Goal: Information Seeking & Learning: Learn about a topic

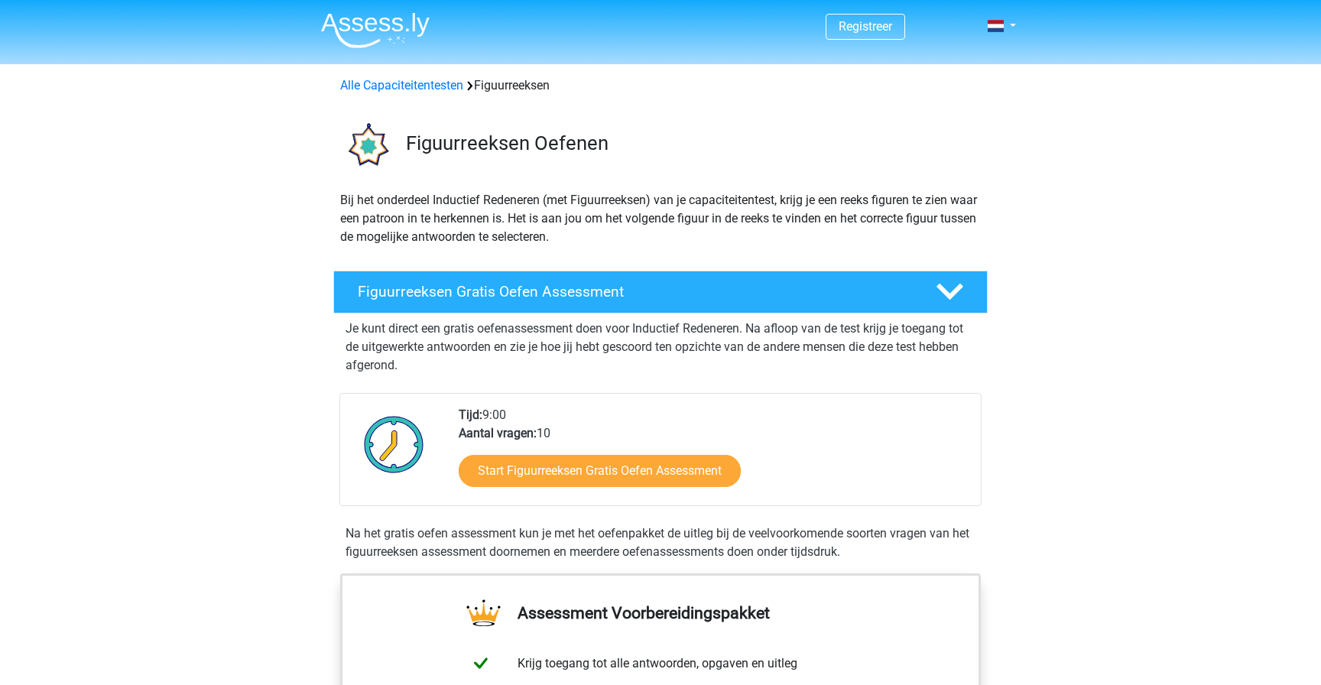
scroll to position [98, 0]
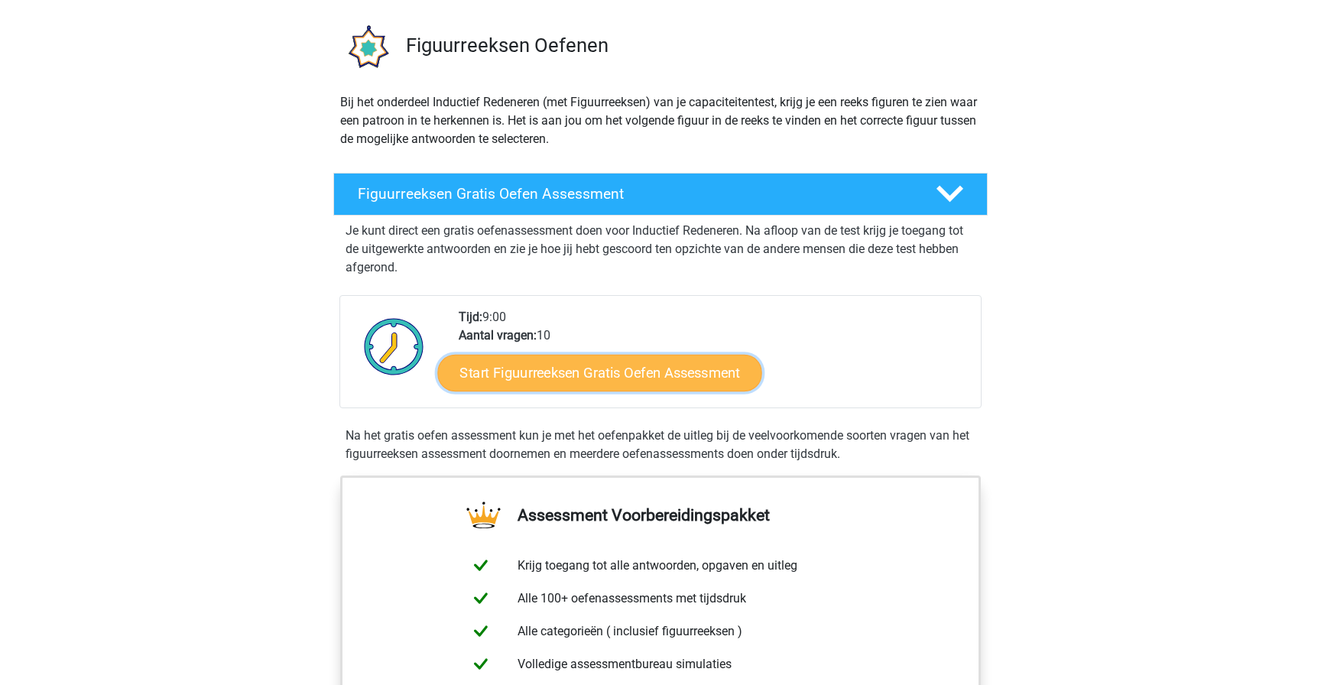
click at [562, 374] on link "Start Figuurreeksen Gratis Oefen Assessment" at bounding box center [600, 372] width 324 height 37
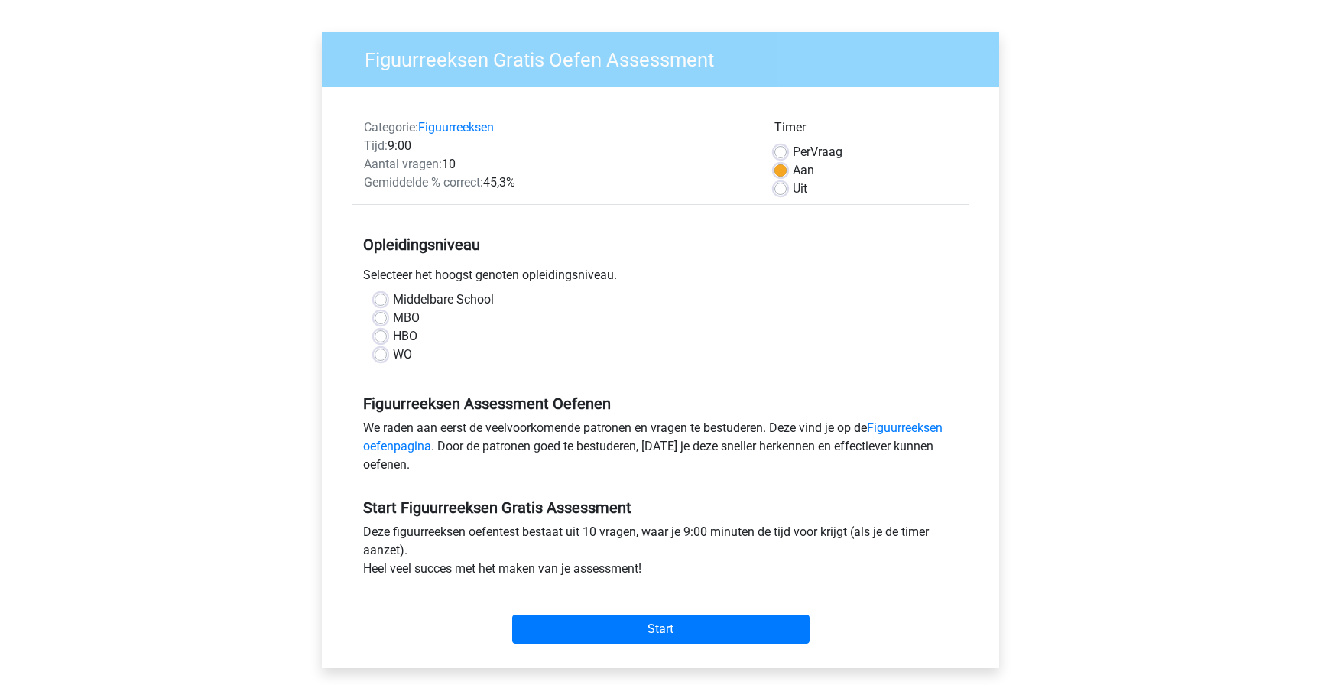
scroll to position [88, 0]
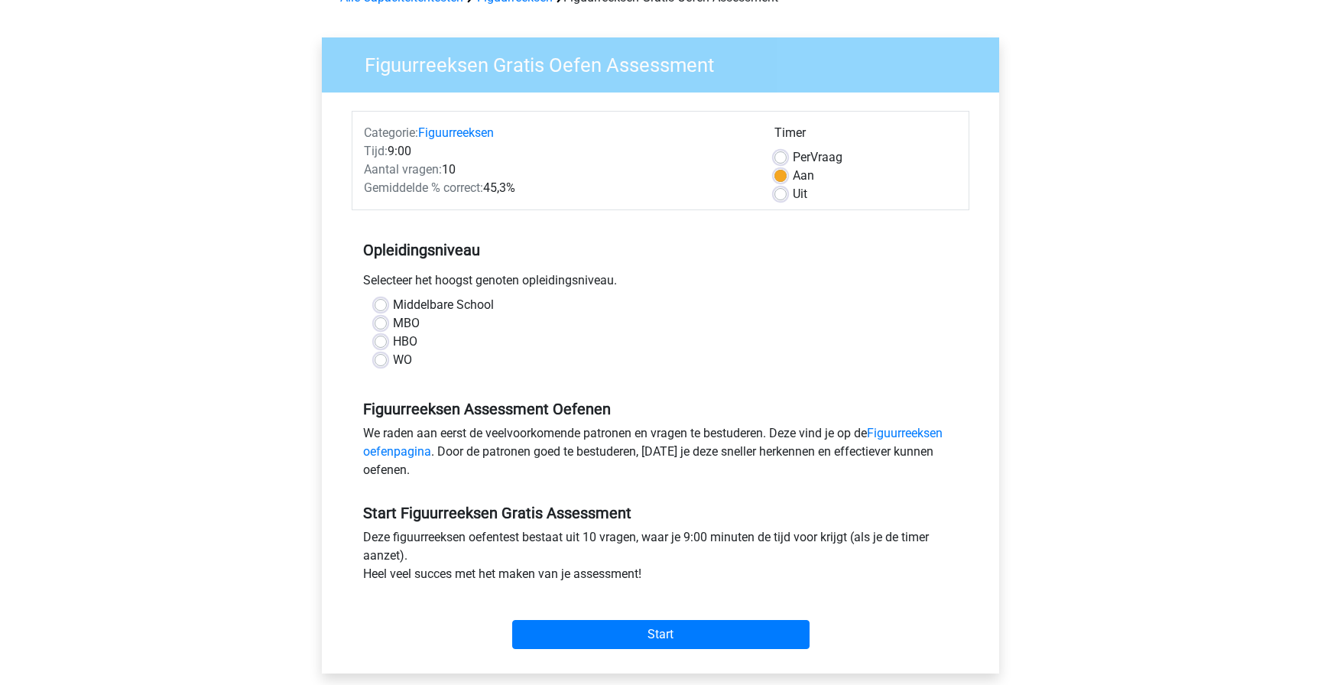
click at [393, 360] on label "WO" at bounding box center [402, 360] width 19 height 18
click at [378, 360] on input "WO" at bounding box center [381, 358] width 12 height 15
radio input "true"
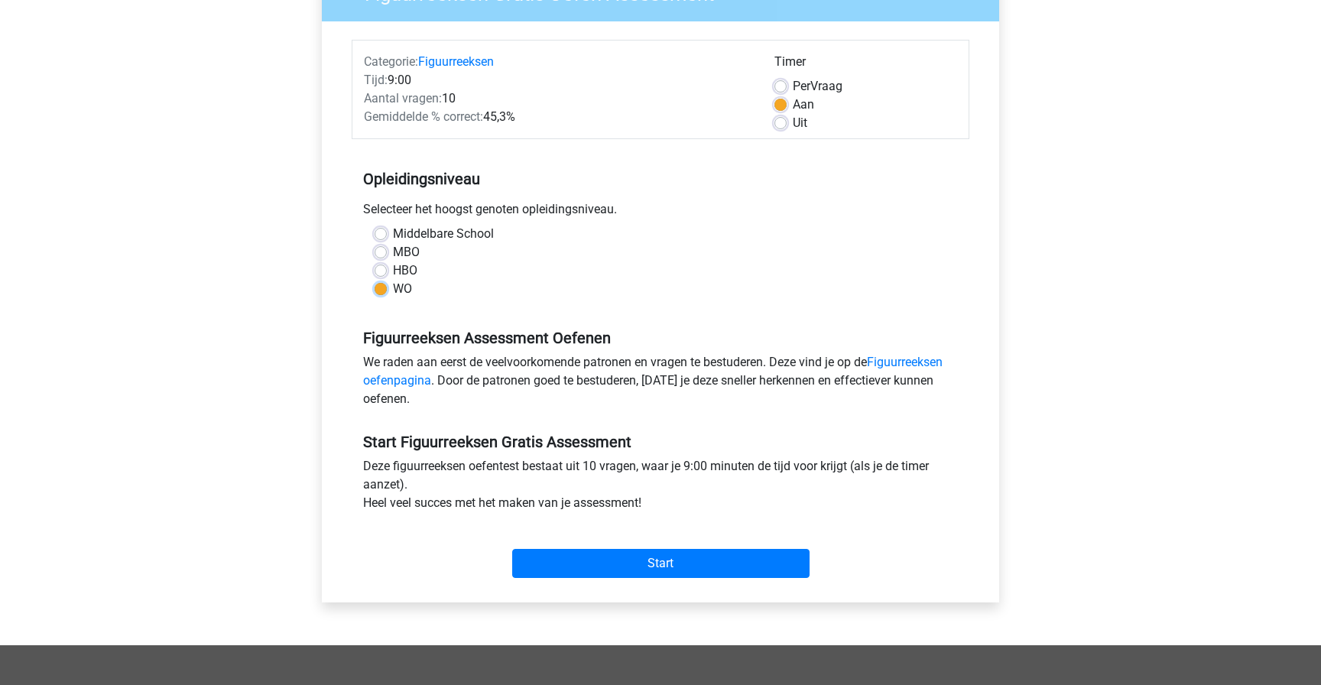
scroll to position [157, 0]
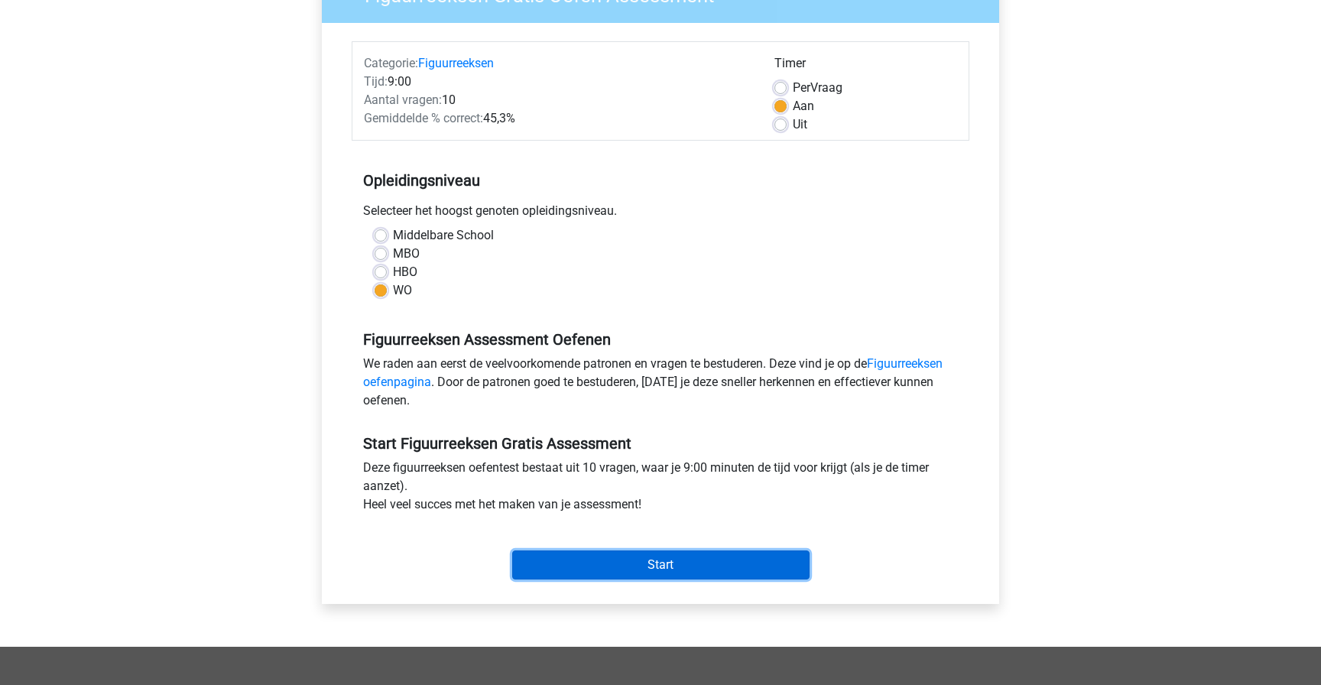
click at [644, 567] on input "Start" at bounding box center [660, 564] width 297 height 29
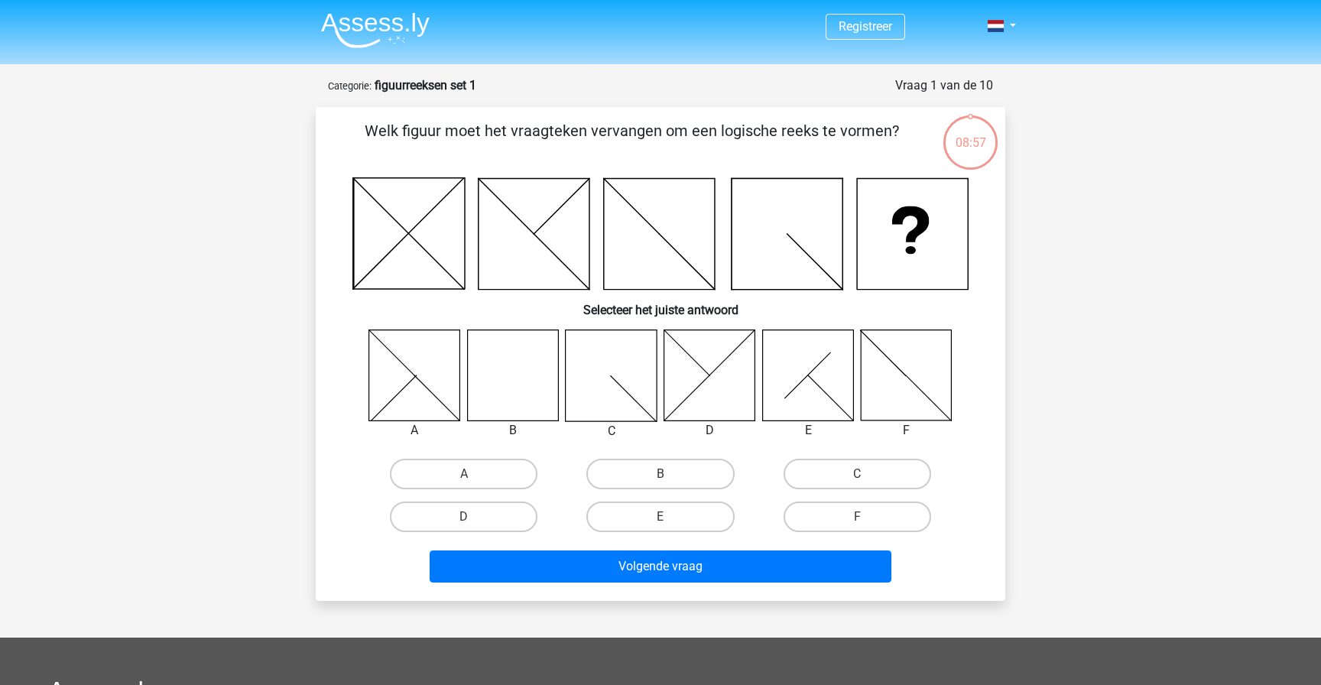
click at [497, 384] on icon at bounding box center [512, 374] width 91 height 91
click at [676, 480] on label "B" at bounding box center [660, 474] width 148 height 31
click at [670, 480] on input "B" at bounding box center [665, 479] width 10 height 10
radio input "true"
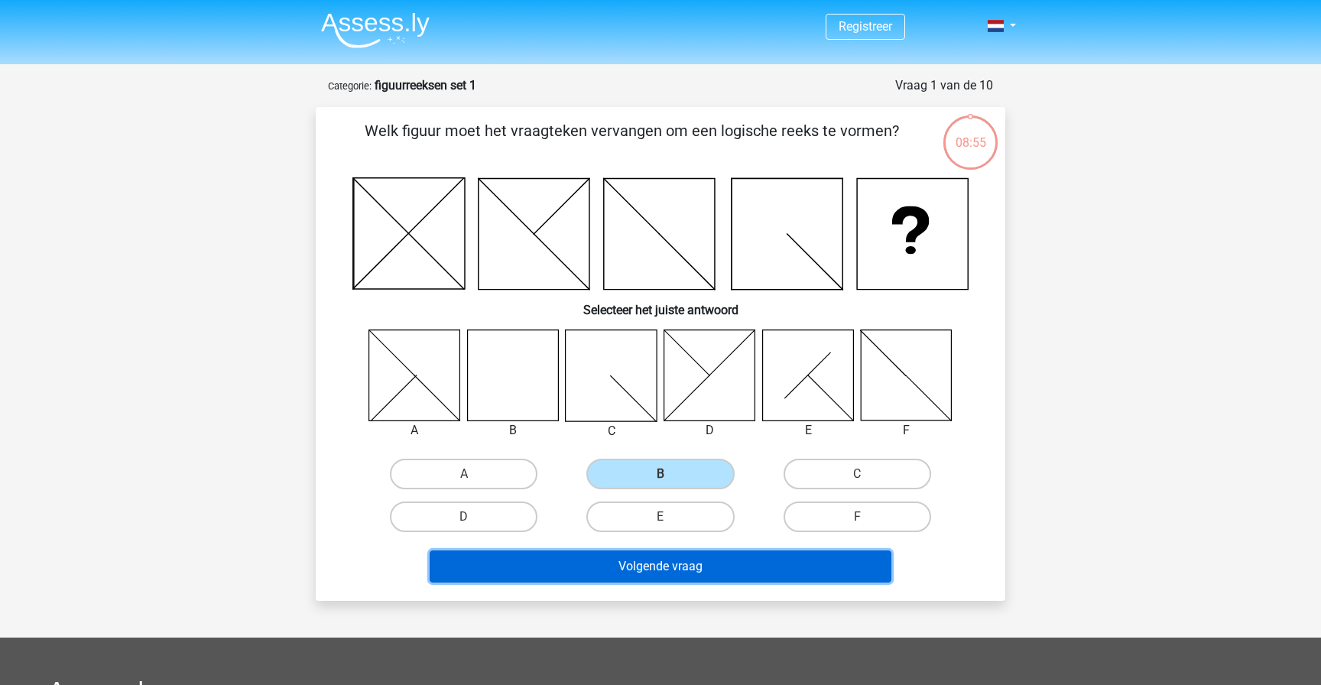
click at [669, 559] on button "Volgende vraag" at bounding box center [661, 566] width 462 height 32
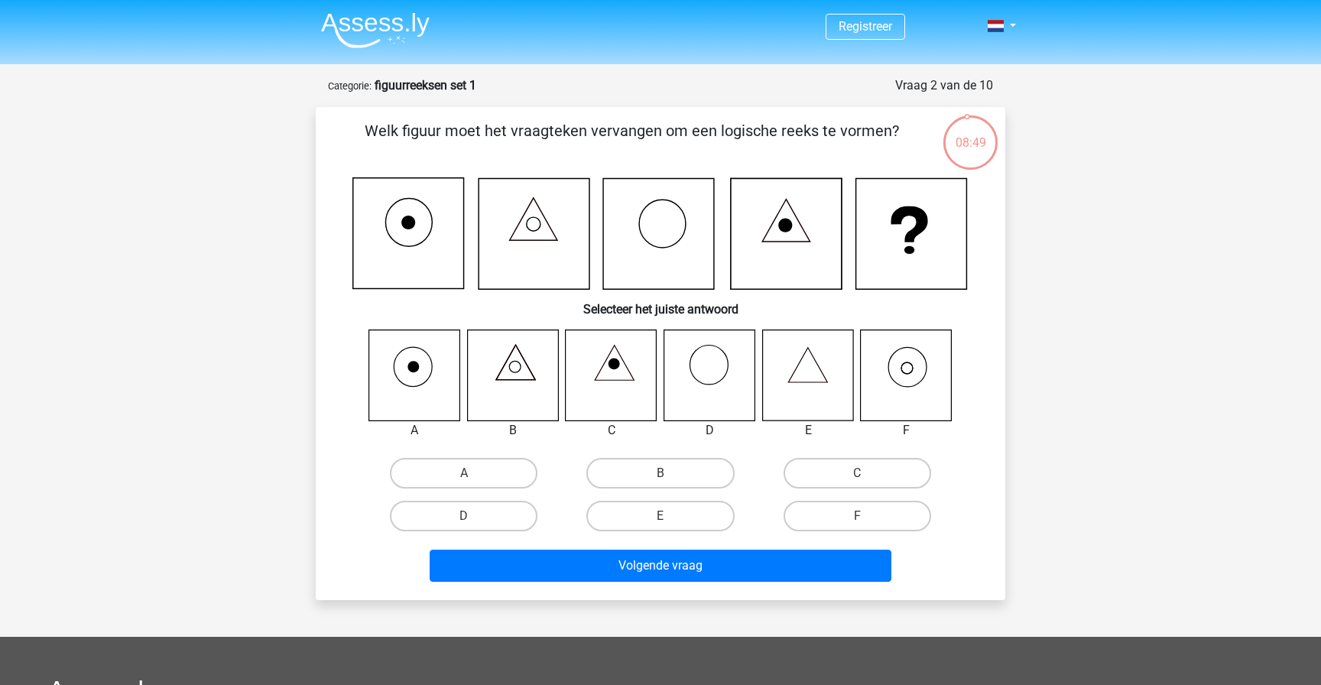
click at [917, 392] on icon at bounding box center [906, 374] width 91 height 91
click at [842, 521] on label "F" at bounding box center [857, 516] width 148 height 31
click at [857, 521] on input "F" at bounding box center [862, 521] width 10 height 10
radio input "true"
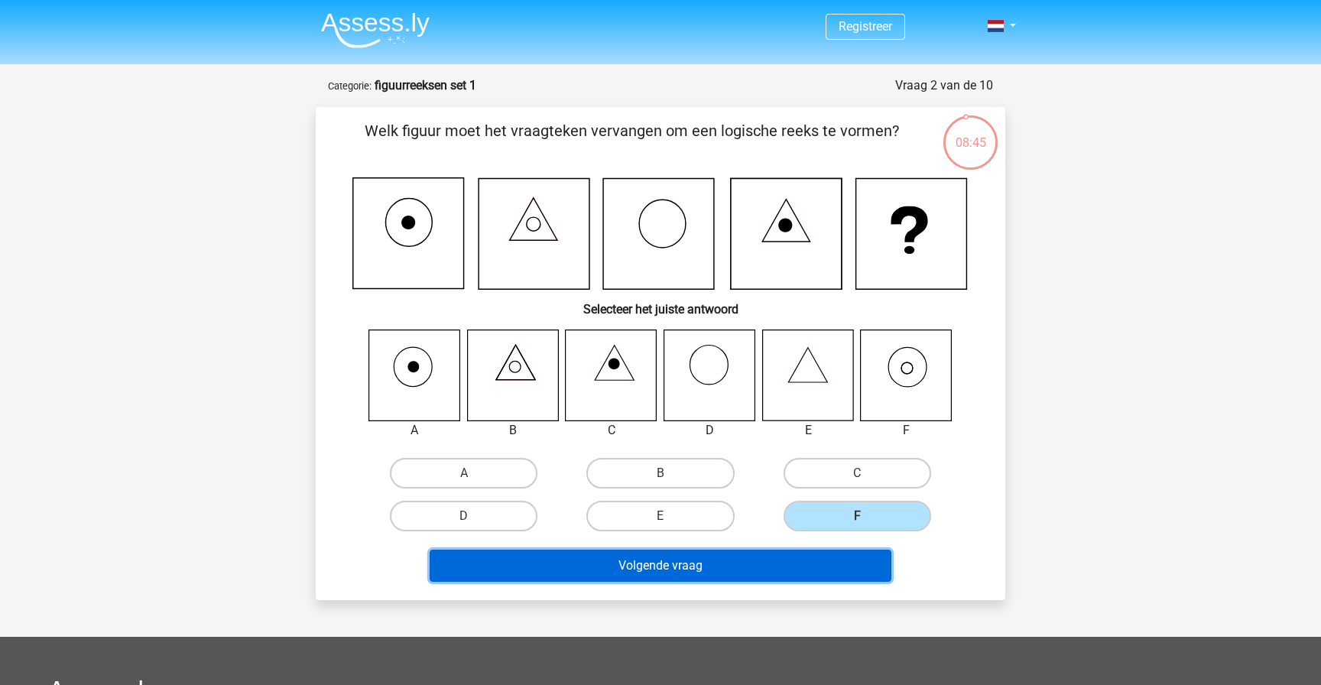
click at [708, 560] on button "Volgende vraag" at bounding box center [661, 566] width 462 height 32
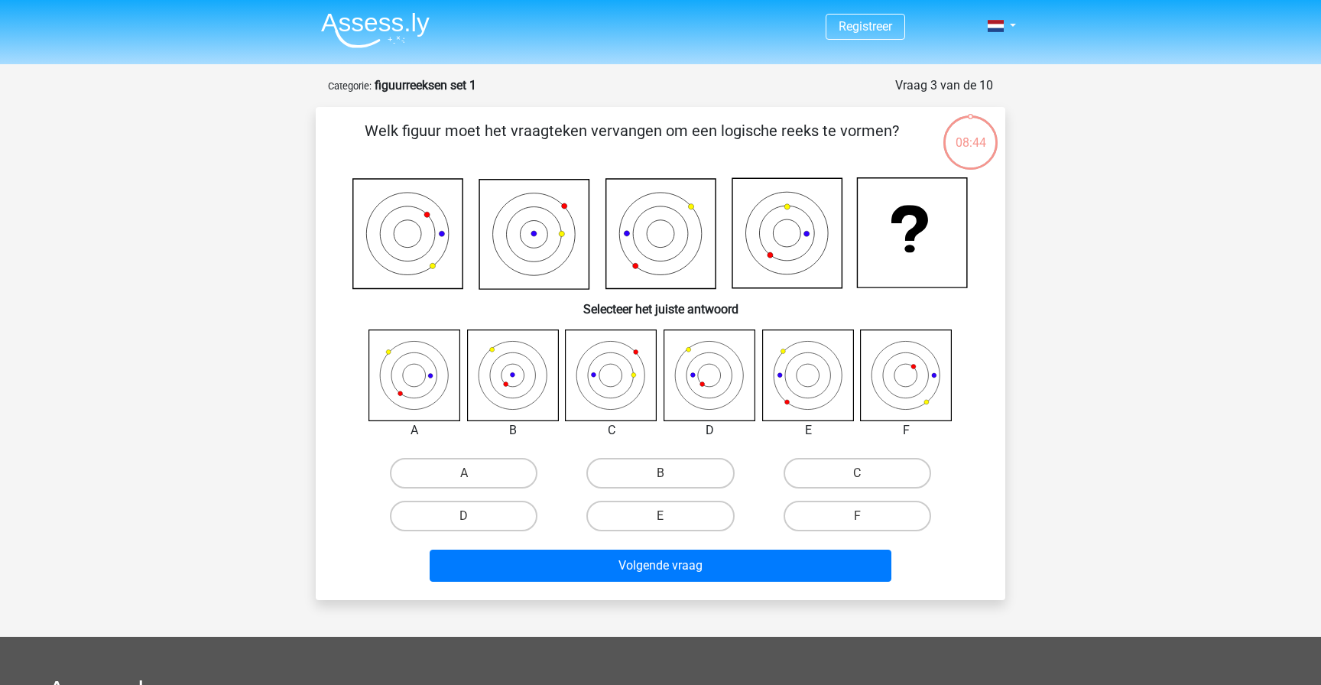
scroll to position [1, 0]
click at [477, 514] on label "D" at bounding box center [464, 515] width 148 height 31
click at [474, 515] on input "D" at bounding box center [469, 520] width 10 height 10
radio input "true"
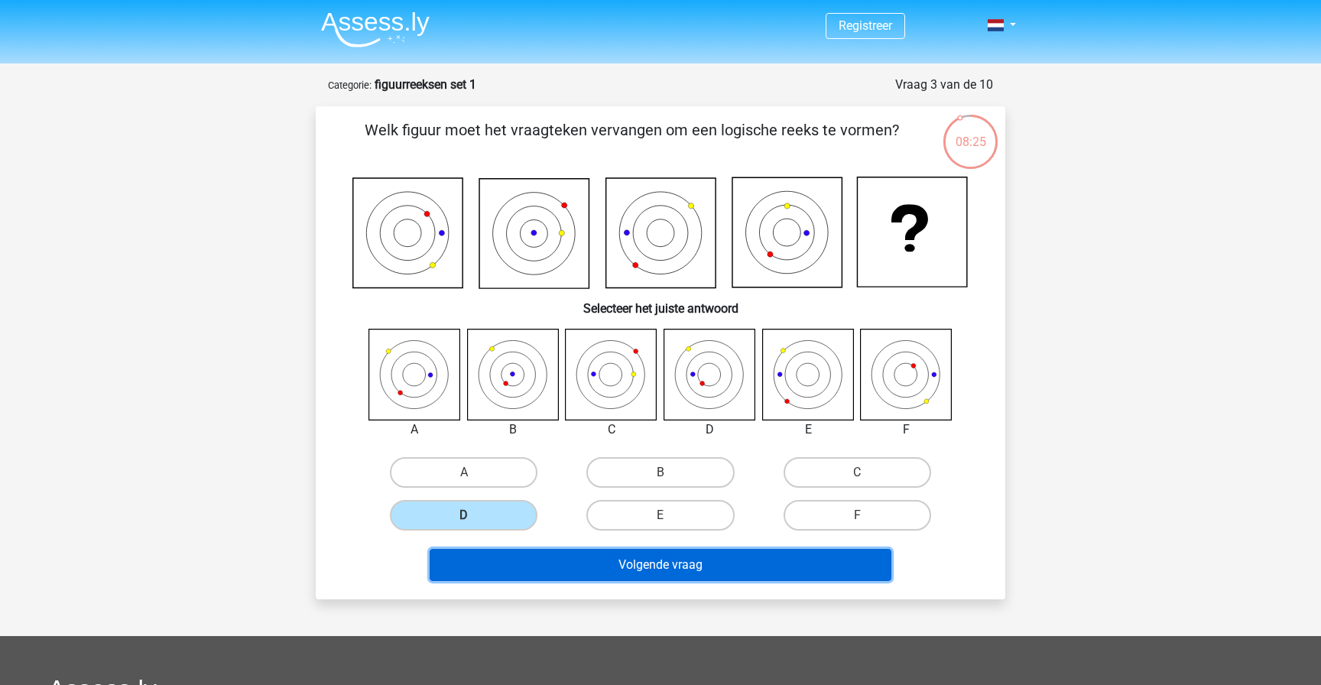
click at [530, 566] on button "Volgende vraag" at bounding box center [661, 565] width 462 height 32
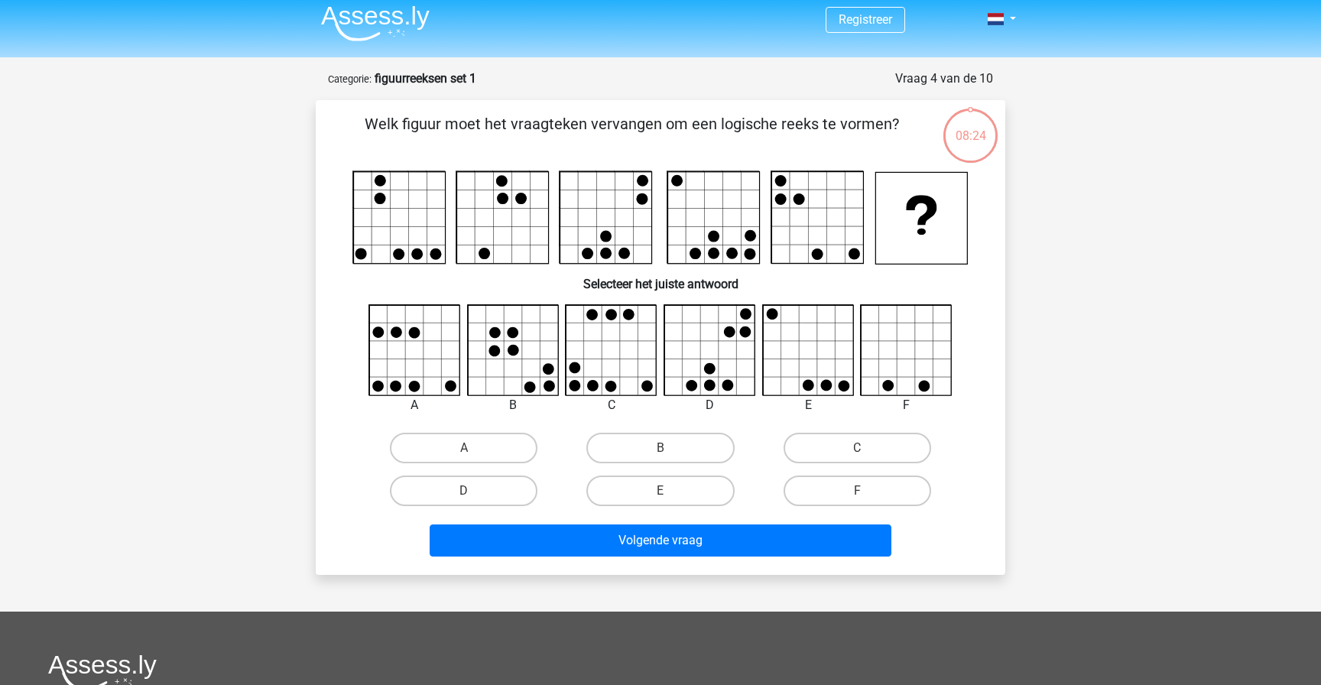
scroll to position [2, 0]
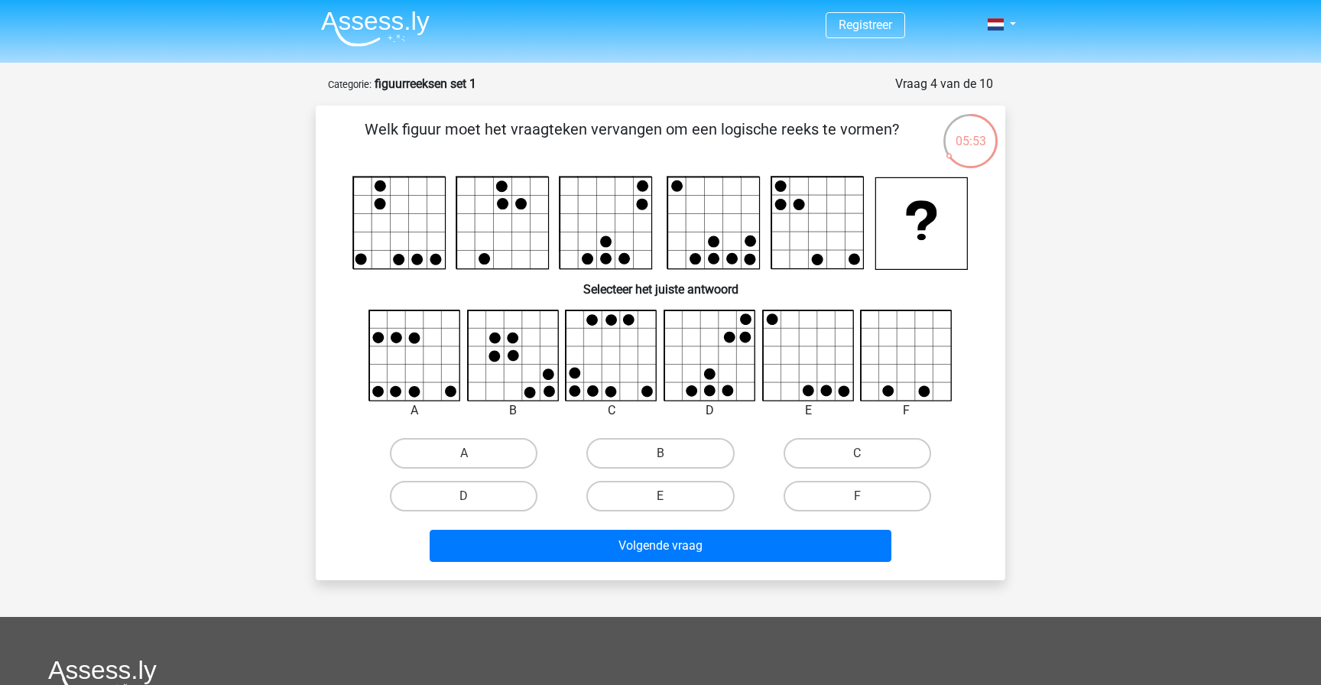
click at [697, 375] on icon at bounding box center [709, 355] width 91 height 91
click at [673, 447] on label "B" at bounding box center [660, 453] width 148 height 31
click at [670, 453] on input "B" at bounding box center [665, 458] width 10 height 10
radio input "true"
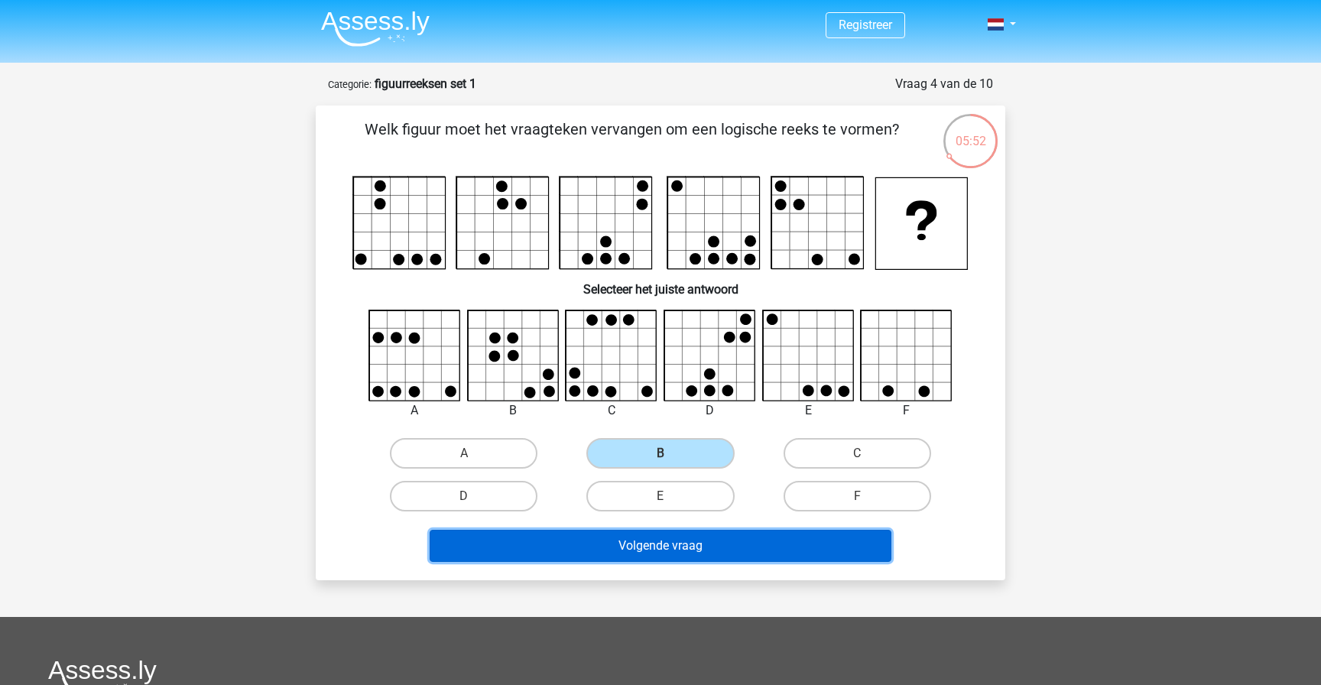
click at [647, 540] on button "Volgende vraag" at bounding box center [661, 546] width 462 height 32
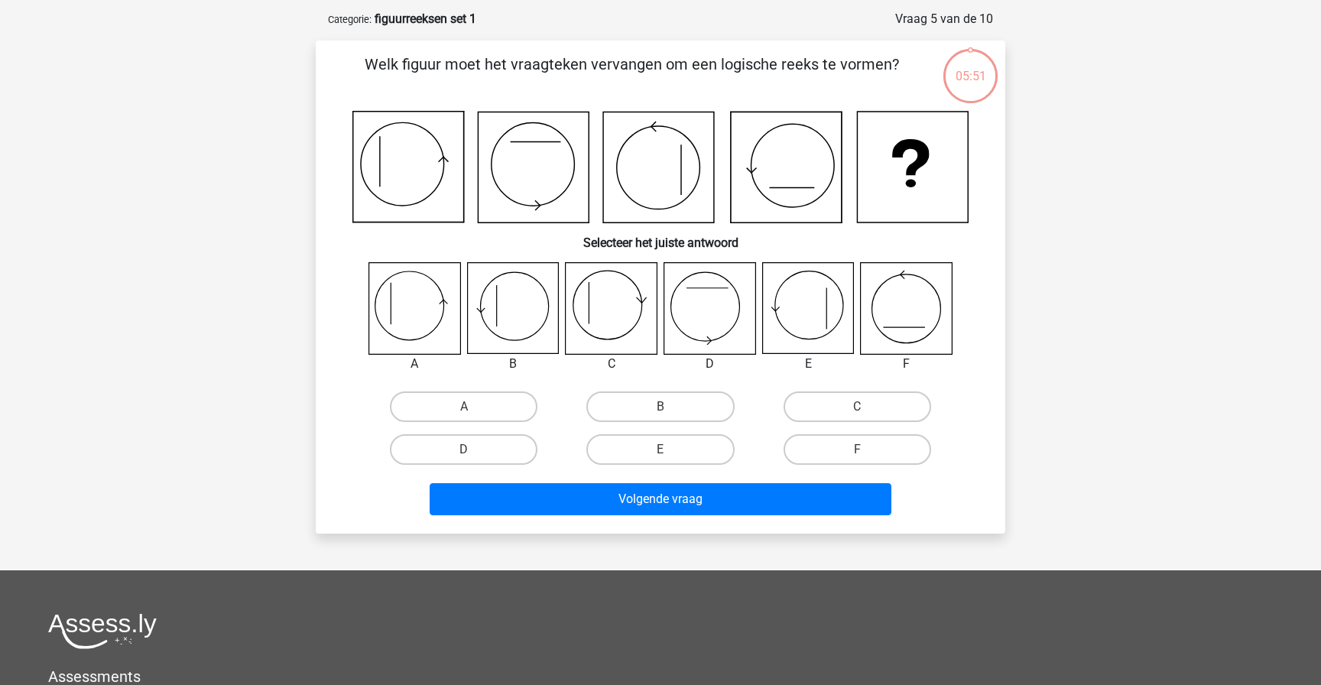
scroll to position [76, 0]
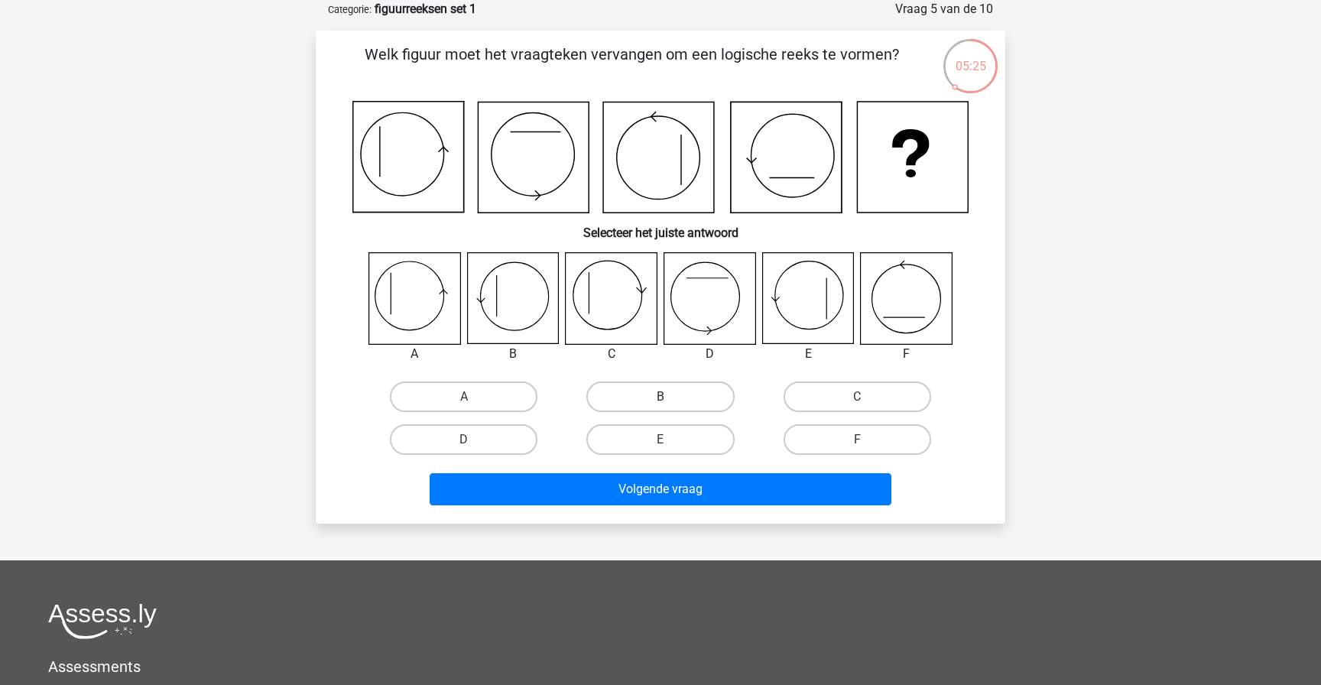
click at [654, 395] on label "B" at bounding box center [660, 396] width 148 height 31
click at [660, 397] on input "B" at bounding box center [665, 402] width 10 height 10
radio input "true"
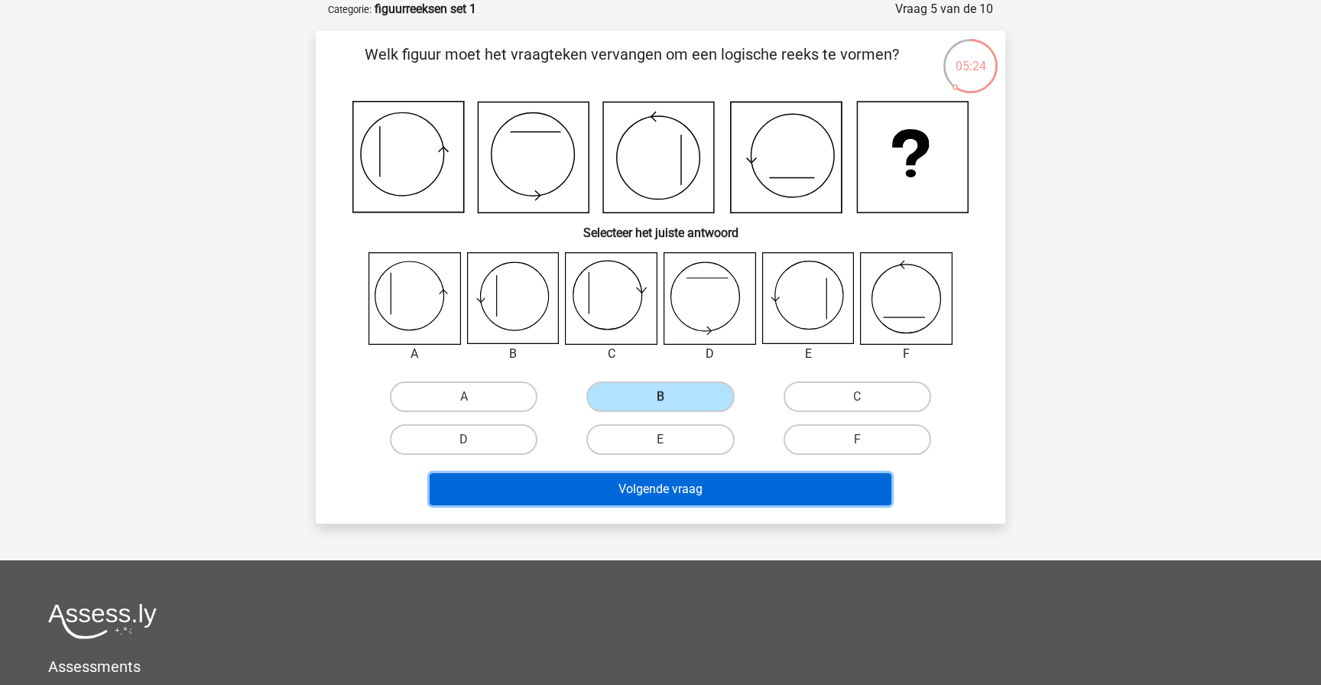
click at [662, 491] on button "Volgende vraag" at bounding box center [661, 489] width 462 height 32
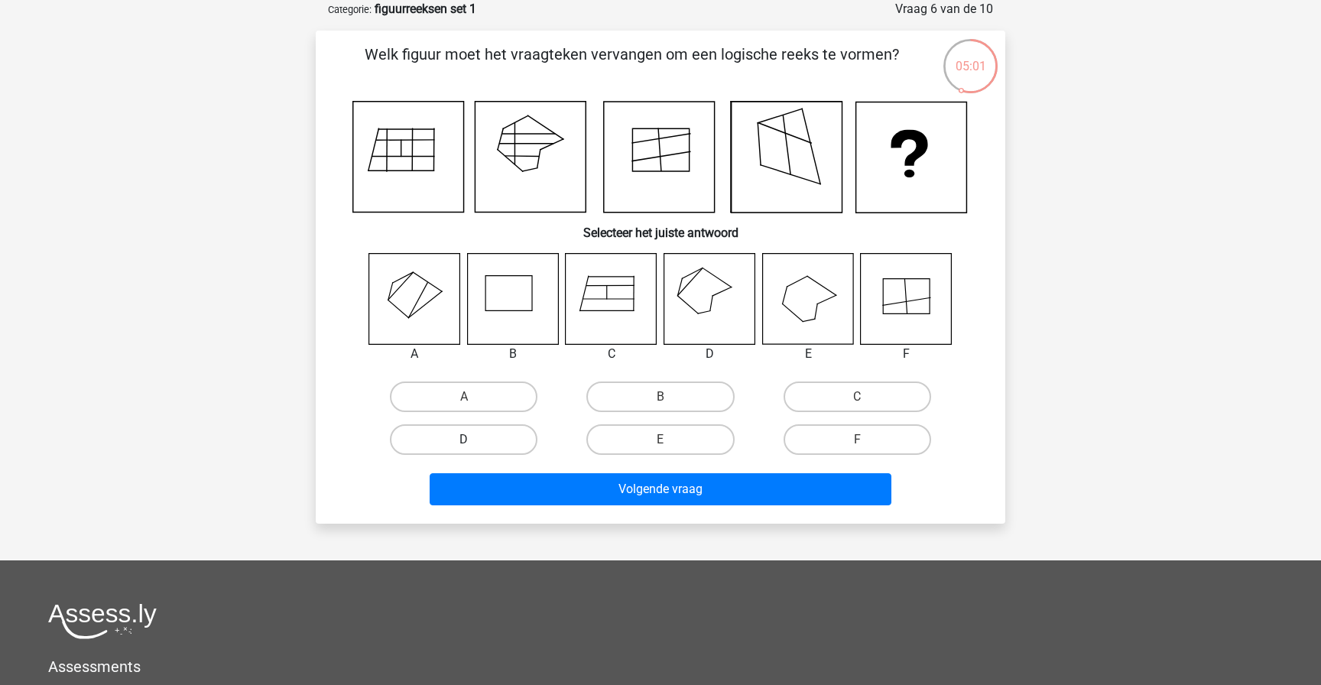
click at [508, 443] on label "D" at bounding box center [464, 439] width 148 height 31
click at [474, 443] on input "D" at bounding box center [469, 444] width 10 height 10
radio input "true"
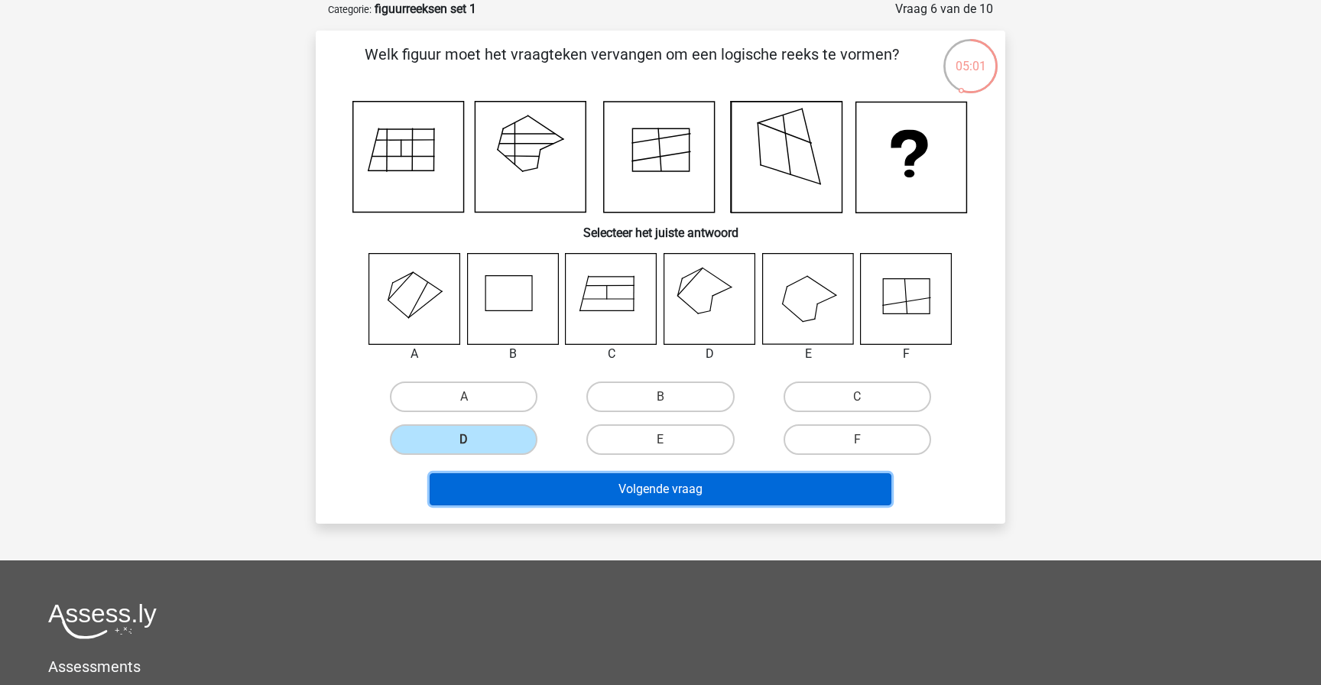
click at [576, 484] on button "Volgende vraag" at bounding box center [661, 489] width 462 height 32
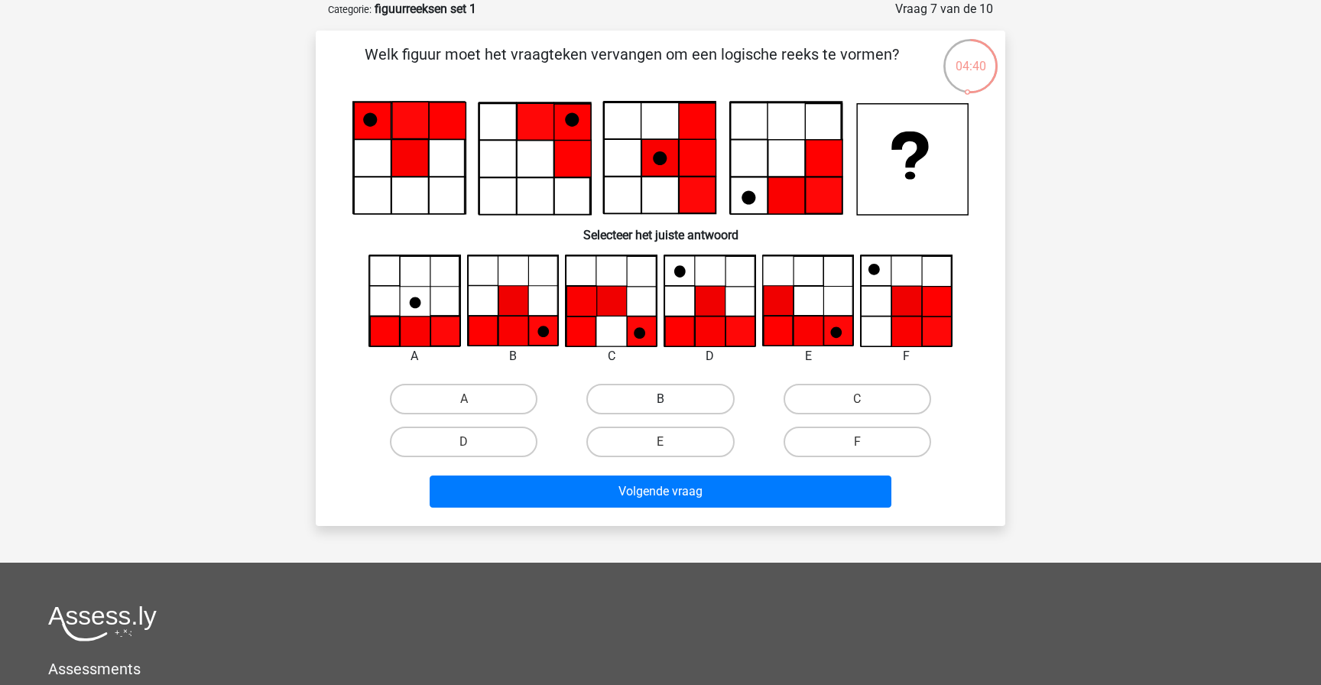
click at [711, 399] on label "B" at bounding box center [660, 399] width 148 height 31
click at [670, 399] on input "B" at bounding box center [665, 404] width 10 height 10
radio input "true"
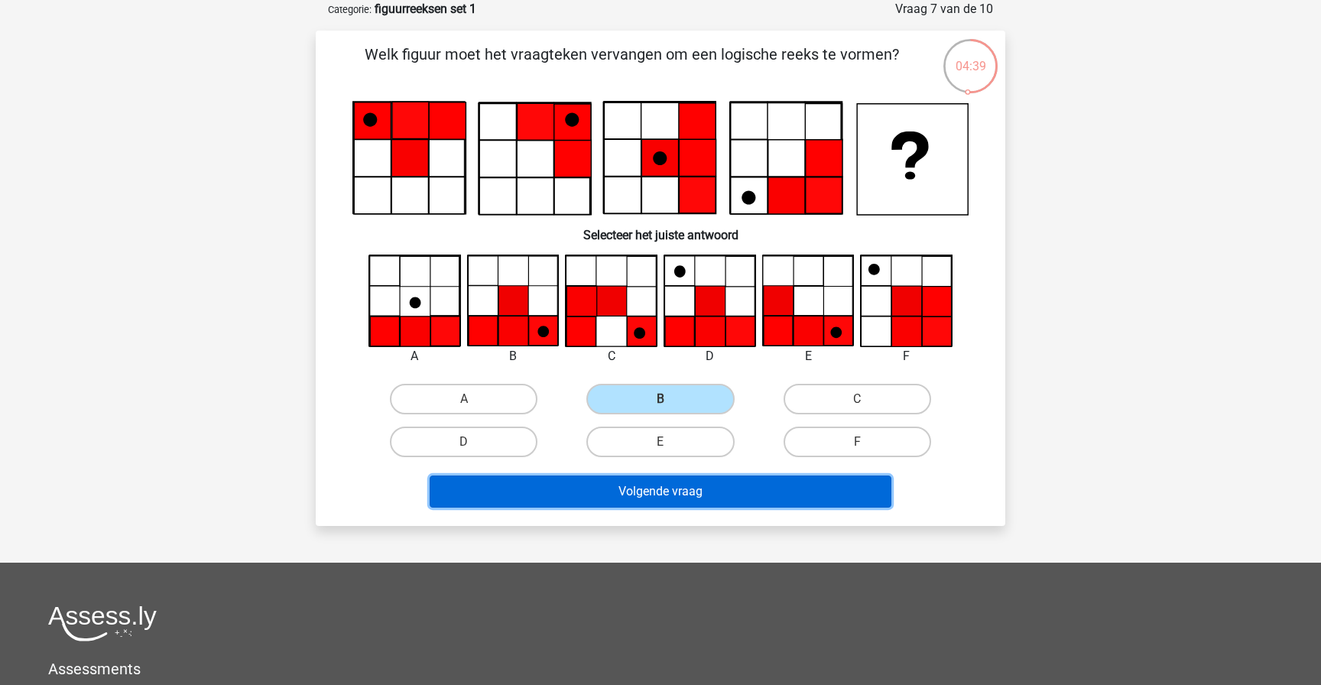
click at [677, 482] on button "Volgende vraag" at bounding box center [661, 491] width 462 height 32
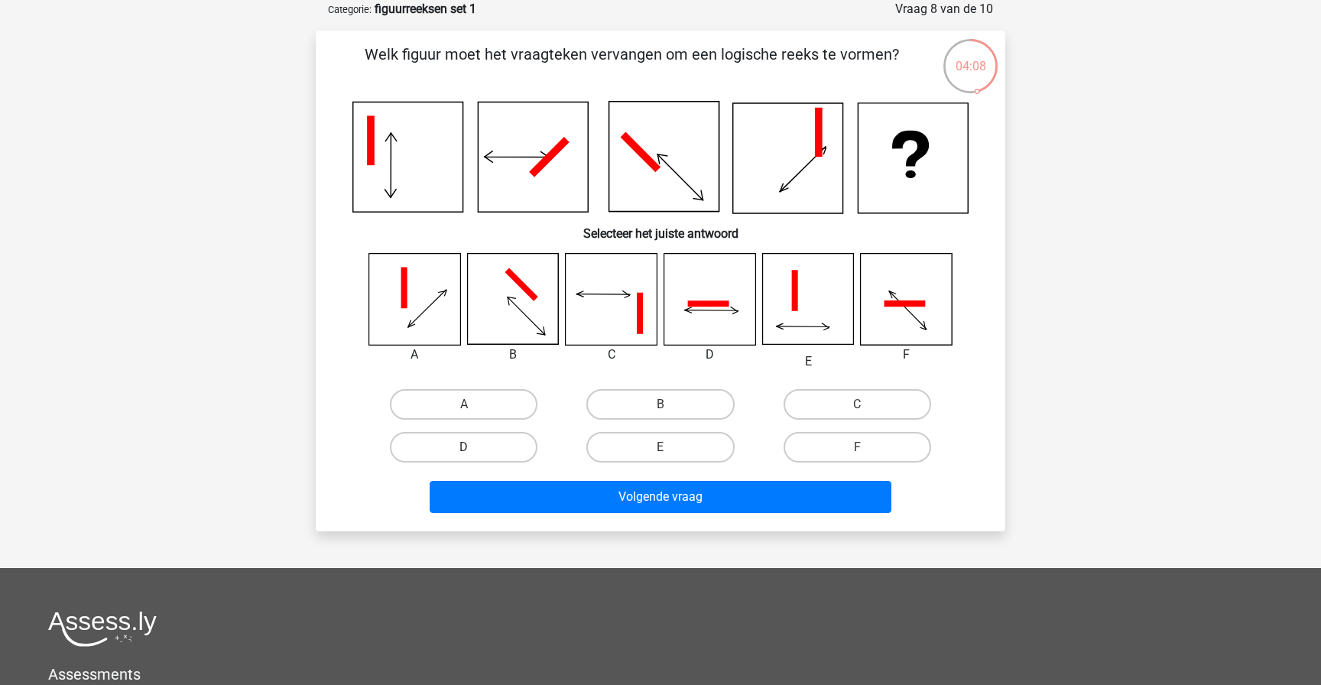
click at [485, 454] on label "D" at bounding box center [464, 447] width 148 height 31
click at [474, 454] on input "D" at bounding box center [469, 452] width 10 height 10
radio input "true"
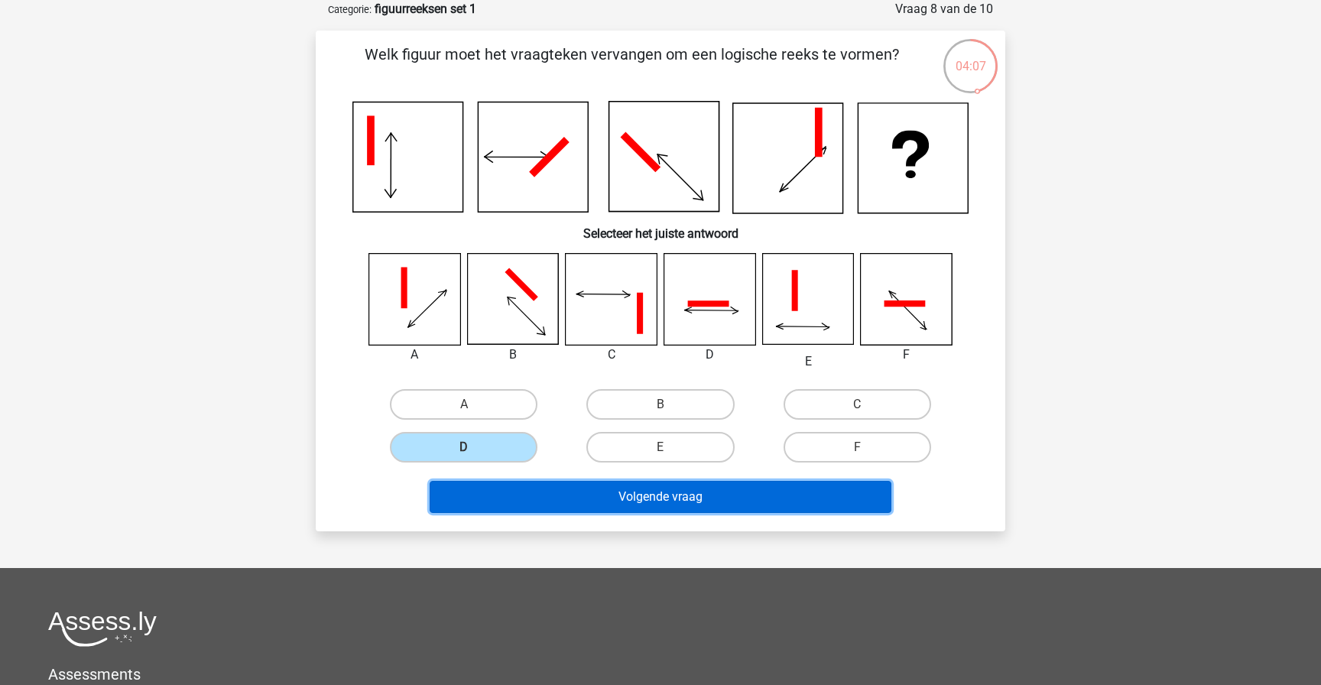
click at [606, 500] on button "Volgende vraag" at bounding box center [661, 497] width 462 height 32
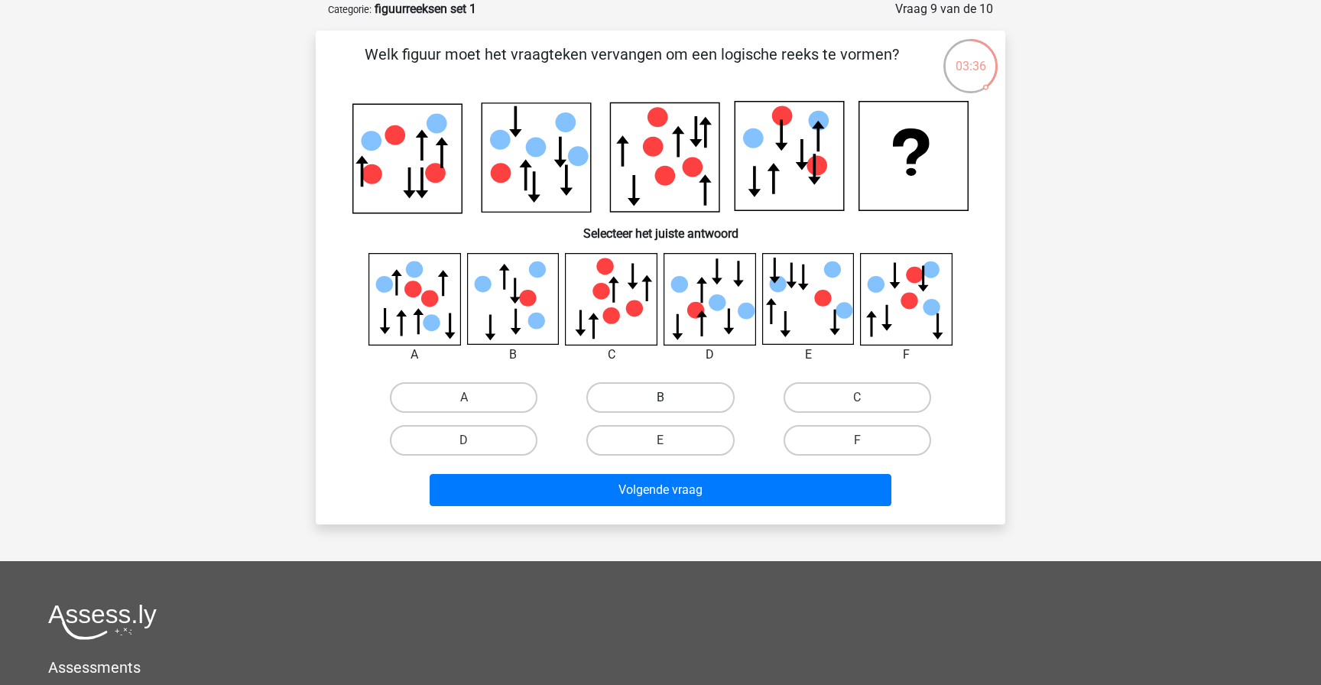
click at [624, 399] on label "B" at bounding box center [660, 397] width 148 height 31
click at [660, 399] on input "B" at bounding box center [665, 402] width 10 height 10
radio input "true"
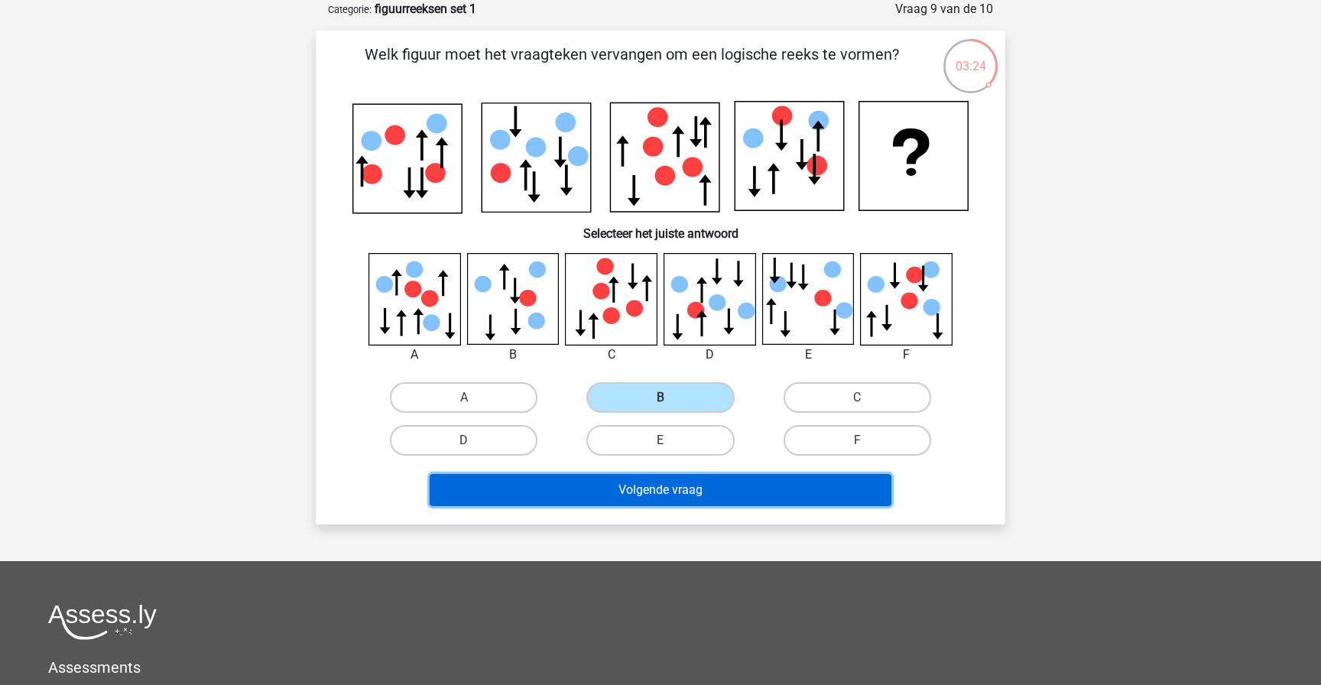
click at [684, 495] on button "Volgende vraag" at bounding box center [661, 490] width 462 height 32
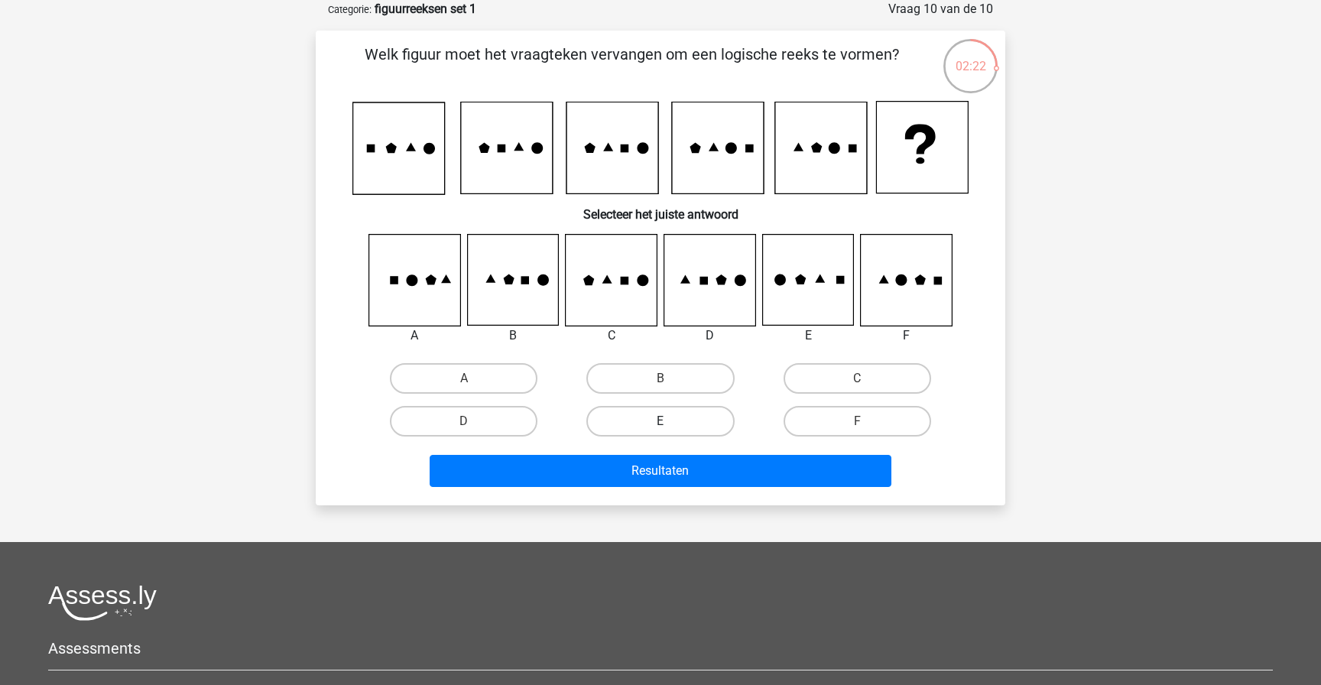
click at [665, 417] on label "E" at bounding box center [660, 421] width 148 height 31
click at [665, 421] on input "E" at bounding box center [665, 426] width 10 height 10
radio input "true"
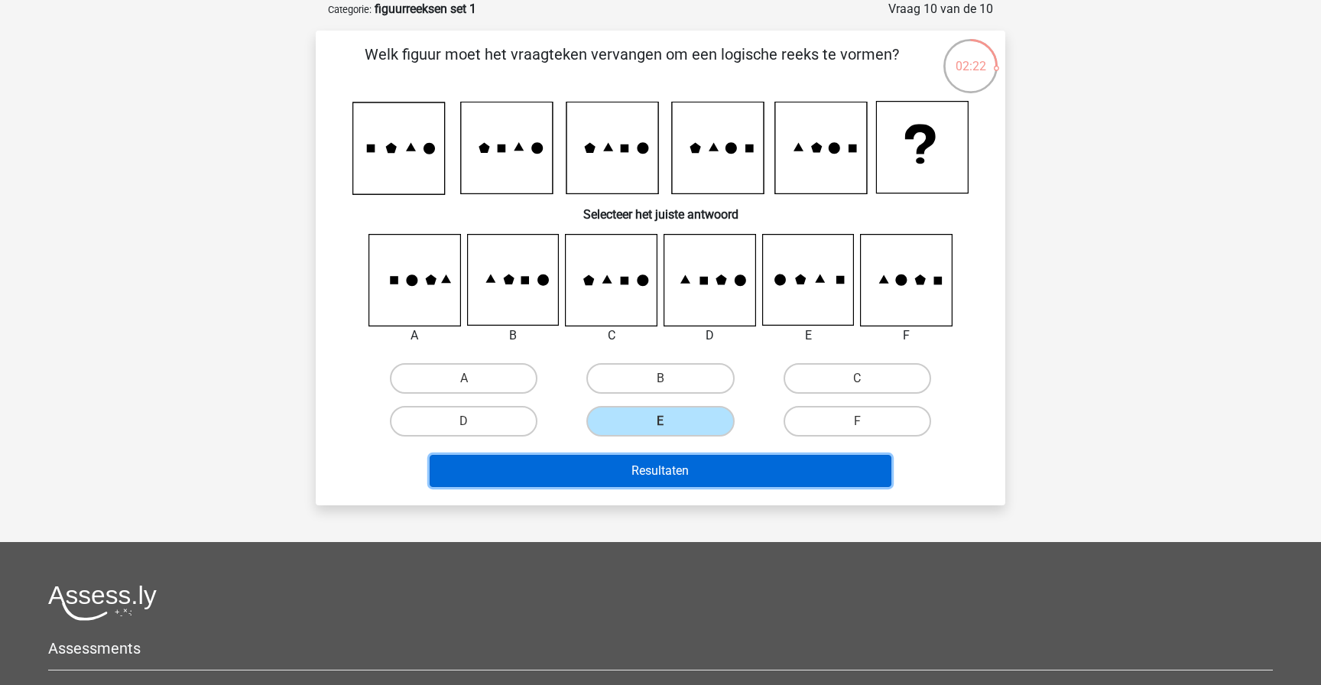
click at [655, 471] on button "Resultaten" at bounding box center [661, 471] width 462 height 32
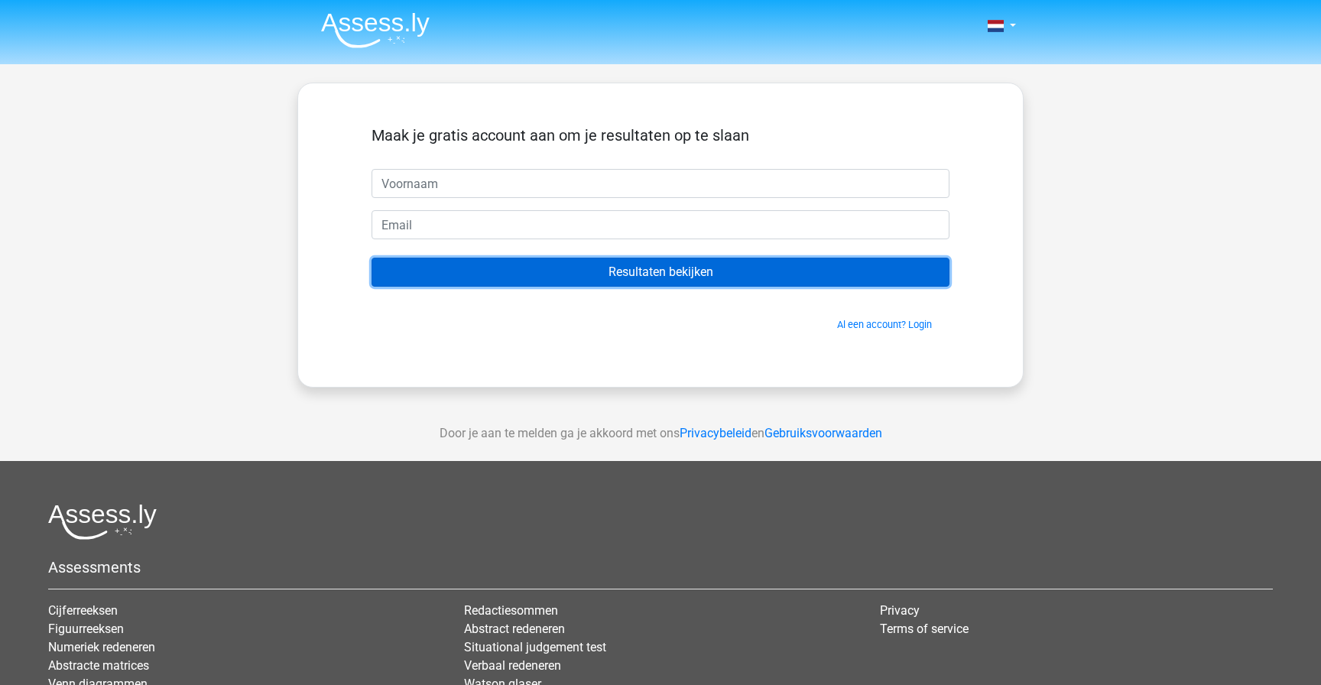
click at [651, 269] on input "Resultaten bekijken" at bounding box center [660, 272] width 578 height 29
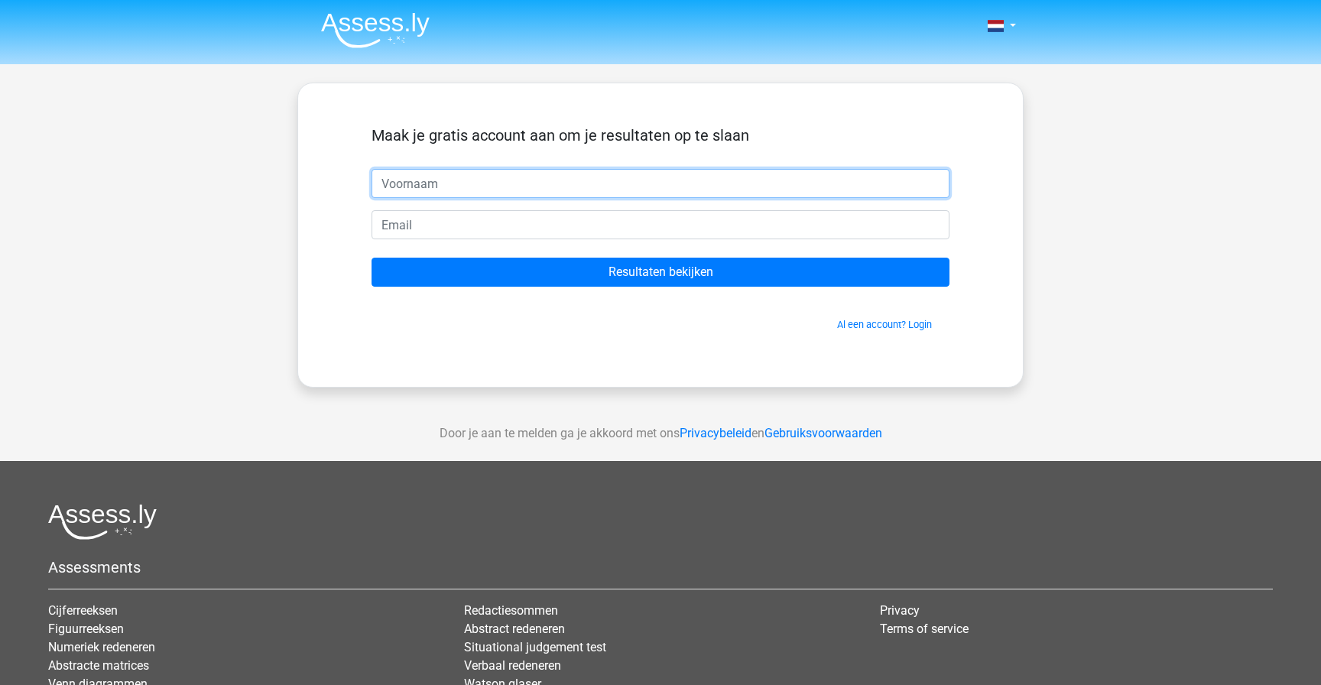
click at [566, 190] on input "text" at bounding box center [660, 183] width 578 height 29
type input "dirk"
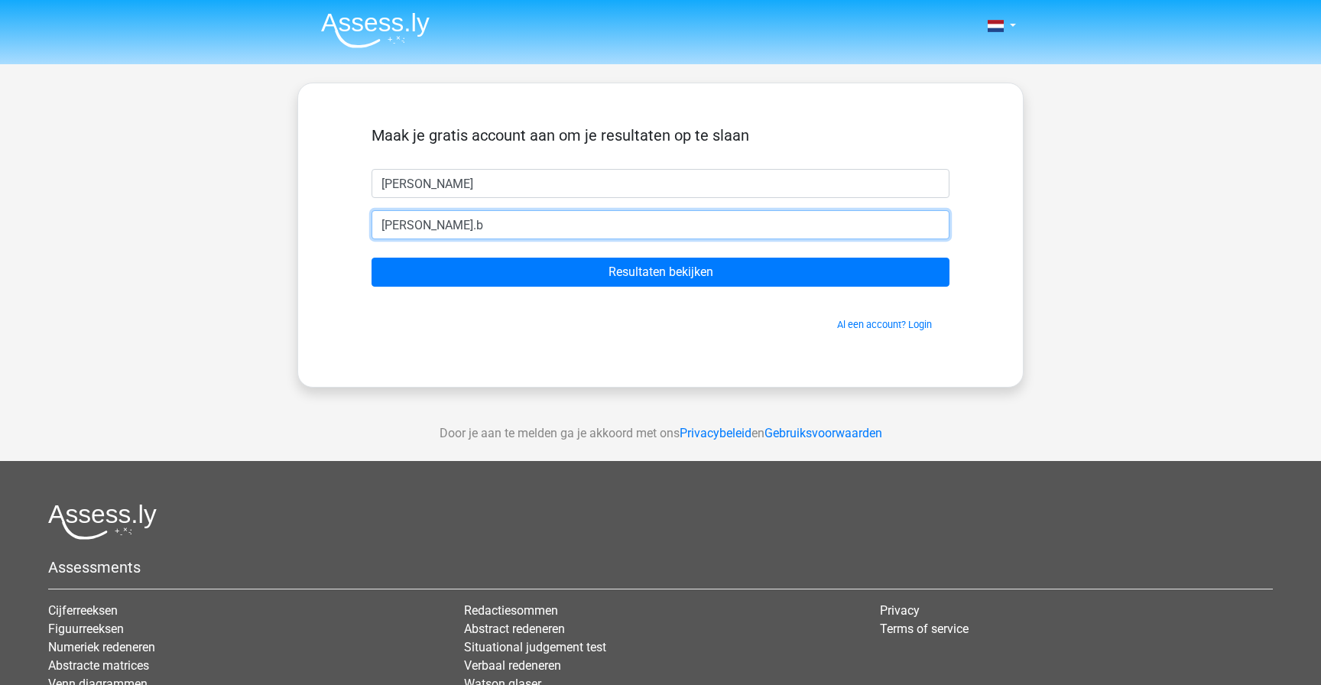
type input "dirk.baltussen@hotmail.com"
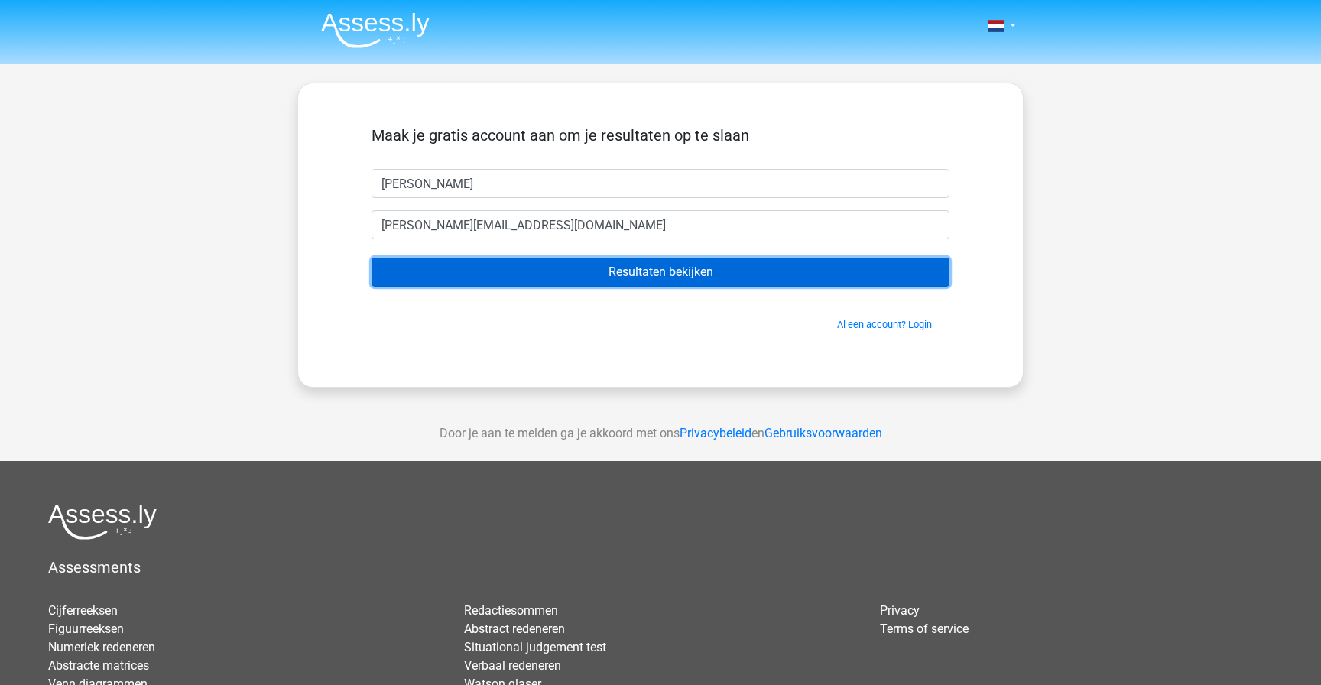
click at [554, 267] on input "Resultaten bekijken" at bounding box center [660, 272] width 578 height 29
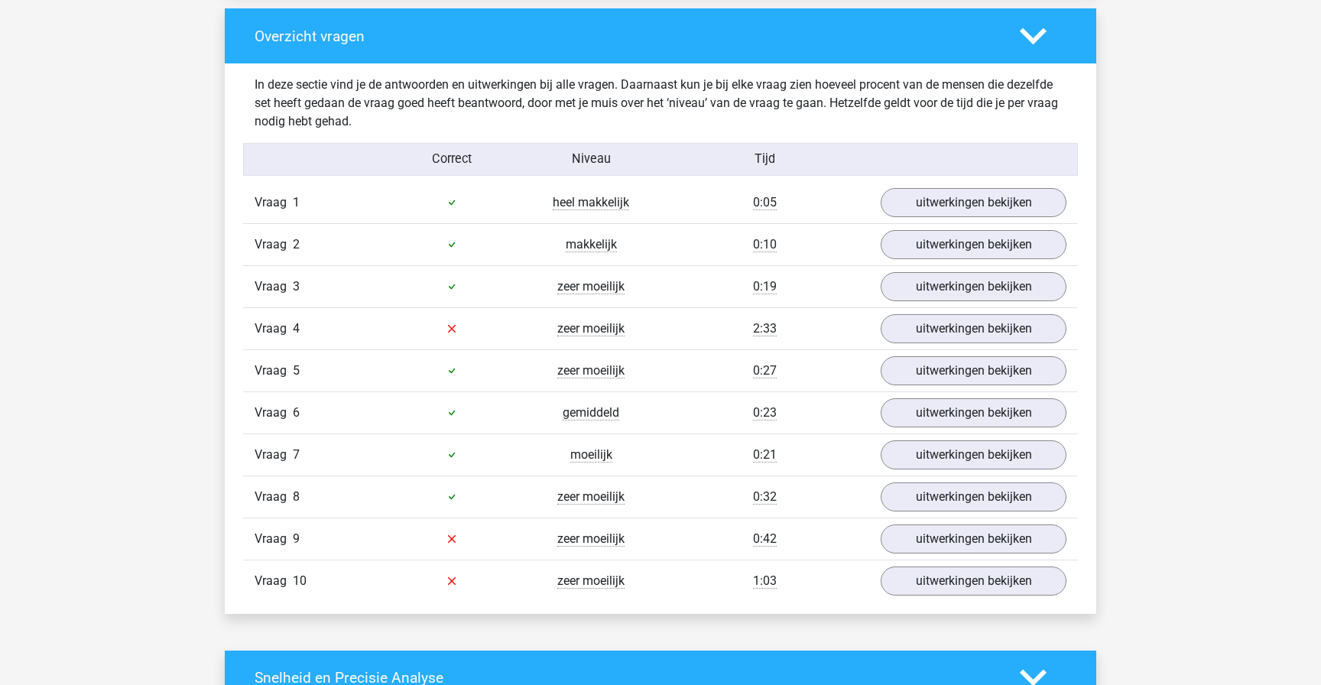
scroll to position [1141, 0]
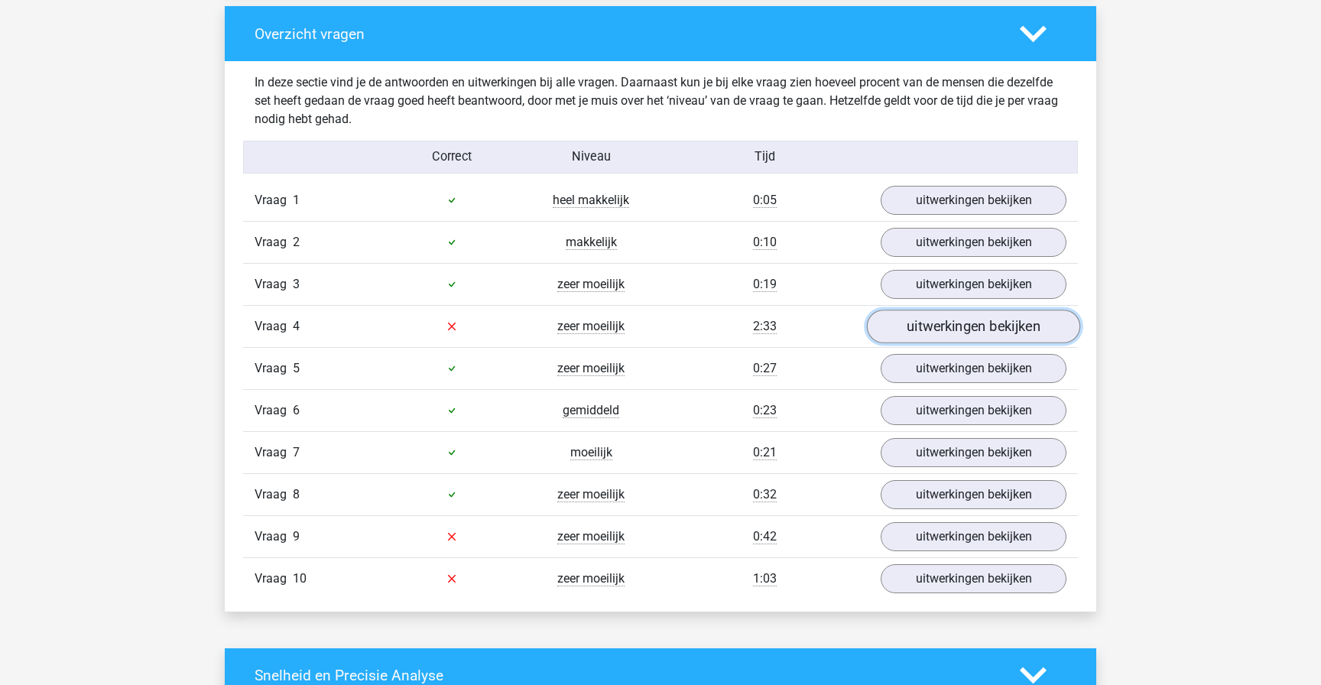
click at [917, 324] on link "uitwerkingen bekijken" at bounding box center [973, 327] width 213 height 34
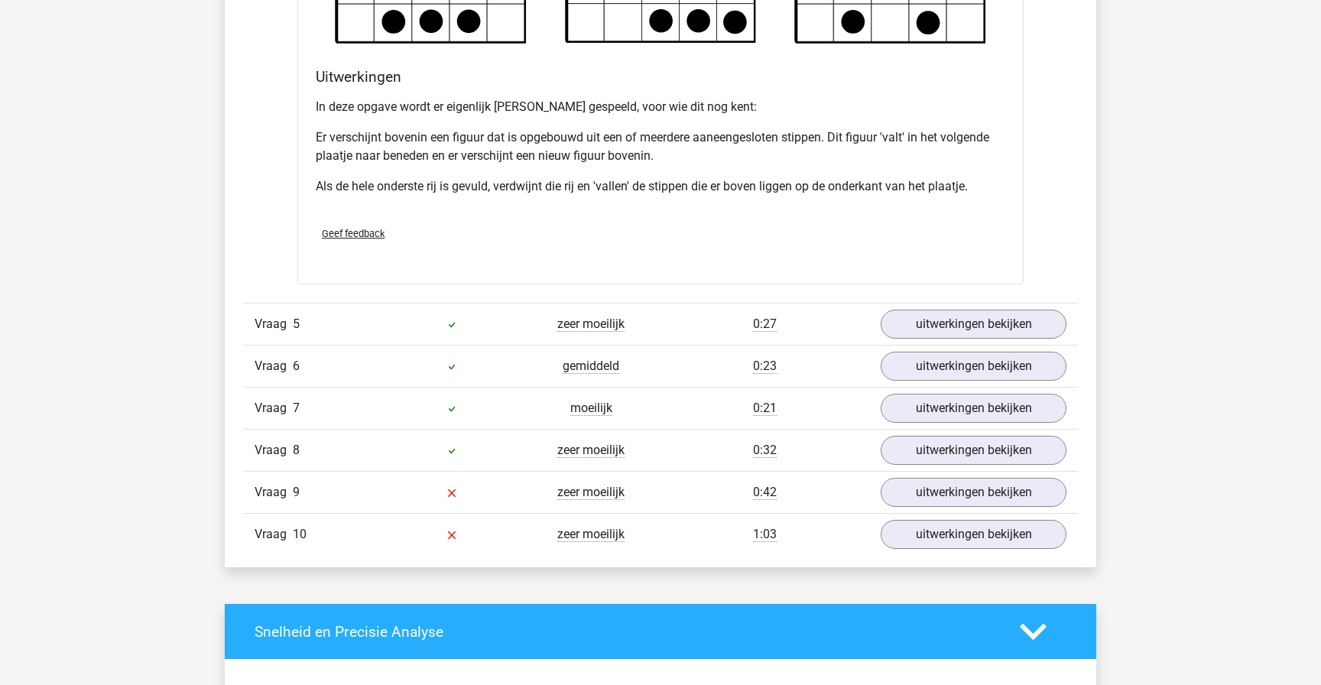
scroll to position [2137, 0]
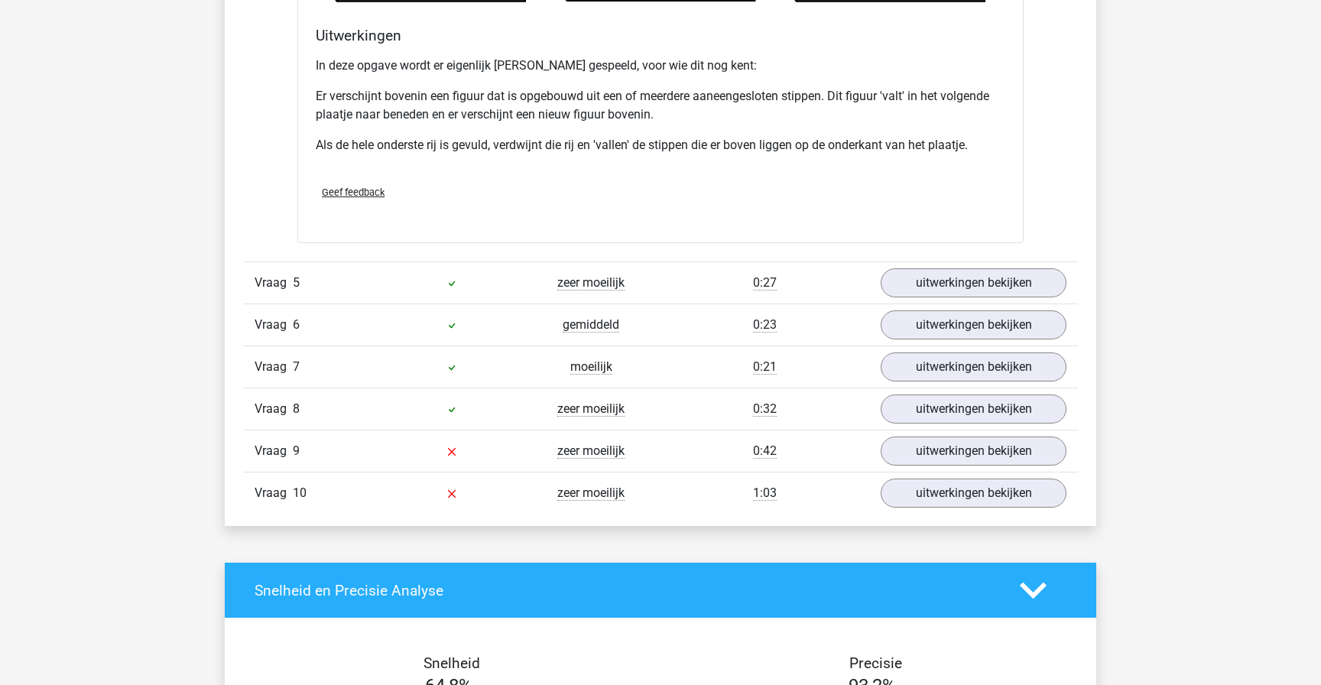
click at [957, 433] on div "Vraag 9 zeer moeilijk 0:42 uitwerkingen bekijken" at bounding box center [660, 451] width 835 height 42
click at [951, 438] on link "uitwerkingen bekijken" at bounding box center [973, 451] width 213 height 34
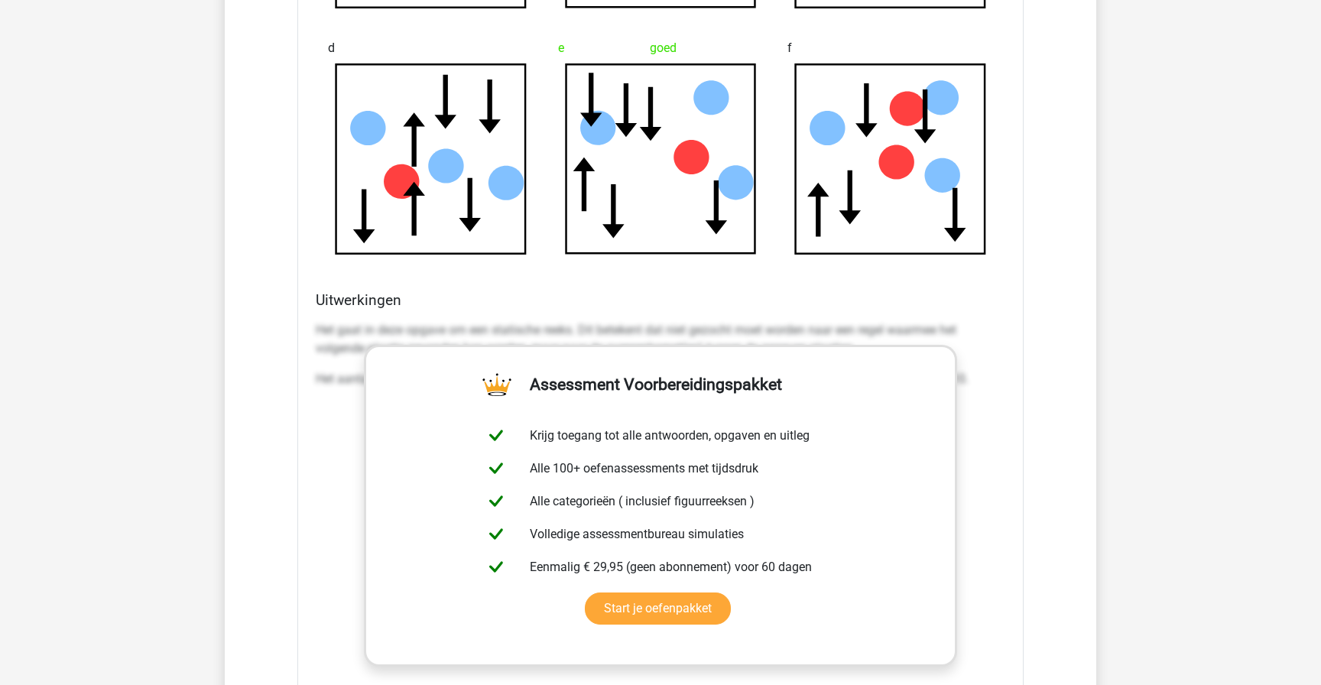
scroll to position [3047, 0]
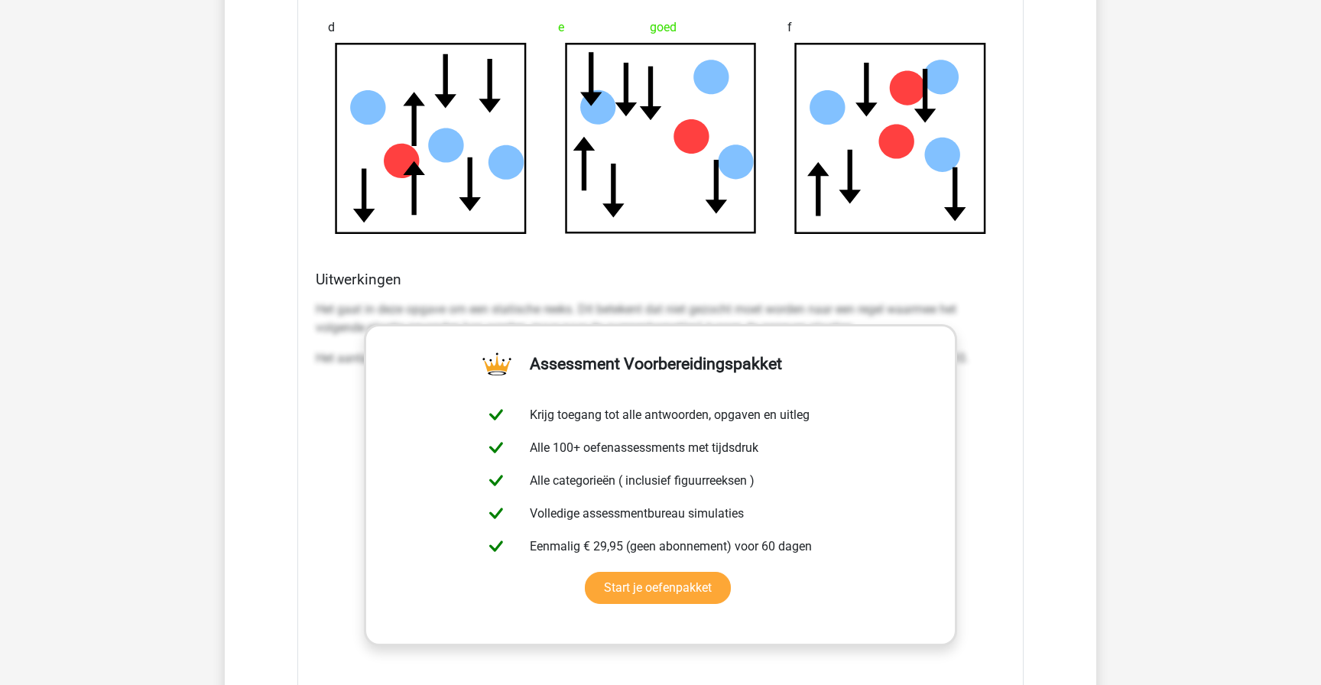
click at [978, 306] on p "Het gaat in deze opgave om een statische reeks. Dit betekent dat niet gezocht m…" at bounding box center [660, 318] width 689 height 37
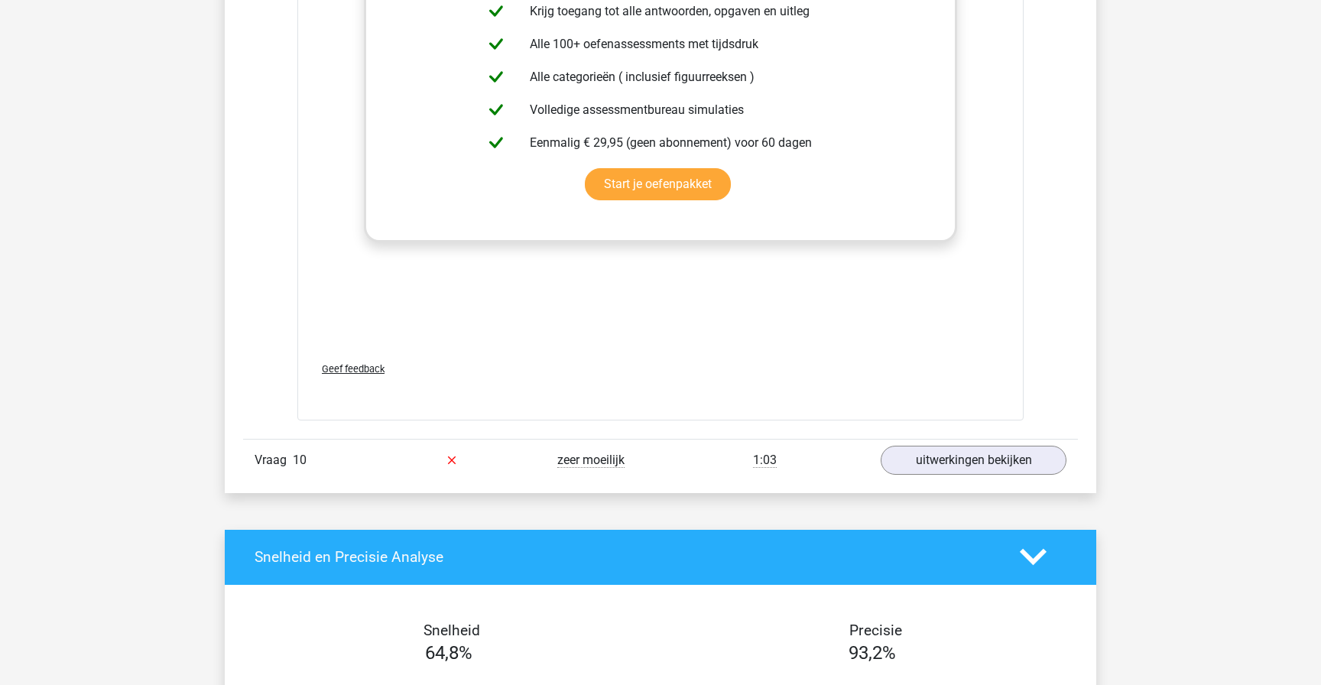
scroll to position [3449, 0]
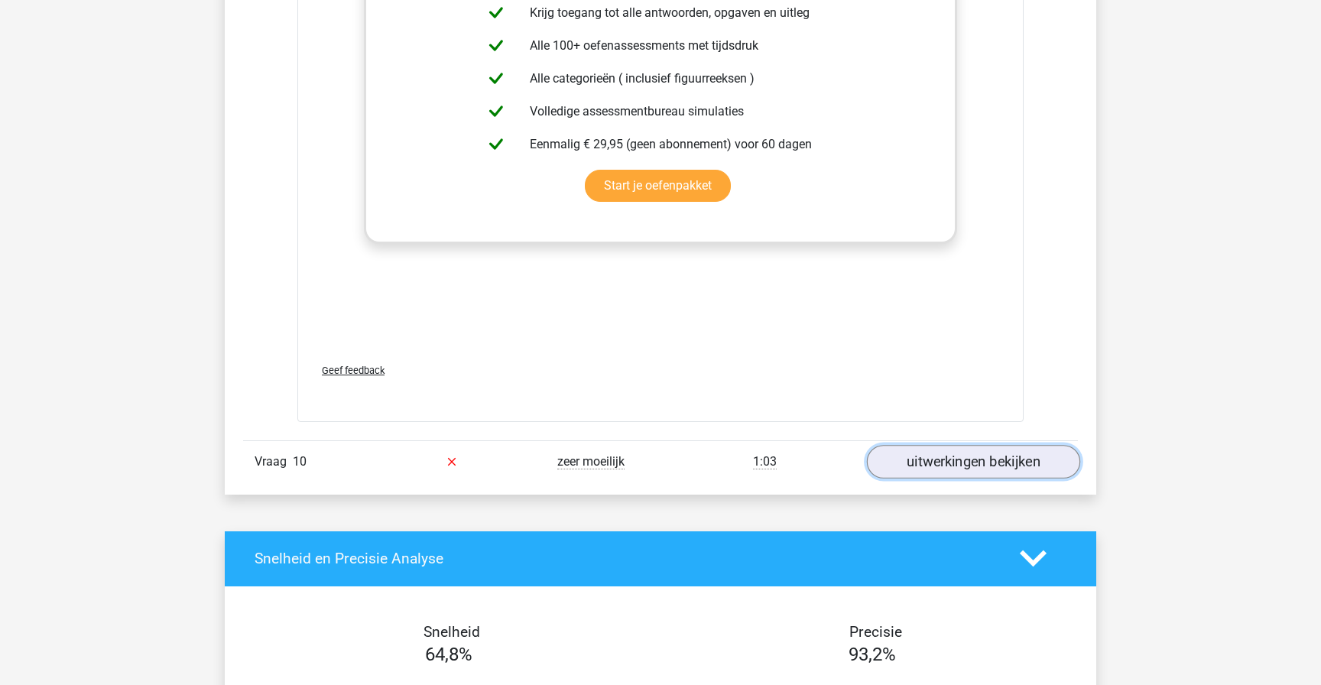
click at [926, 449] on link "uitwerkingen bekijken" at bounding box center [973, 462] width 213 height 34
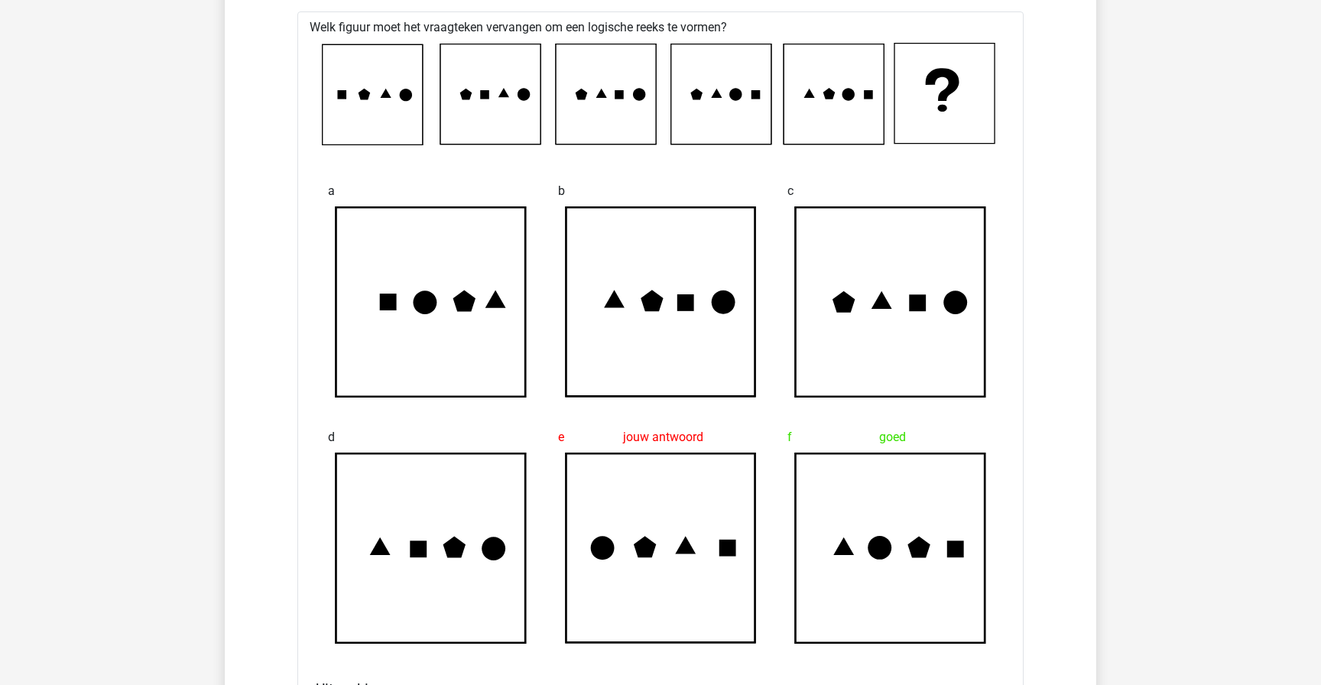
scroll to position [3942, 0]
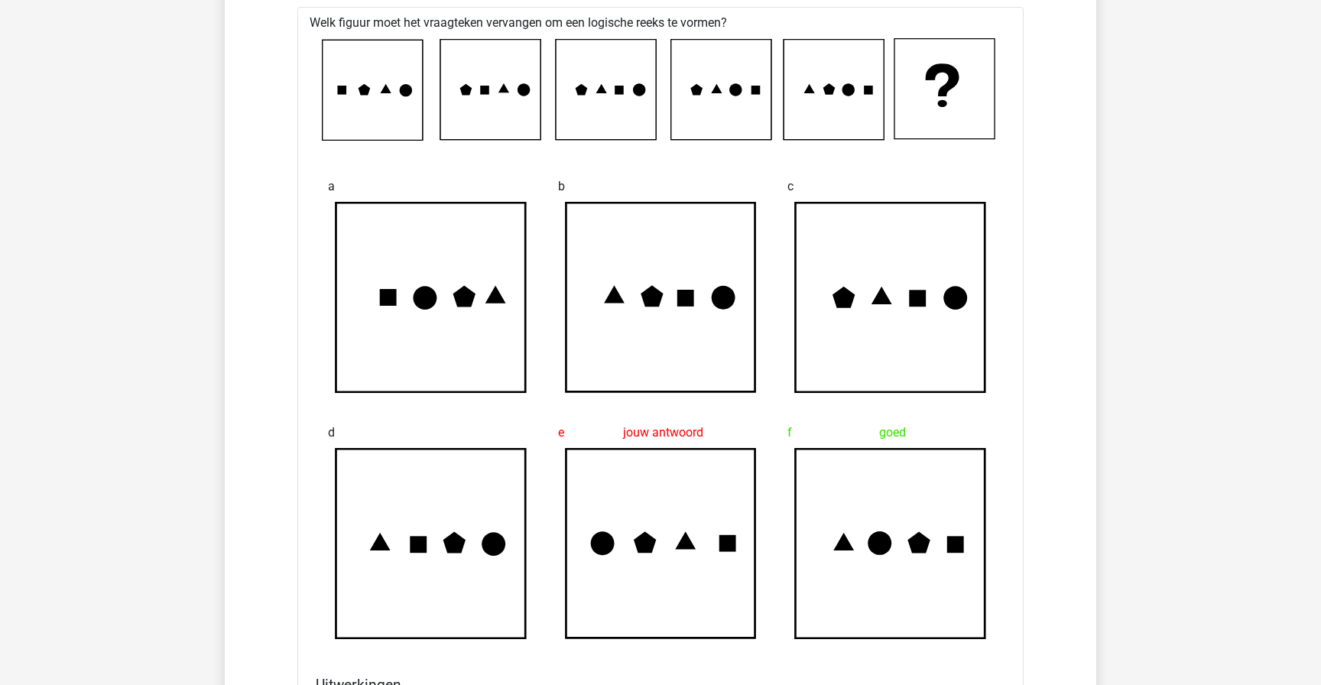
click at [875, 551] on icon at bounding box center [880, 543] width 24 height 24
click at [874, 551] on icon at bounding box center [880, 543] width 24 height 24
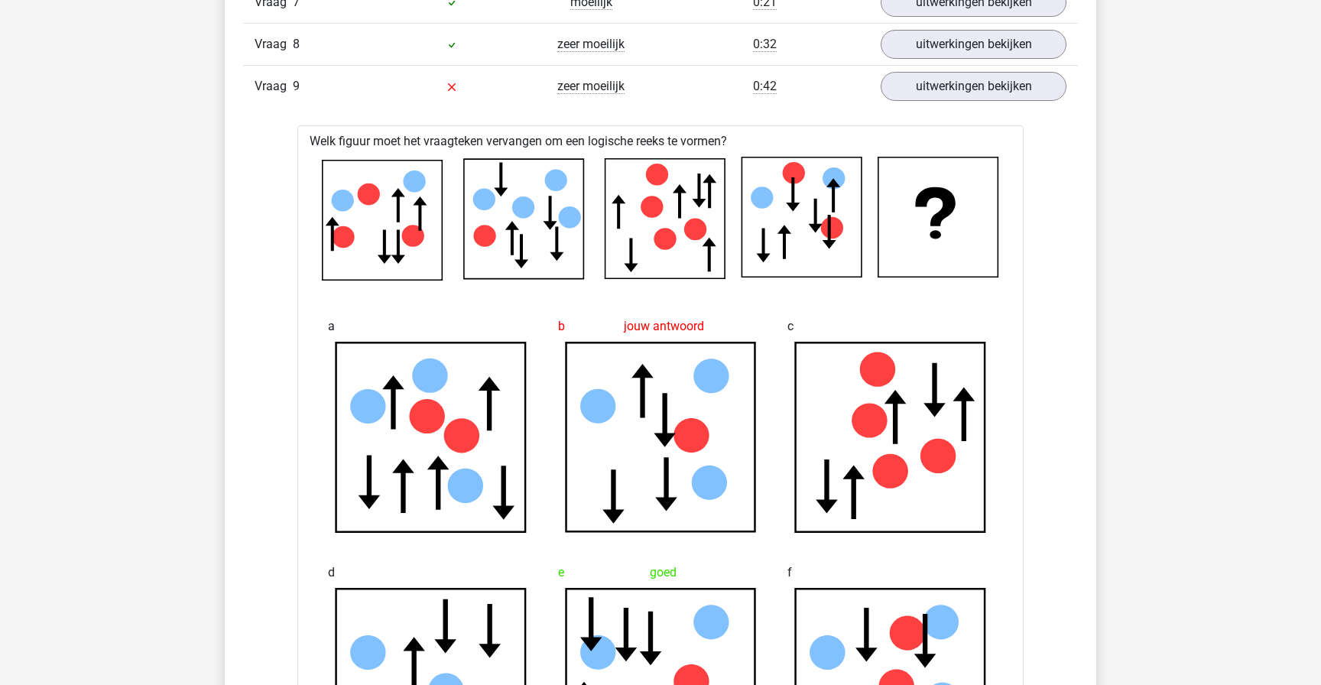
scroll to position [2500, 0]
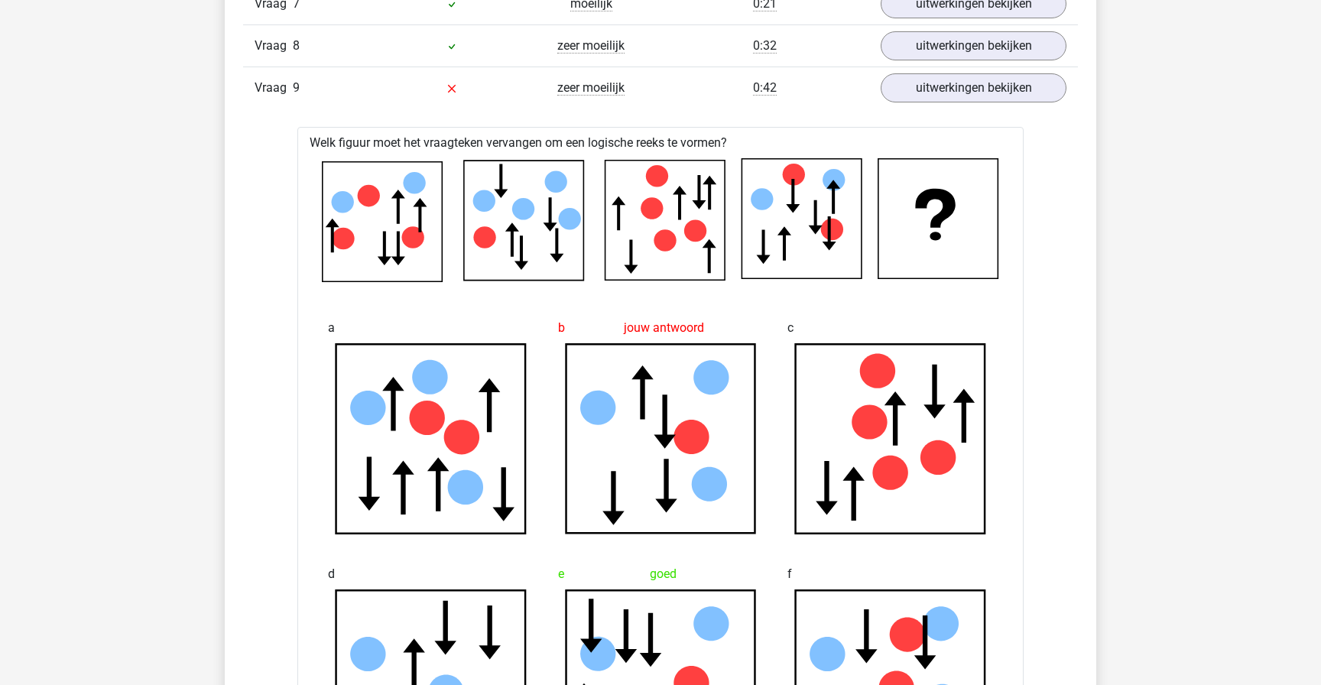
click at [703, 250] on icon at bounding box center [665, 221] width 120 height 120
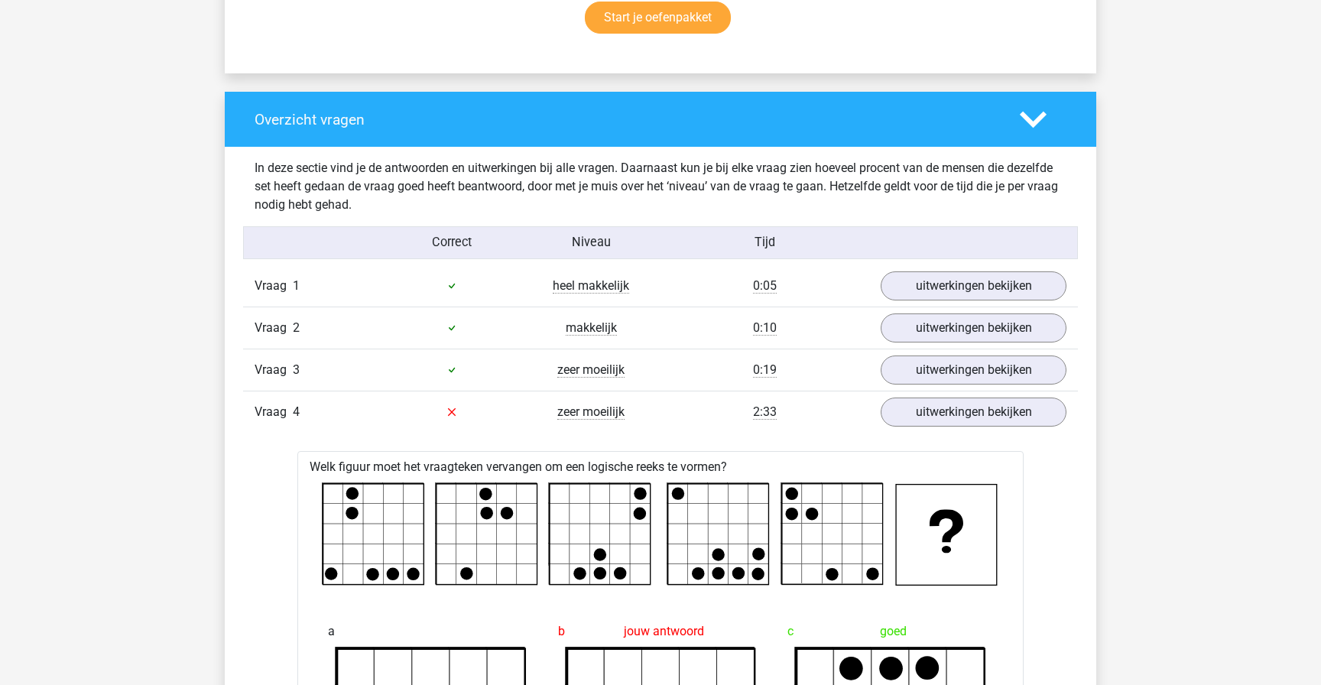
scroll to position [1012, 0]
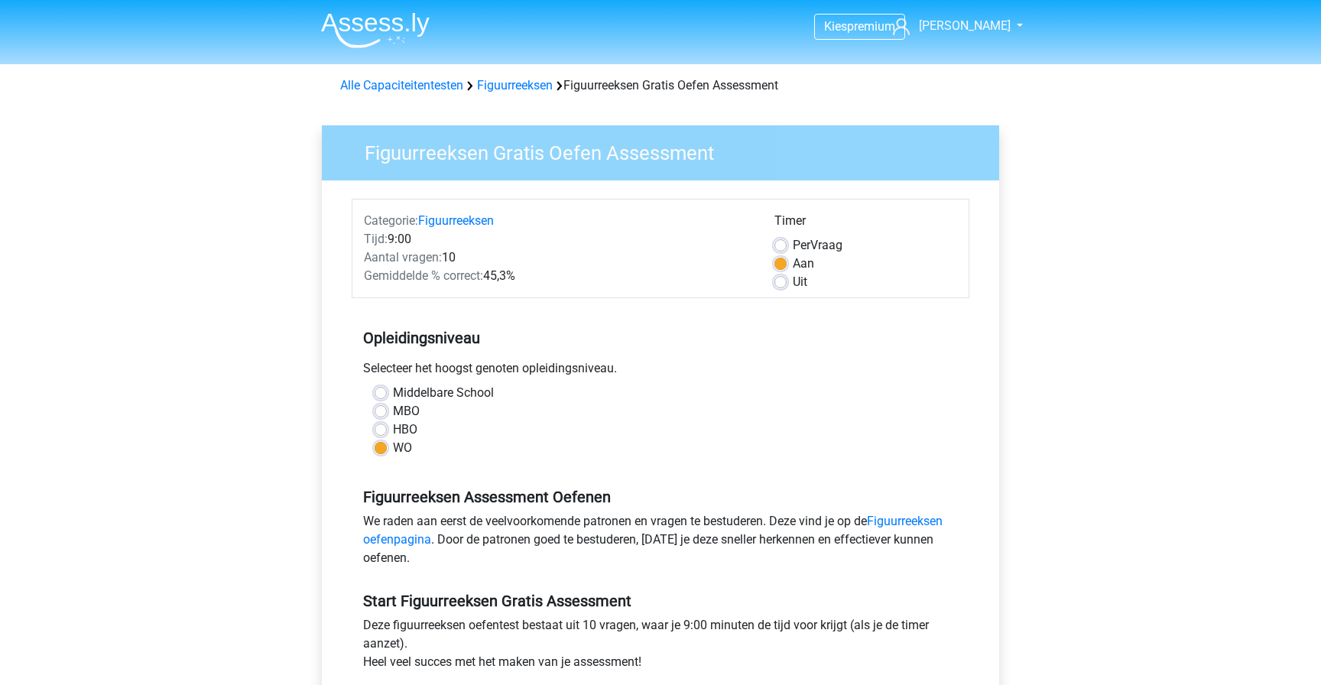
scroll to position [157, 0]
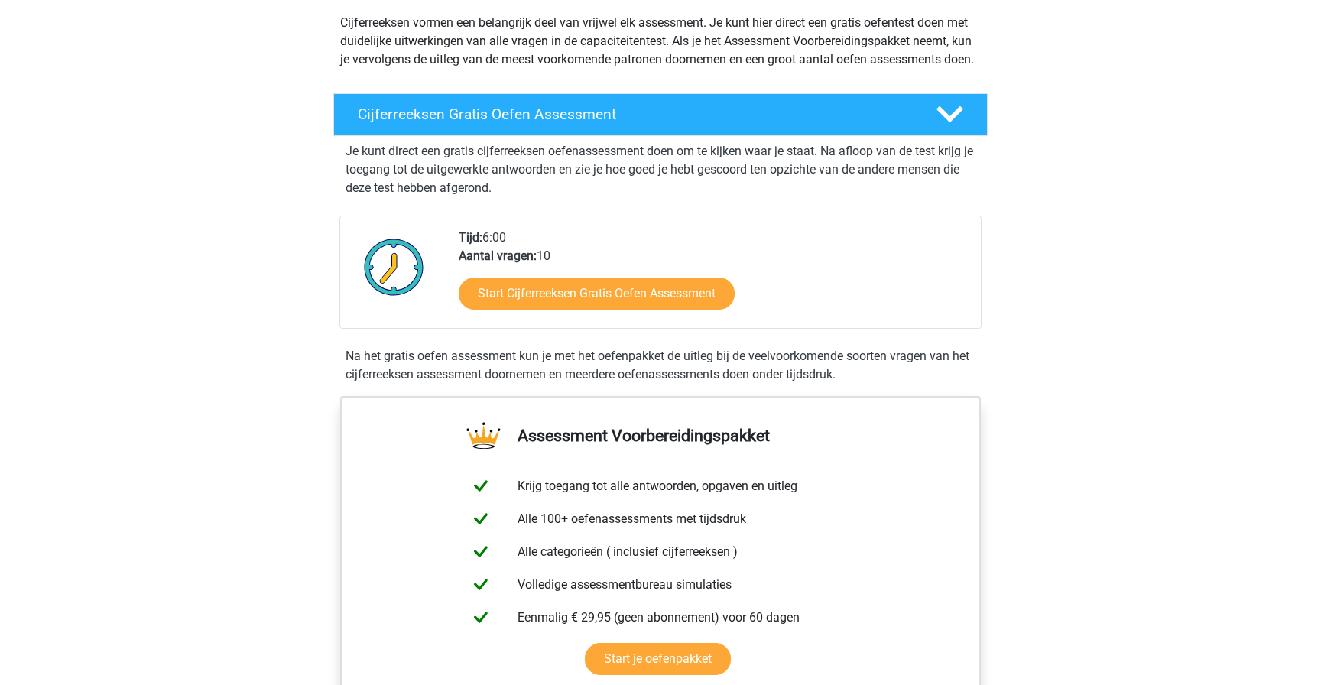
scroll to position [191, 0]
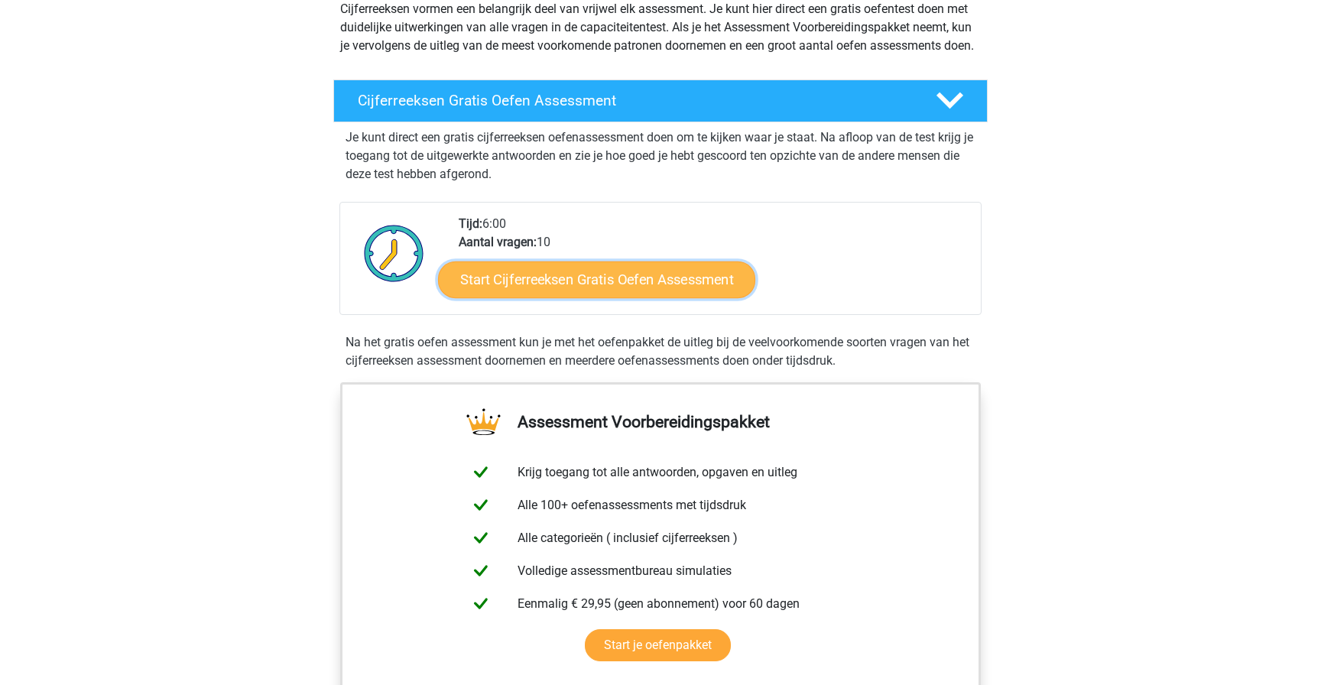
click at [661, 297] on link "Start Cijferreeksen Gratis Oefen Assessment" at bounding box center [596, 279] width 317 height 37
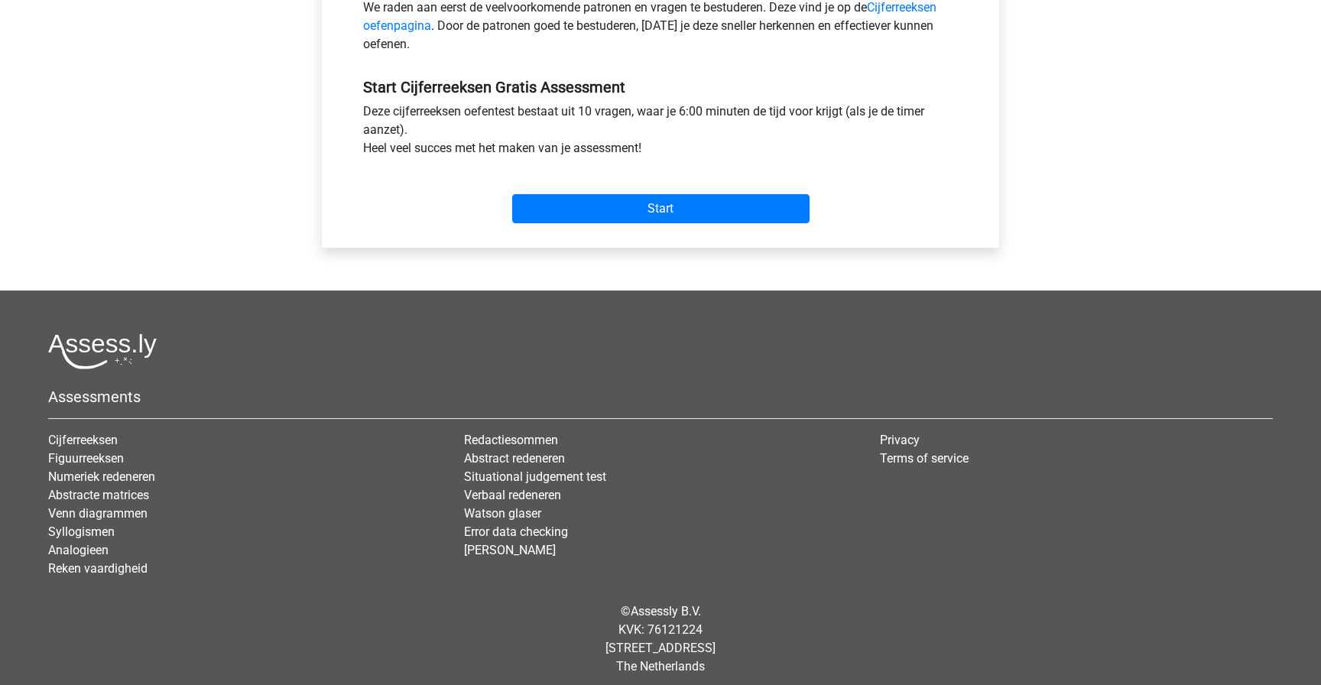
scroll to position [504, 0]
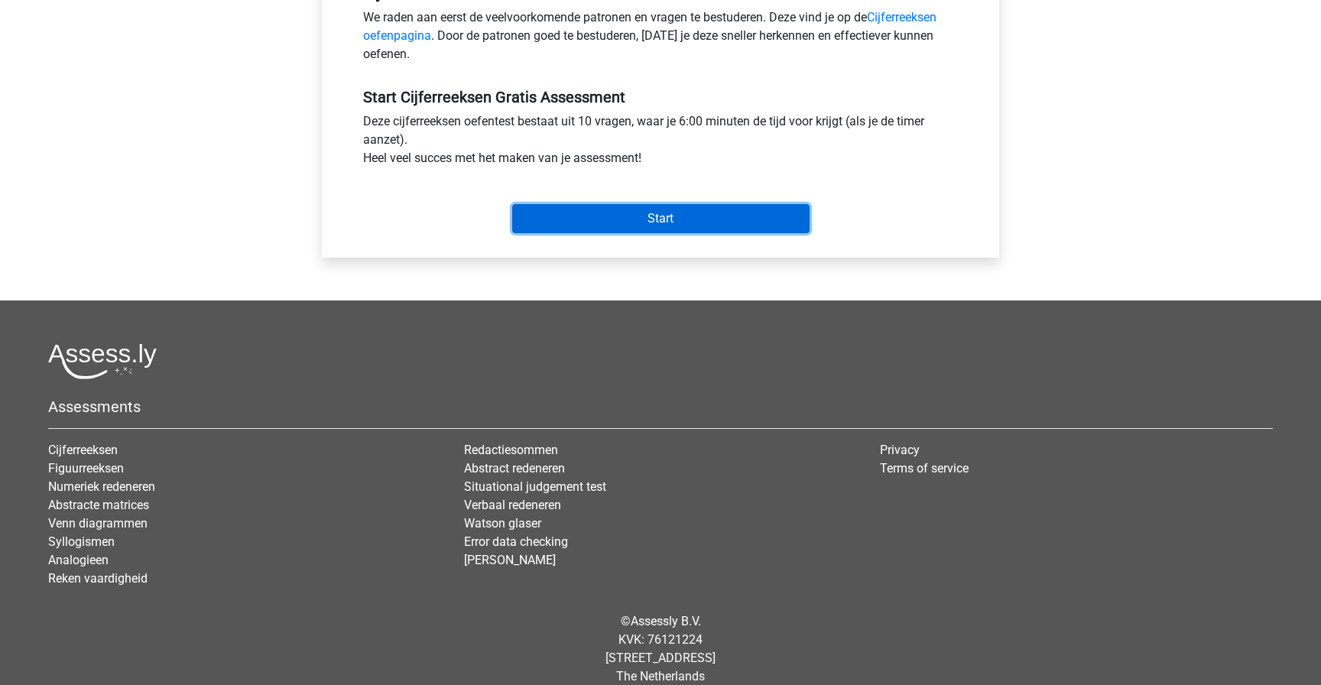
click at [640, 216] on input "Start" at bounding box center [660, 218] width 297 height 29
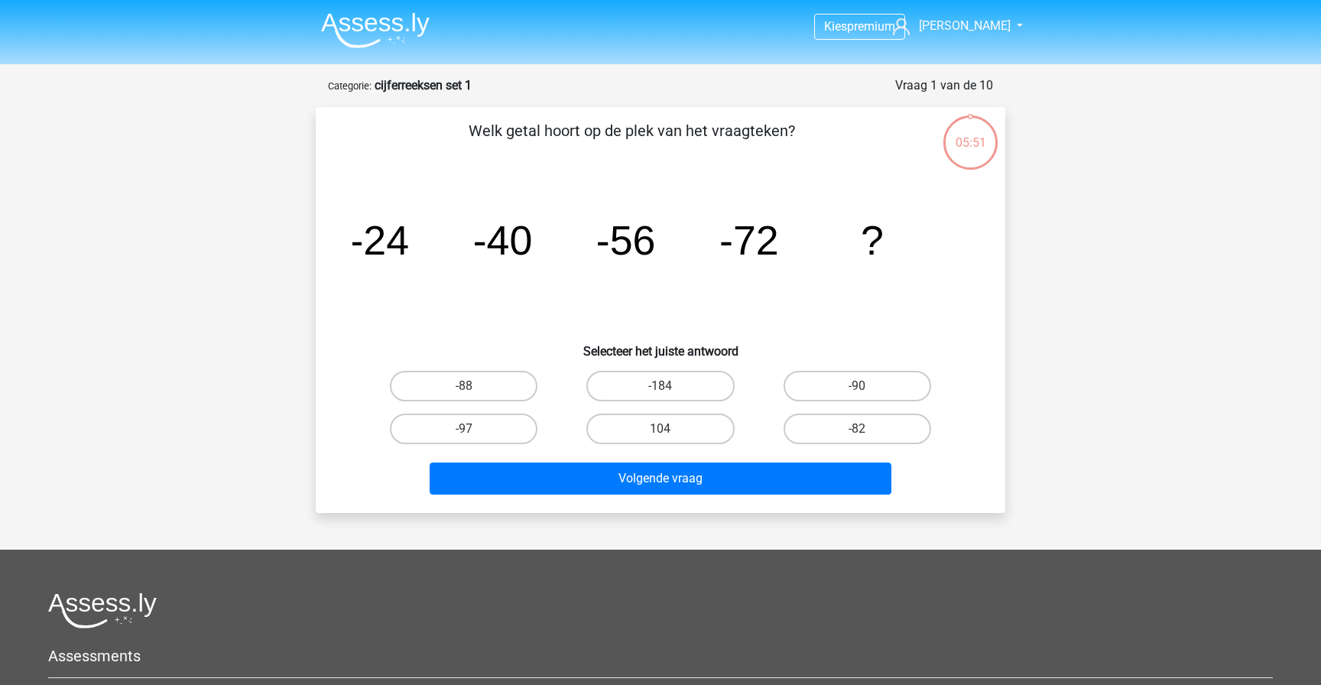
click at [466, 388] on input "-88" at bounding box center [469, 391] width 10 height 10
radio input "true"
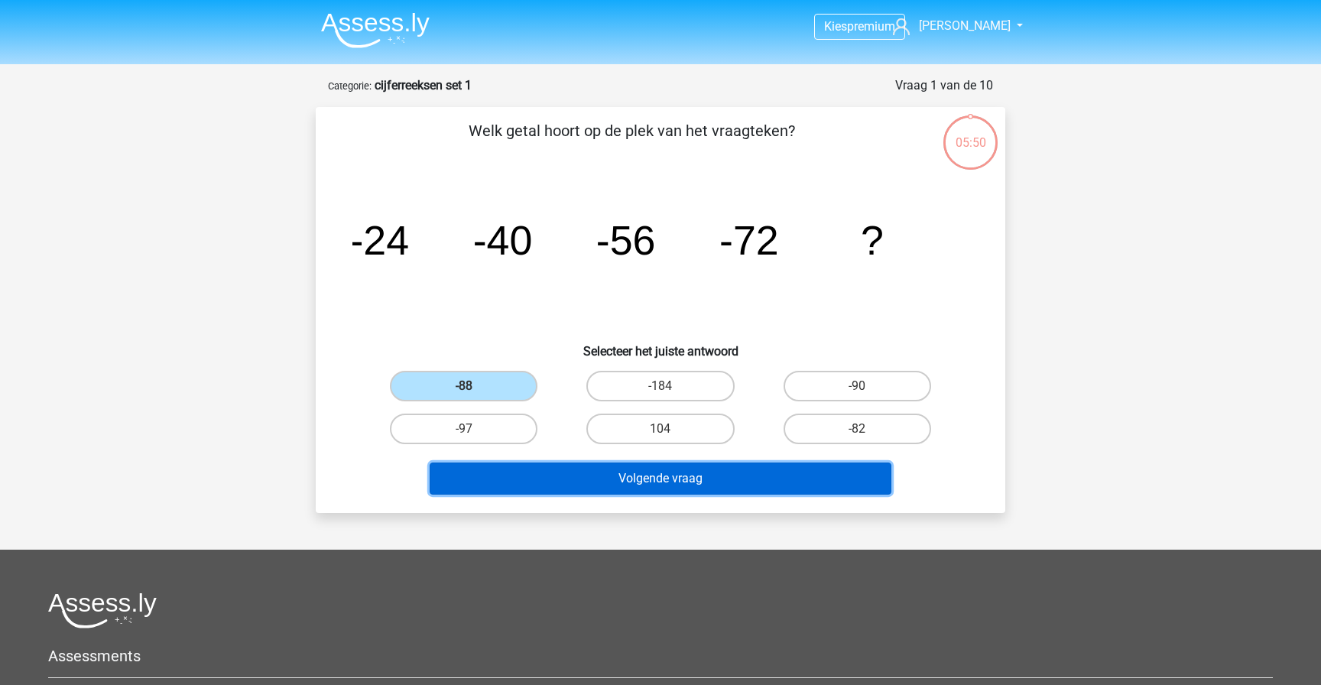
click at [538, 471] on button "Volgende vraag" at bounding box center [661, 478] width 462 height 32
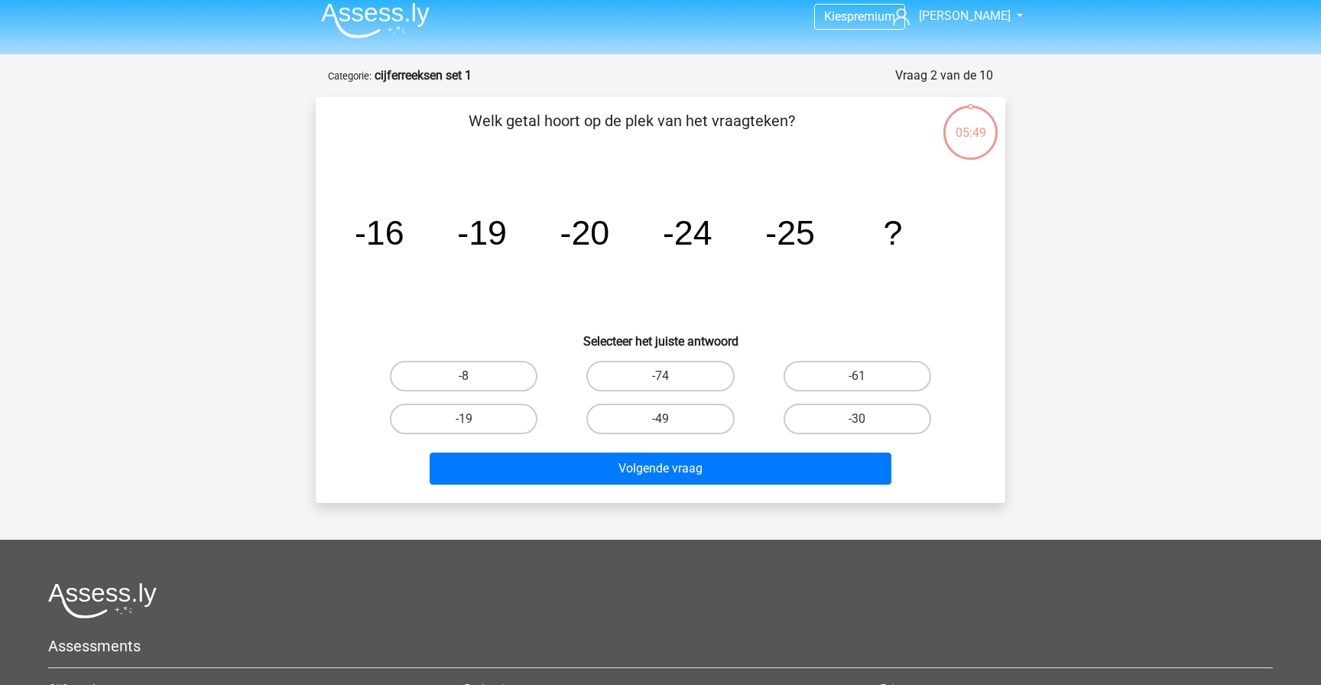
scroll to position [4, 0]
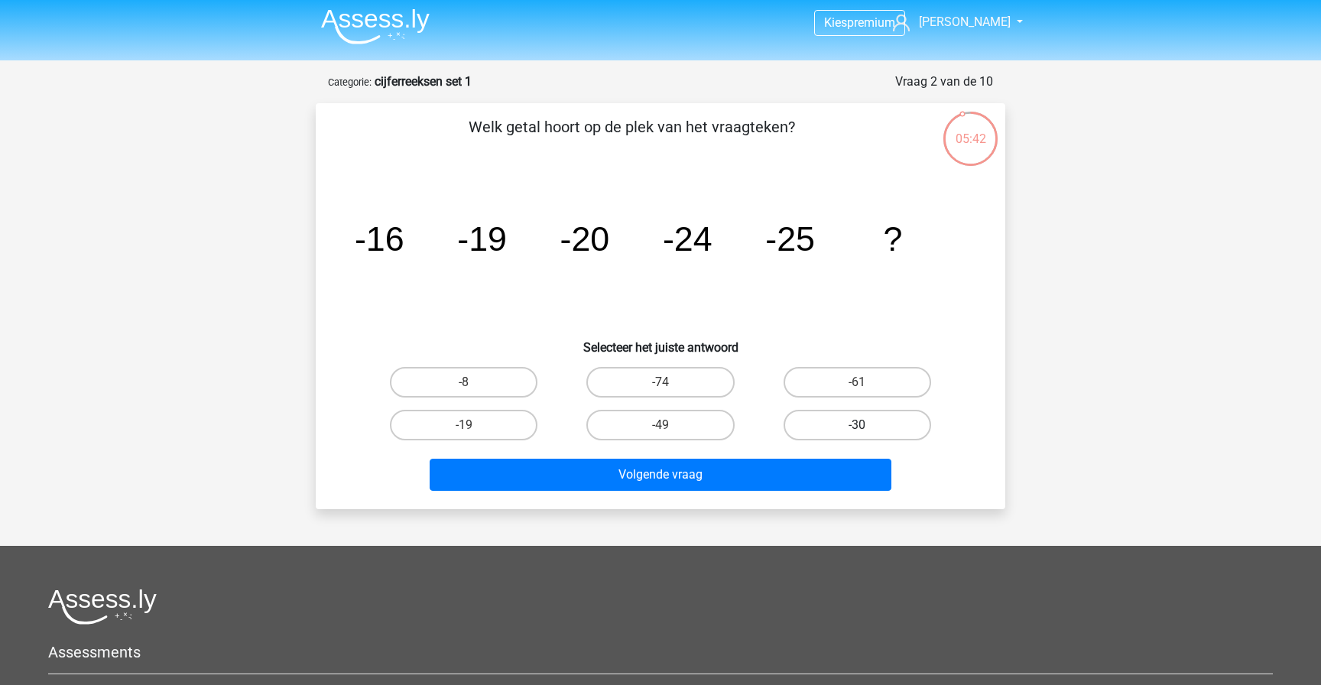
click at [877, 416] on label "-30" at bounding box center [857, 425] width 148 height 31
click at [867, 425] on input "-30" at bounding box center [862, 430] width 10 height 10
radio input "true"
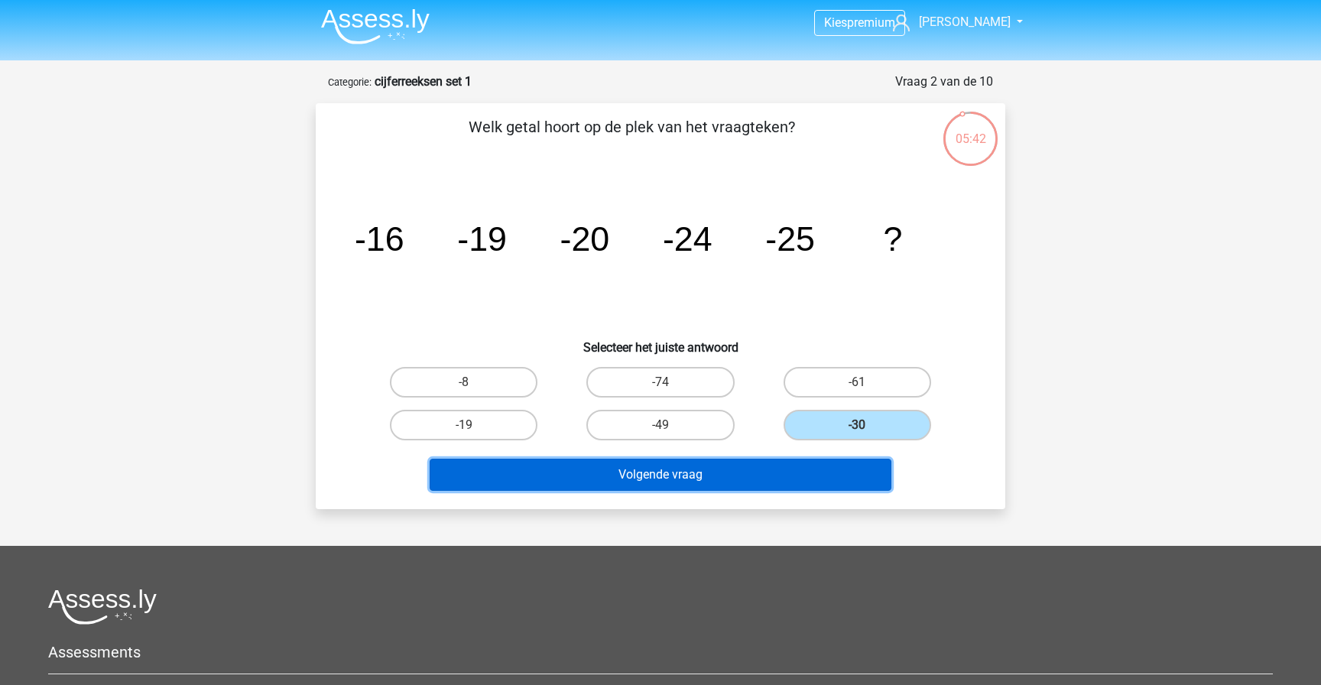
click at [754, 485] on button "Volgende vraag" at bounding box center [661, 475] width 462 height 32
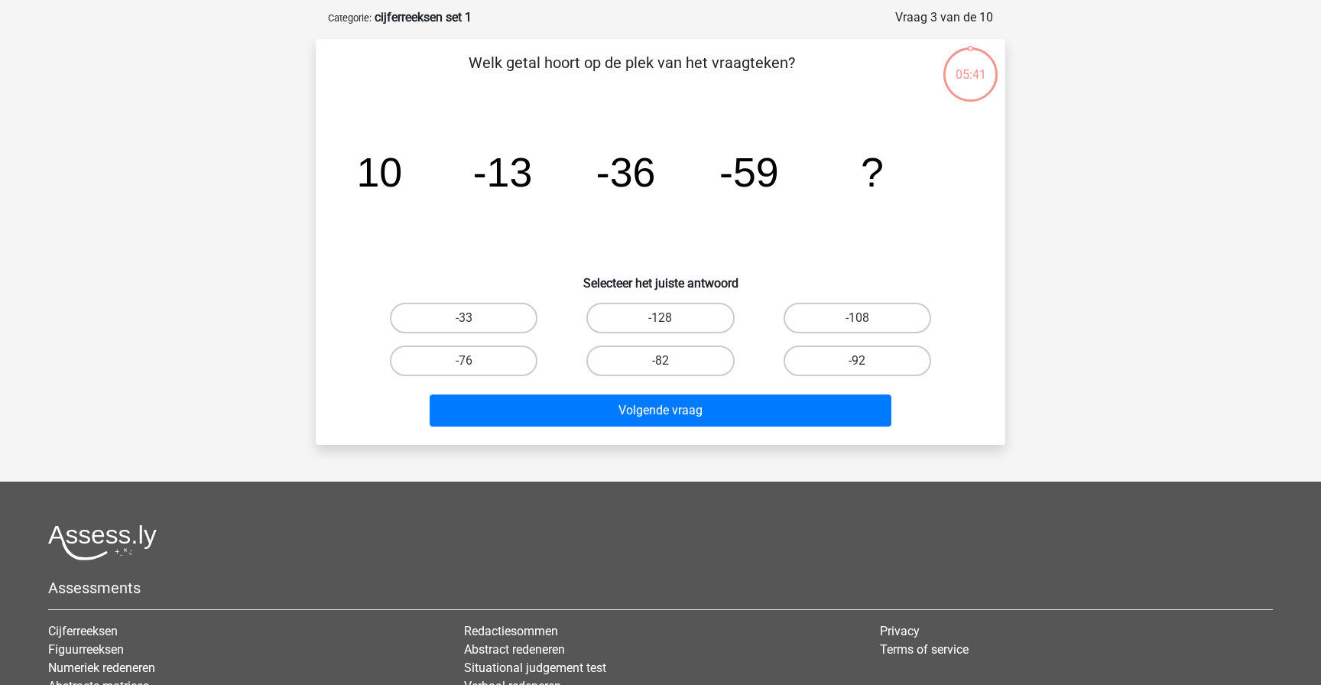
scroll to position [76, 0]
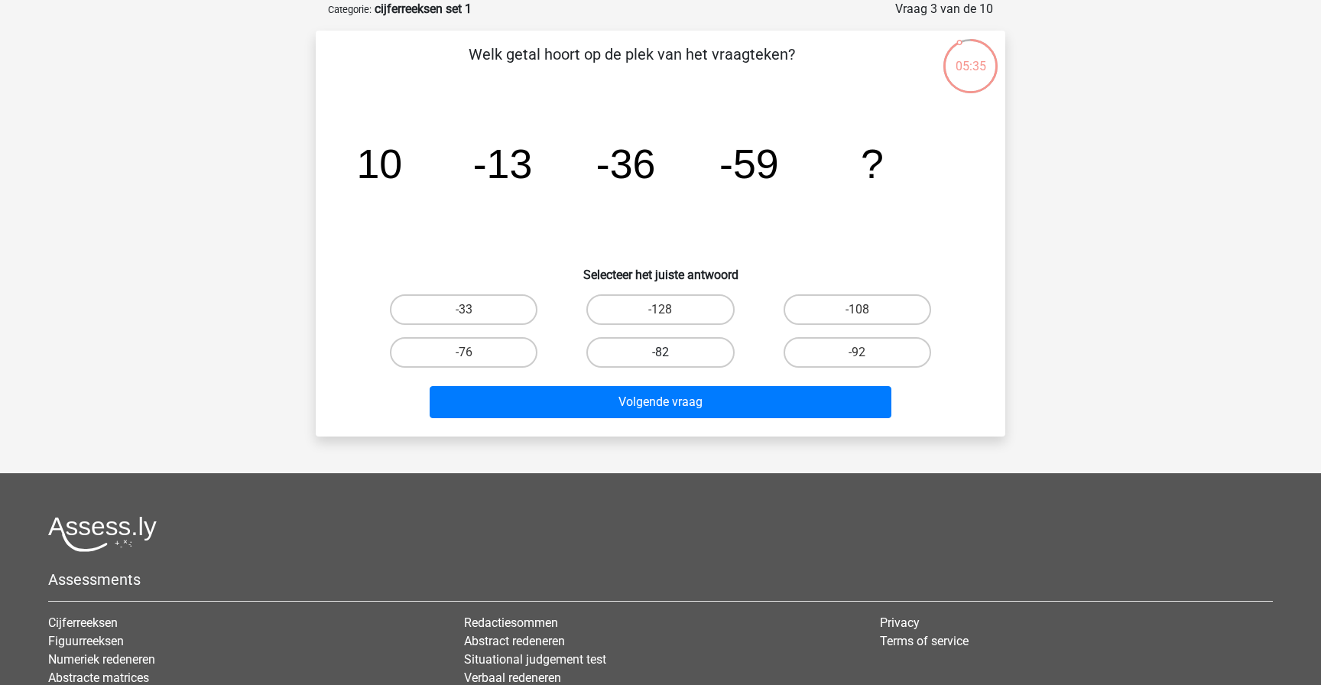
click at [686, 357] on label "-82" at bounding box center [660, 352] width 148 height 31
click at [670, 357] on input "-82" at bounding box center [665, 357] width 10 height 10
radio input "true"
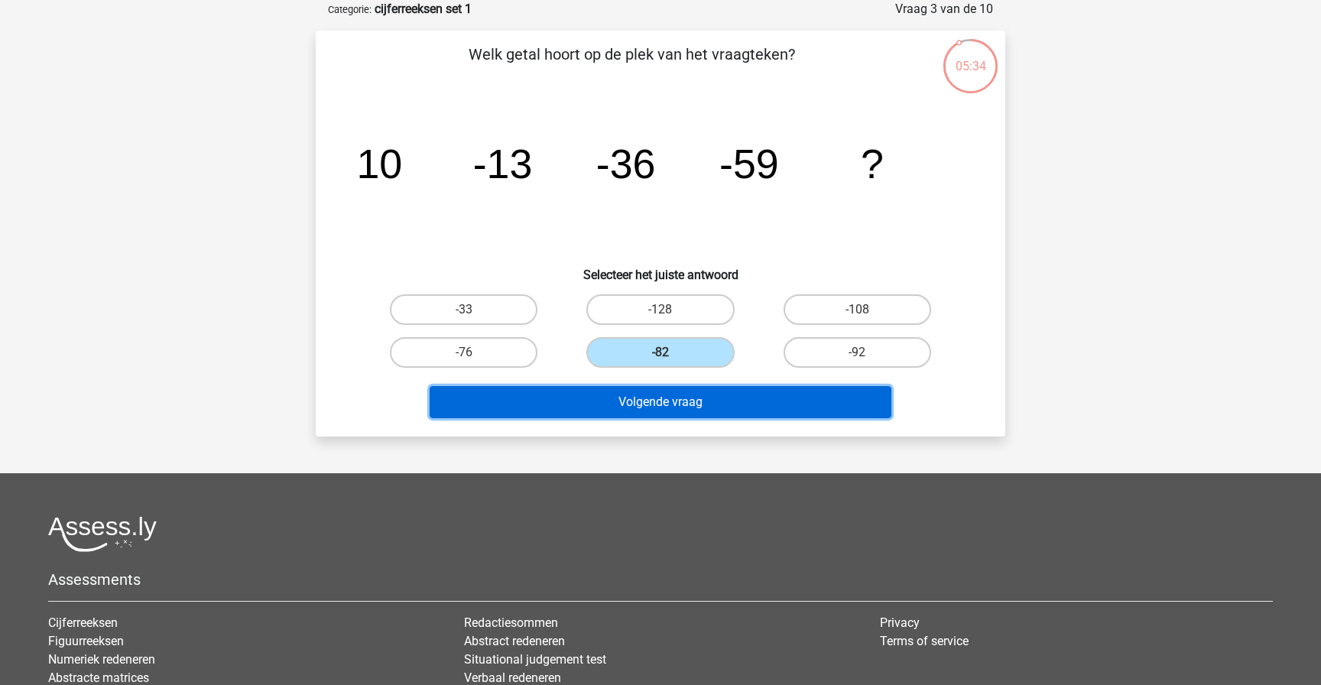
click at [639, 402] on button "Volgende vraag" at bounding box center [661, 402] width 462 height 32
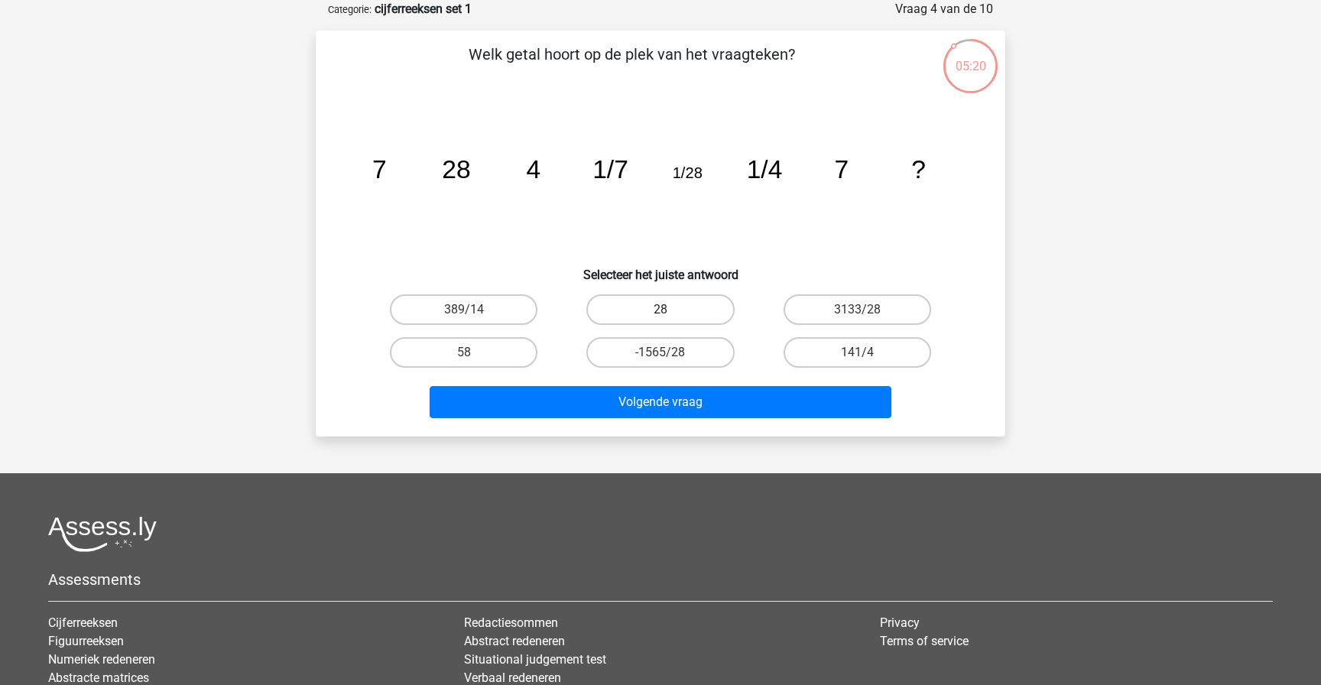
click at [640, 318] on label "28" at bounding box center [660, 309] width 148 height 31
click at [660, 318] on input "28" at bounding box center [665, 315] width 10 height 10
radio input "true"
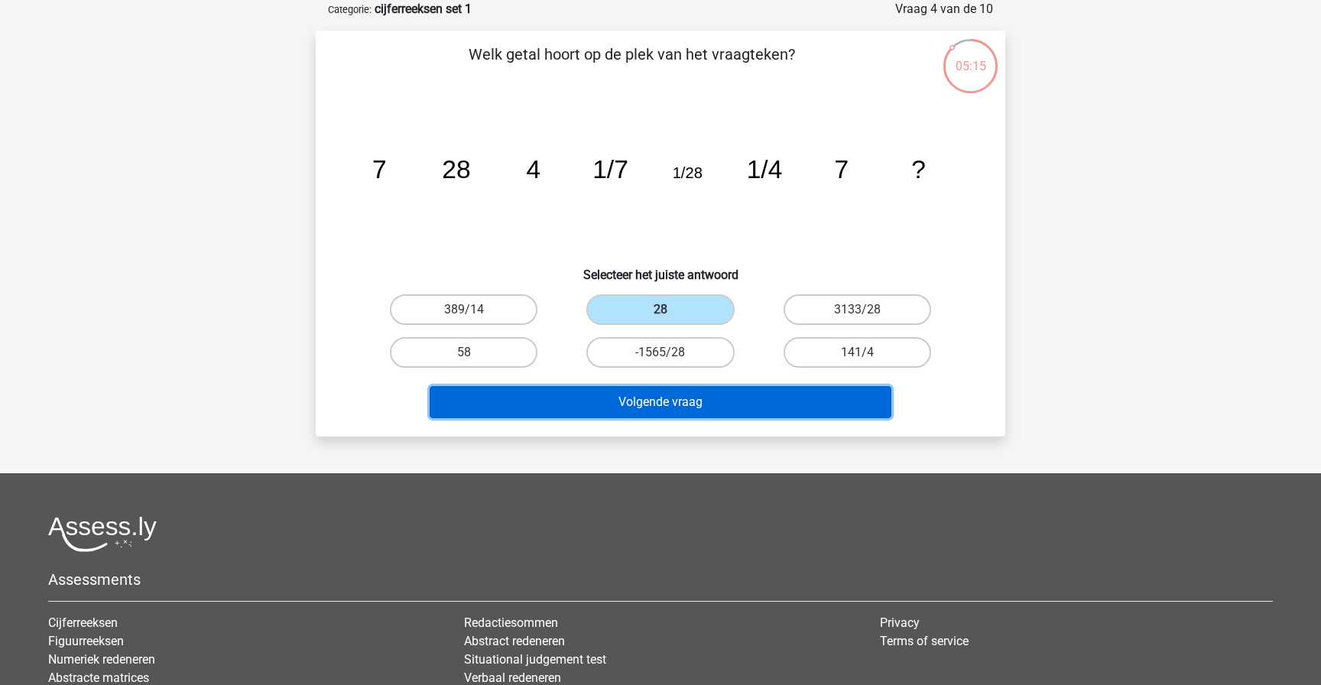
click at [657, 394] on button "Volgende vraag" at bounding box center [661, 402] width 462 height 32
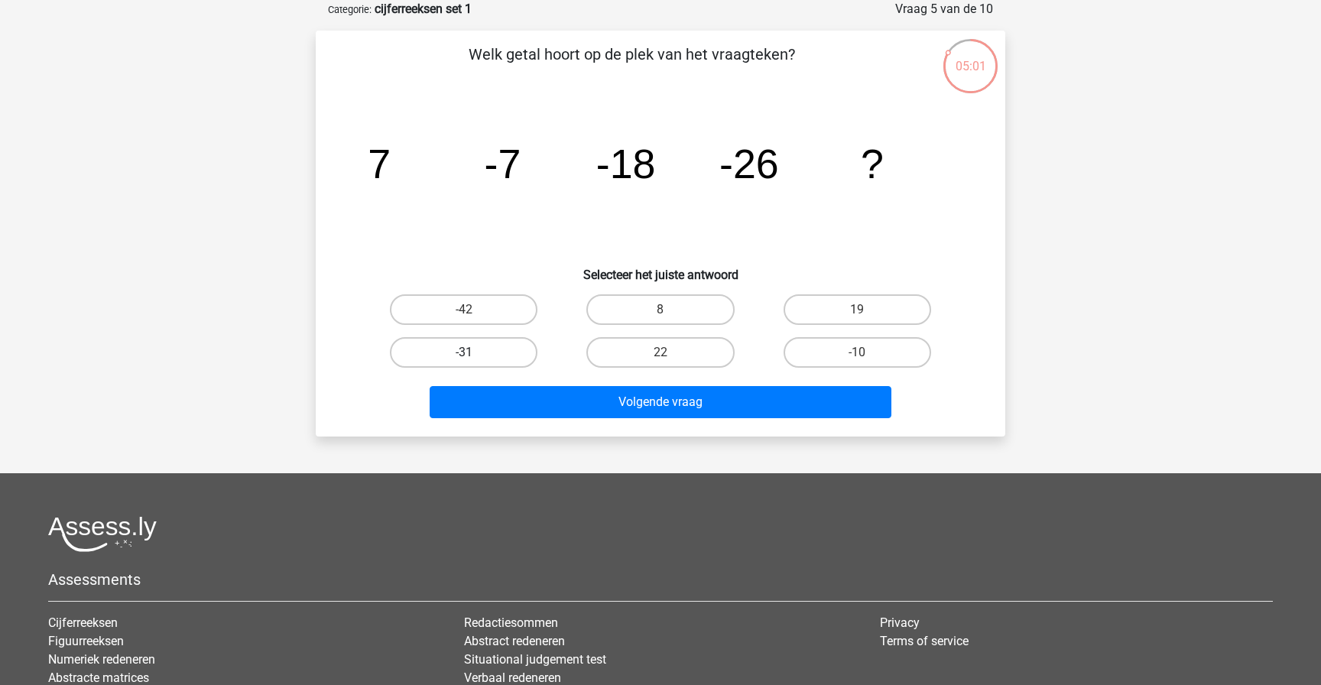
click at [478, 339] on label "-31" at bounding box center [464, 352] width 148 height 31
click at [474, 352] on input "-31" at bounding box center [469, 357] width 10 height 10
radio input "true"
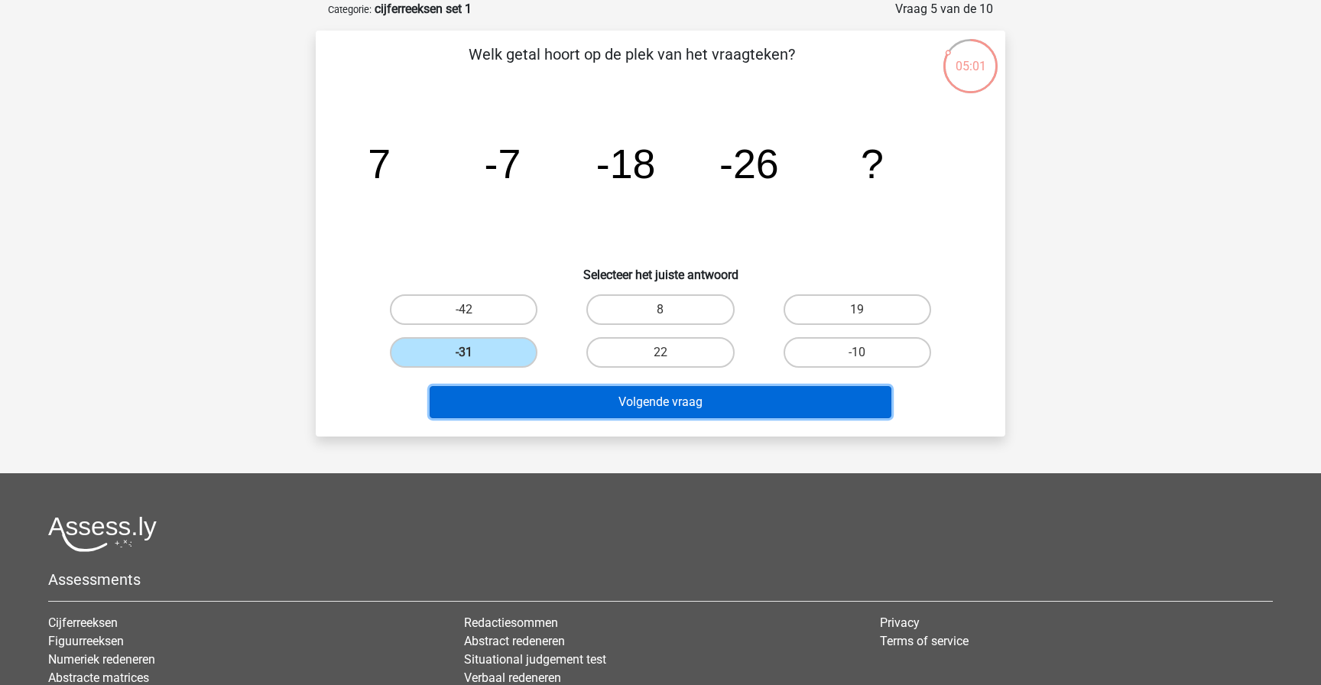
click at [505, 395] on button "Volgende vraag" at bounding box center [661, 402] width 462 height 32
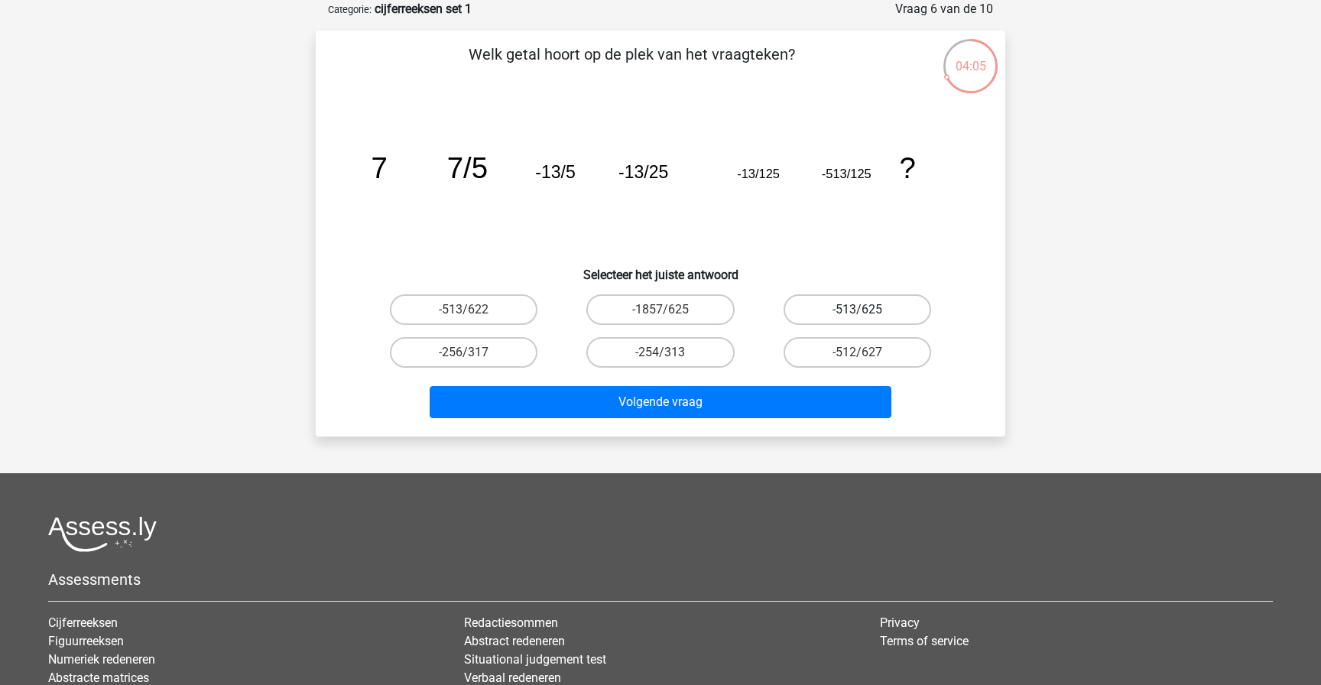
click at [854, 316] on label "-513/625" at bounding box center [857, 309] width 148 height 31
click at [857, 316] on input "-513/625" at bounding box center [862, 315] width 10 height 10
radio input "true"
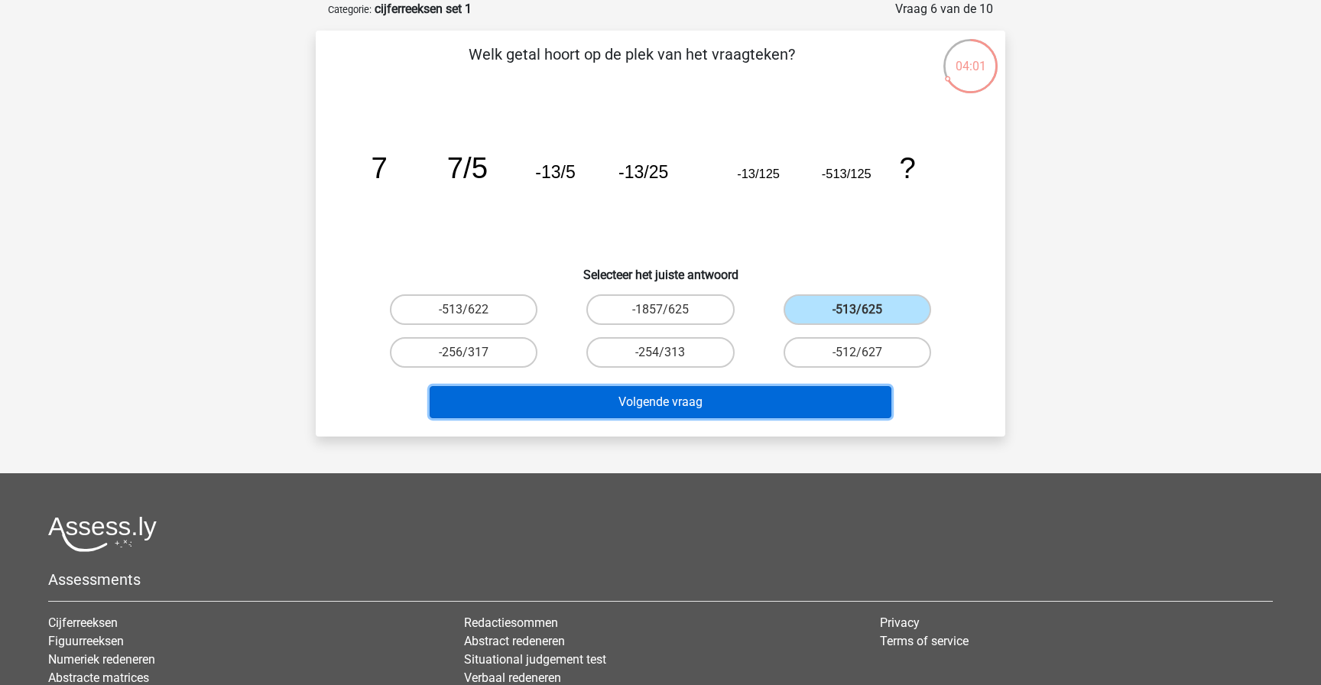
click at [774, 407] on button "Volgende vraag" at bounding box center [661, 402] width 462 height 32
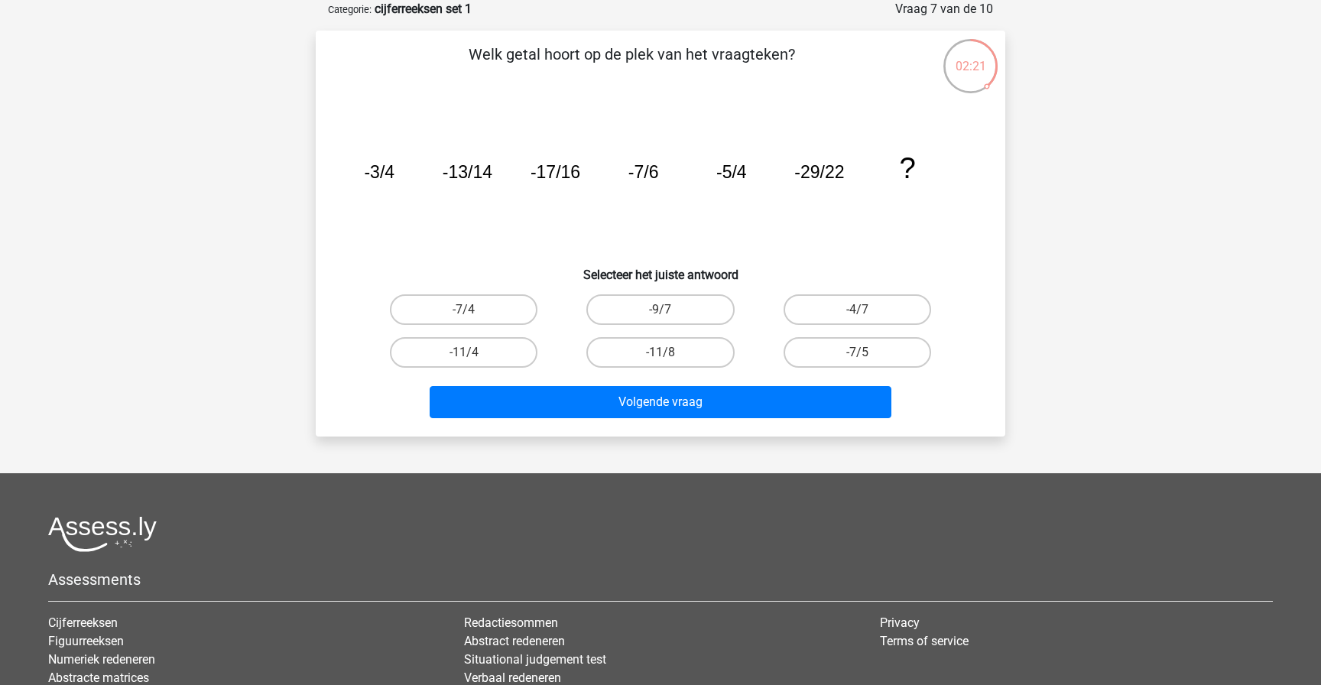
click at [469, 313] on input "-7/4" at bounding box center [469, 315] width 10 height 10
radio input "true"
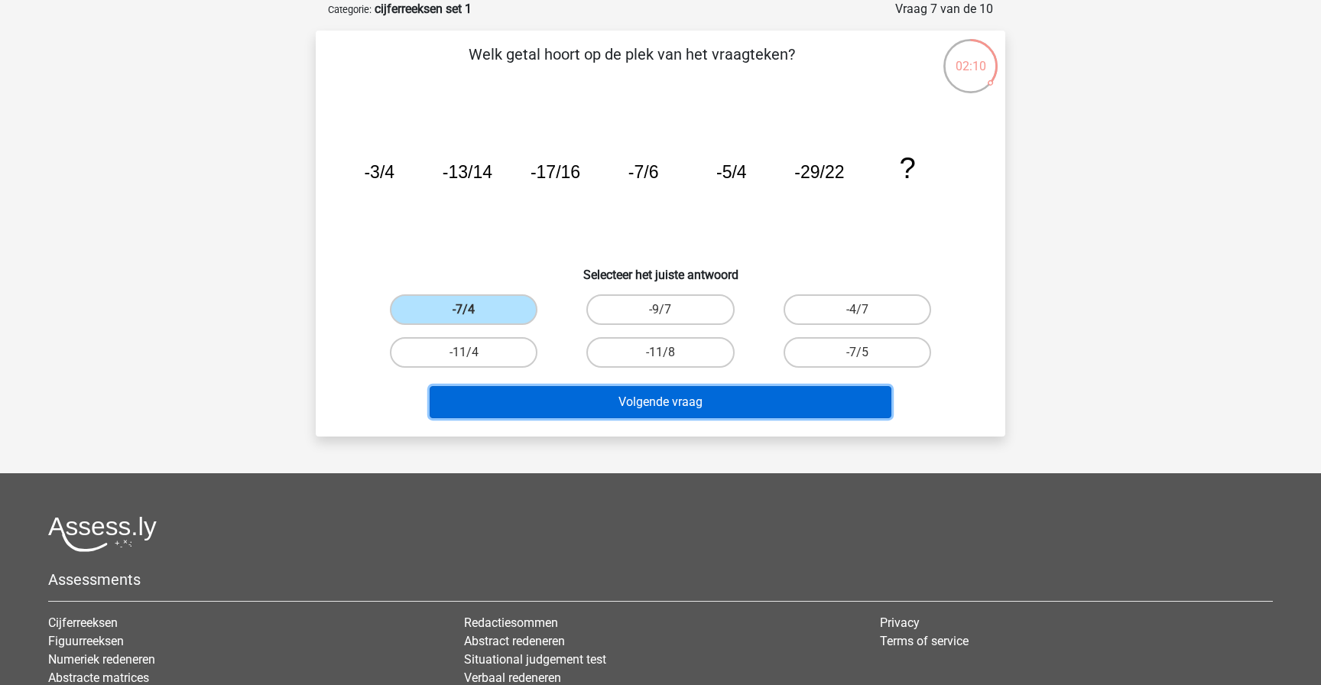
click at [592, 406] on button "Volgende vraag" at bounding box center [661, 402] width 462 height 32
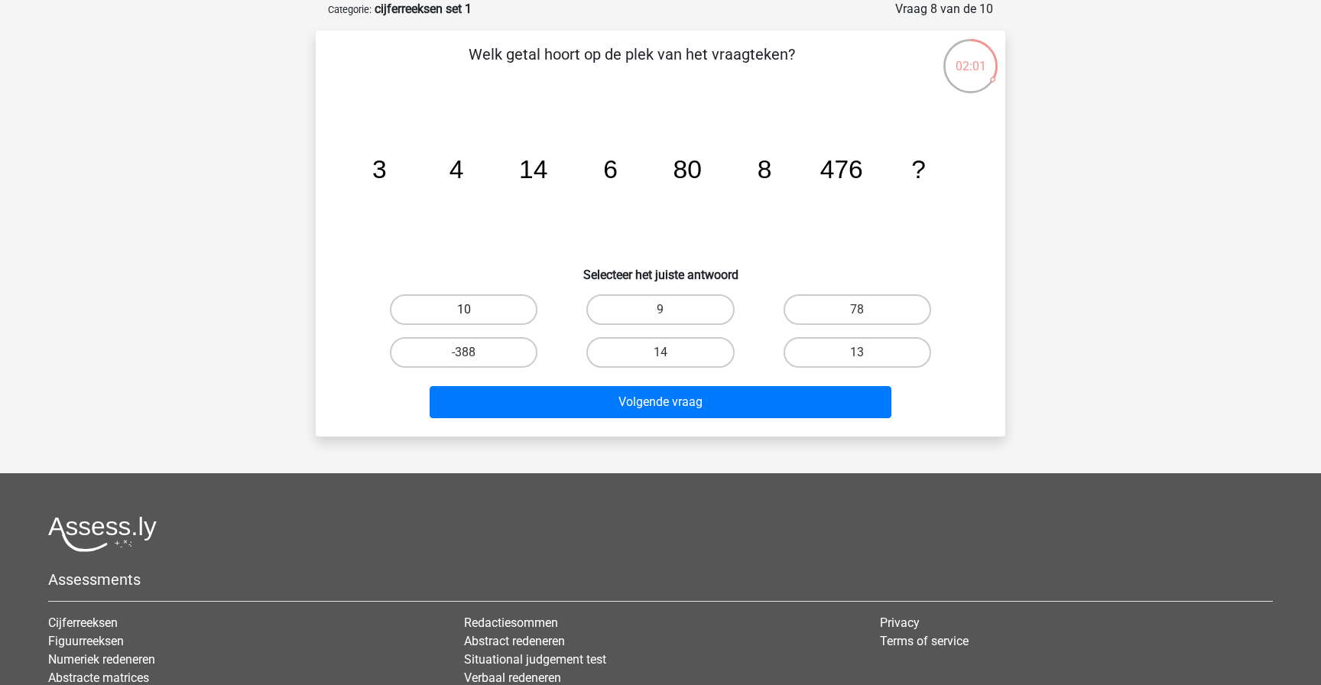
click at [487, 303] on label "10" at bounding box center [464, 309] width 148 height 31
click at [474, 310] on input "10" at bounding box center [469, 315] width 10 height 10
radio input "true"
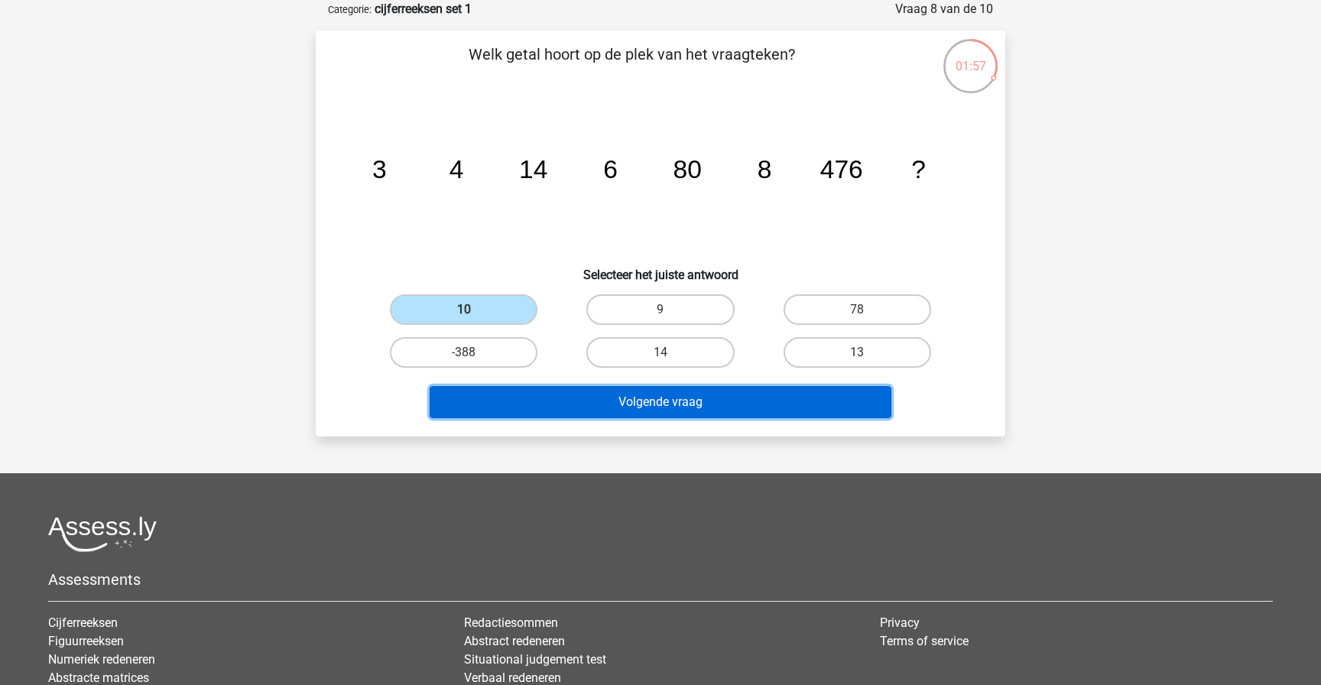
click at [576, 413] on button "Volgende vraag" at bounding box center [661, 402] width 462 height 32
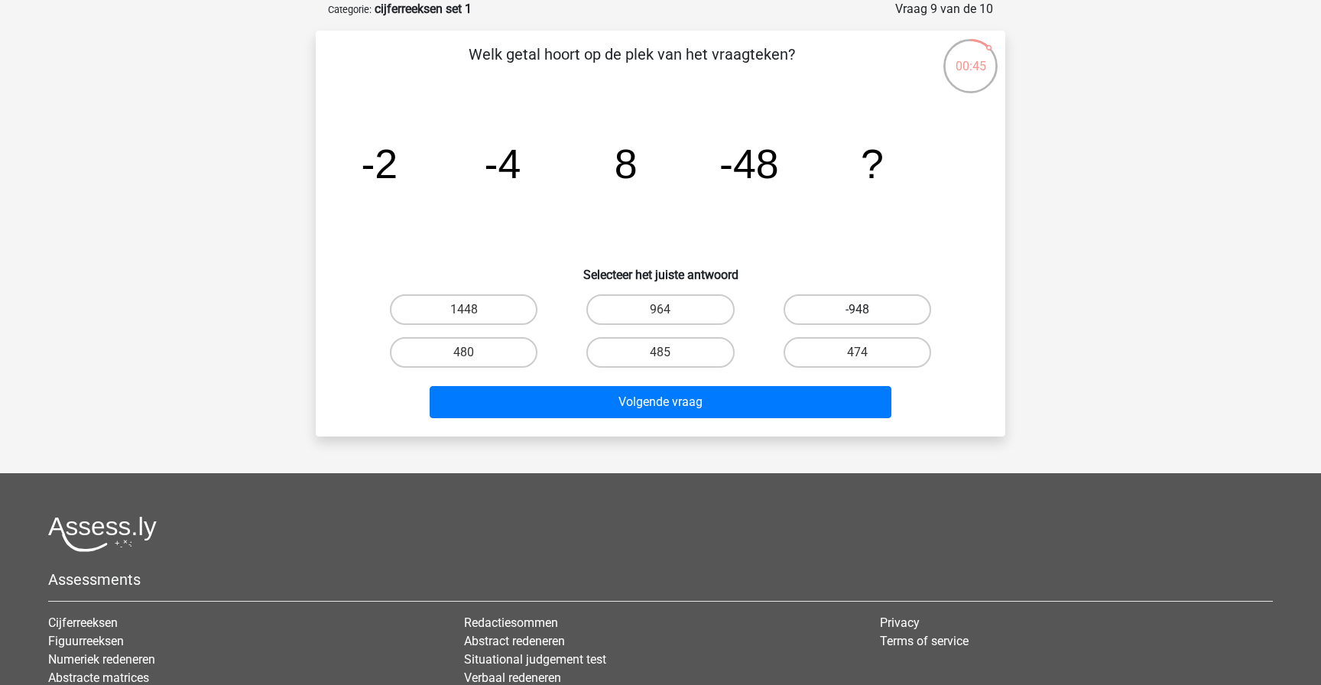
click at [841, 308] on label "-948" at bounding box center [857, 309] width 148 height 31
click at [857, 310] on input "-948" at bounding box center [862, 315] width 10 height 10
radio input "true"
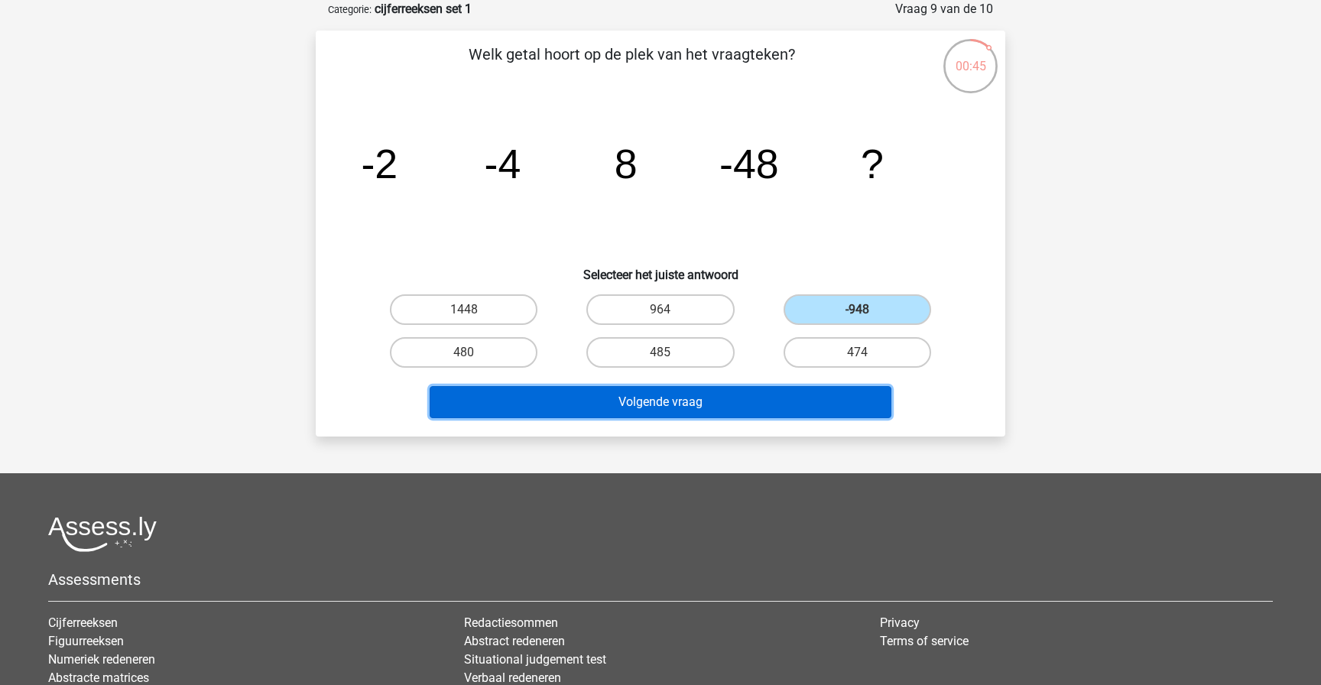
click at [748, 397] on button "Volgende vraag" at bounding box center [661, 402] width 462 height 32
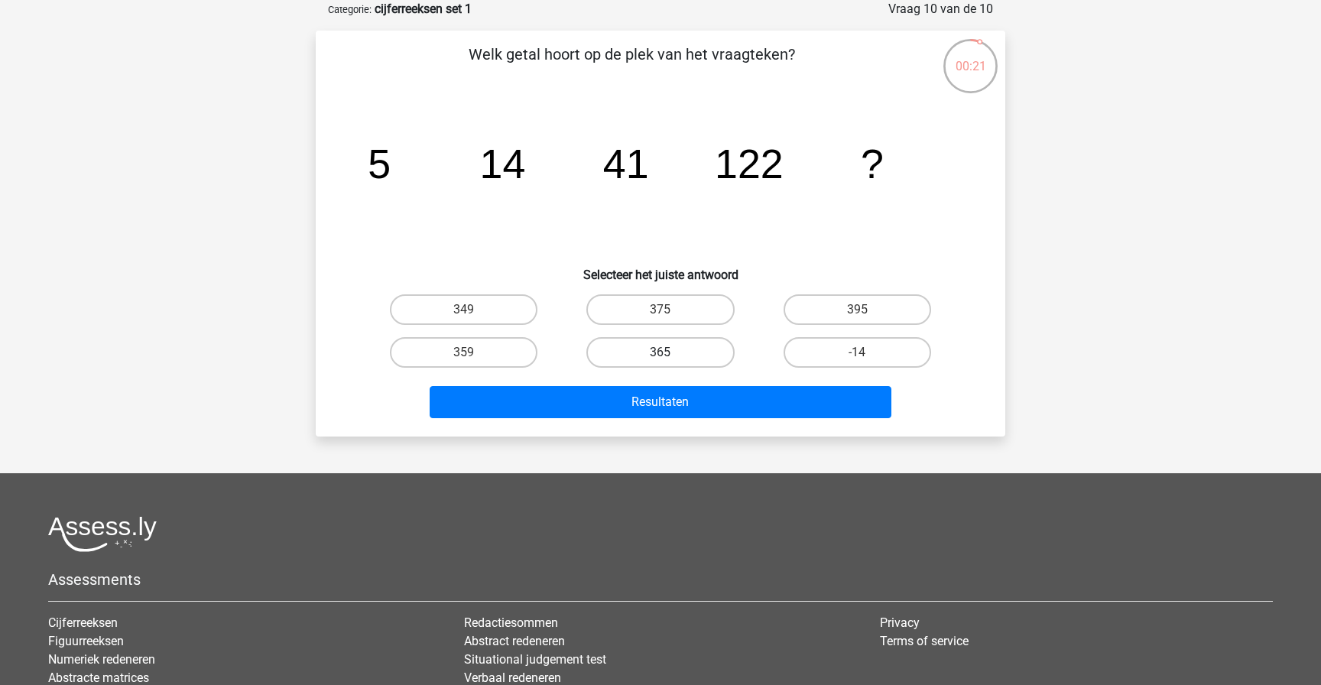
click at [654, 357] on label "365" at bounding box center [660, 352] width 148 height 31
click at [660, 357] on input "365" at bounding box center [665, 357] width 10 height 10
radio input "true"
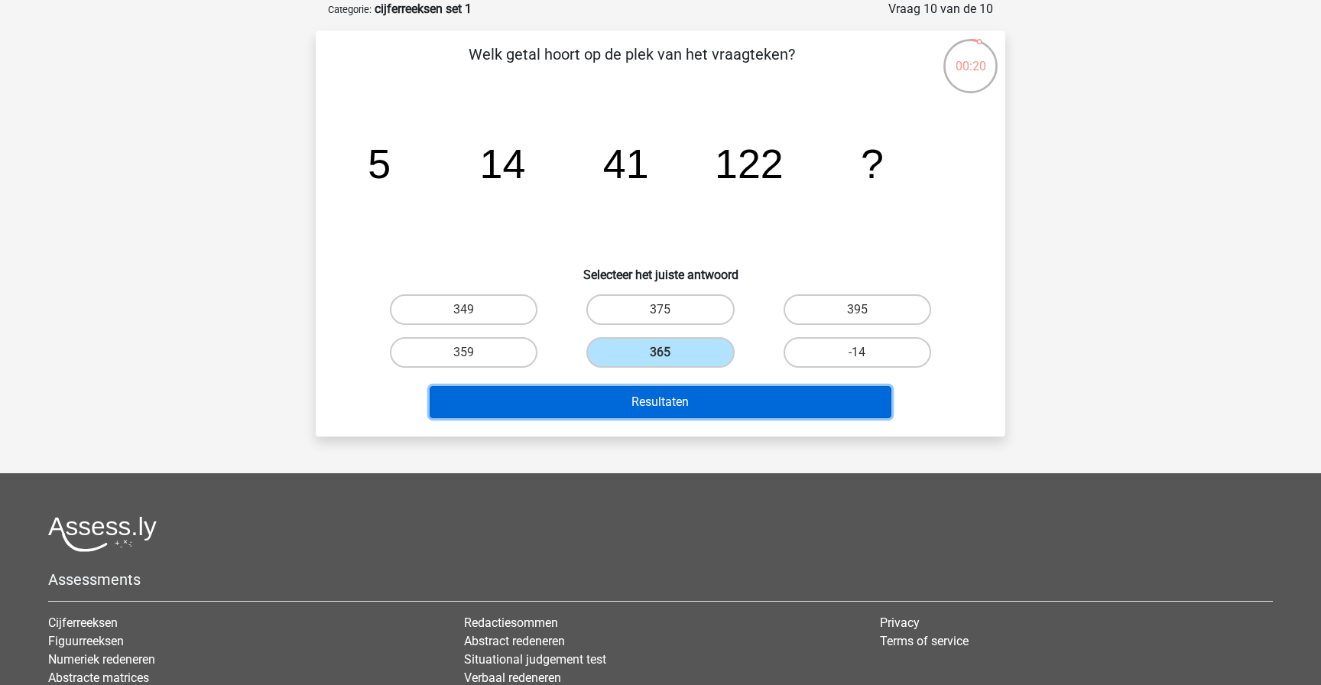
click at [631, 401] on button "Resultaten" at bounding box center [661, 402] width 462 height 32
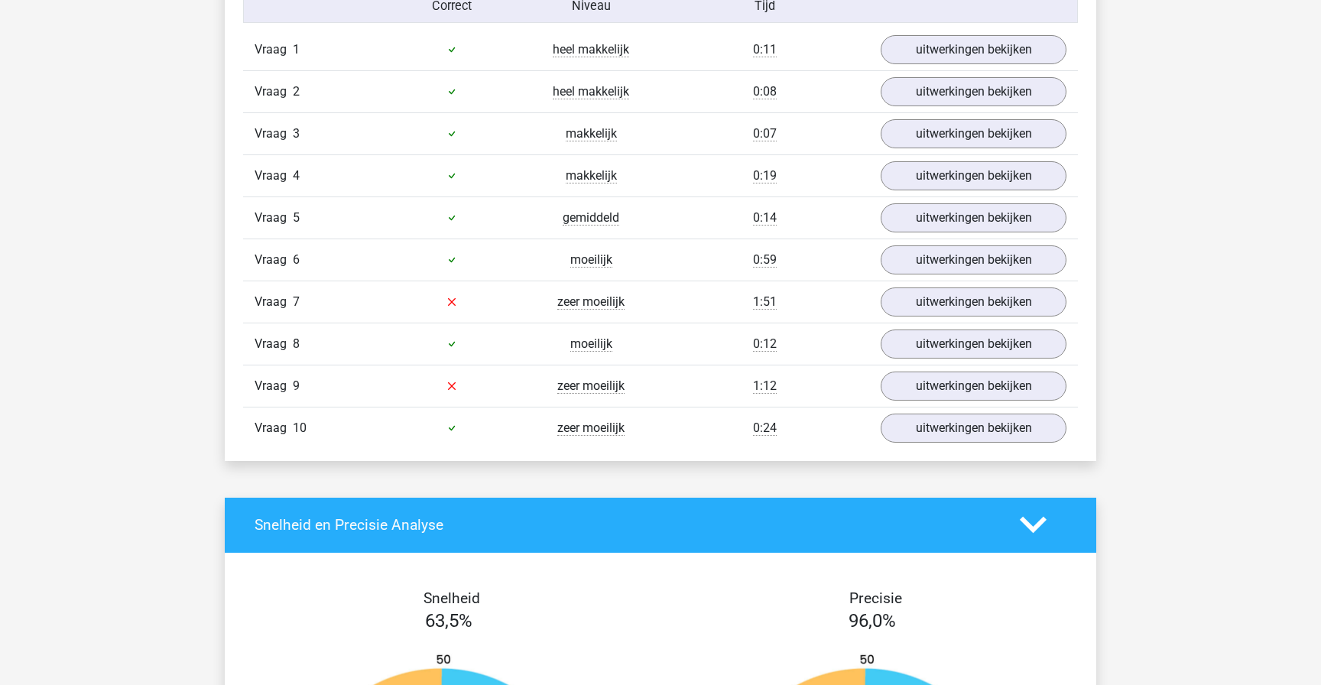
scroll to position [1305, 0]
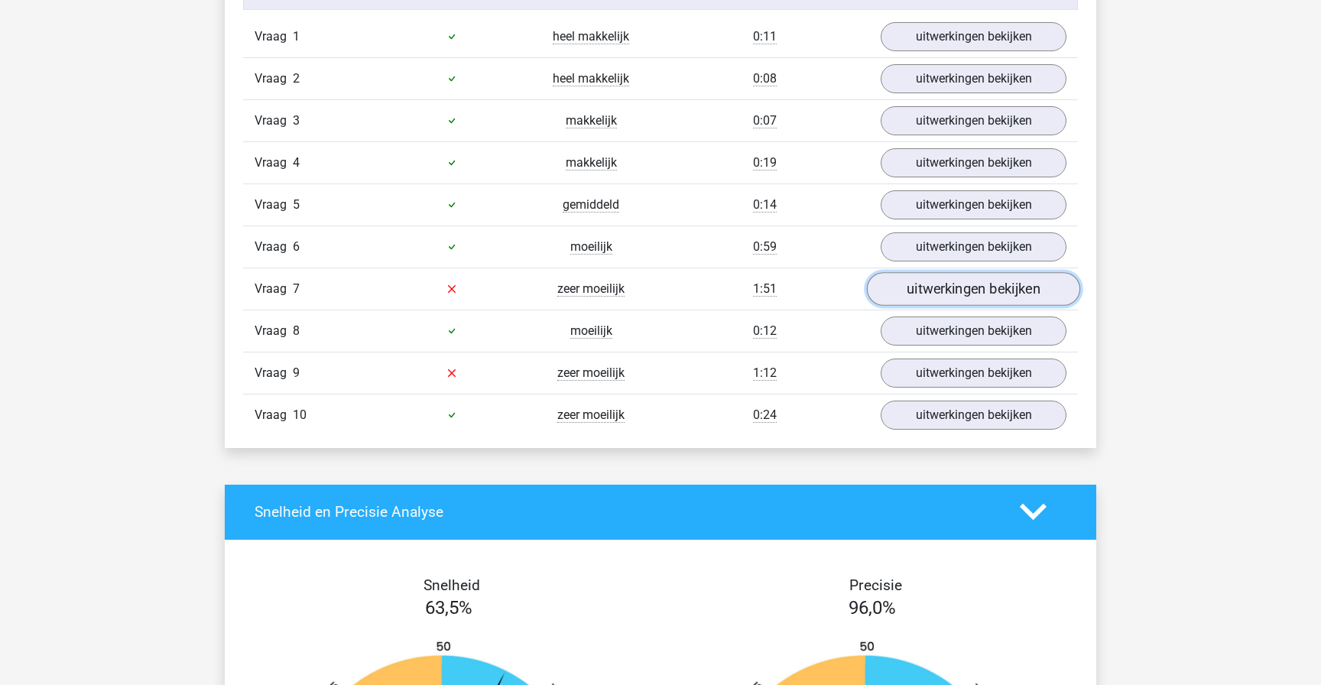
click at [968, 295] on link "uitwerkingen bekijken" at bounding box center [973, 289] width 213 height 34
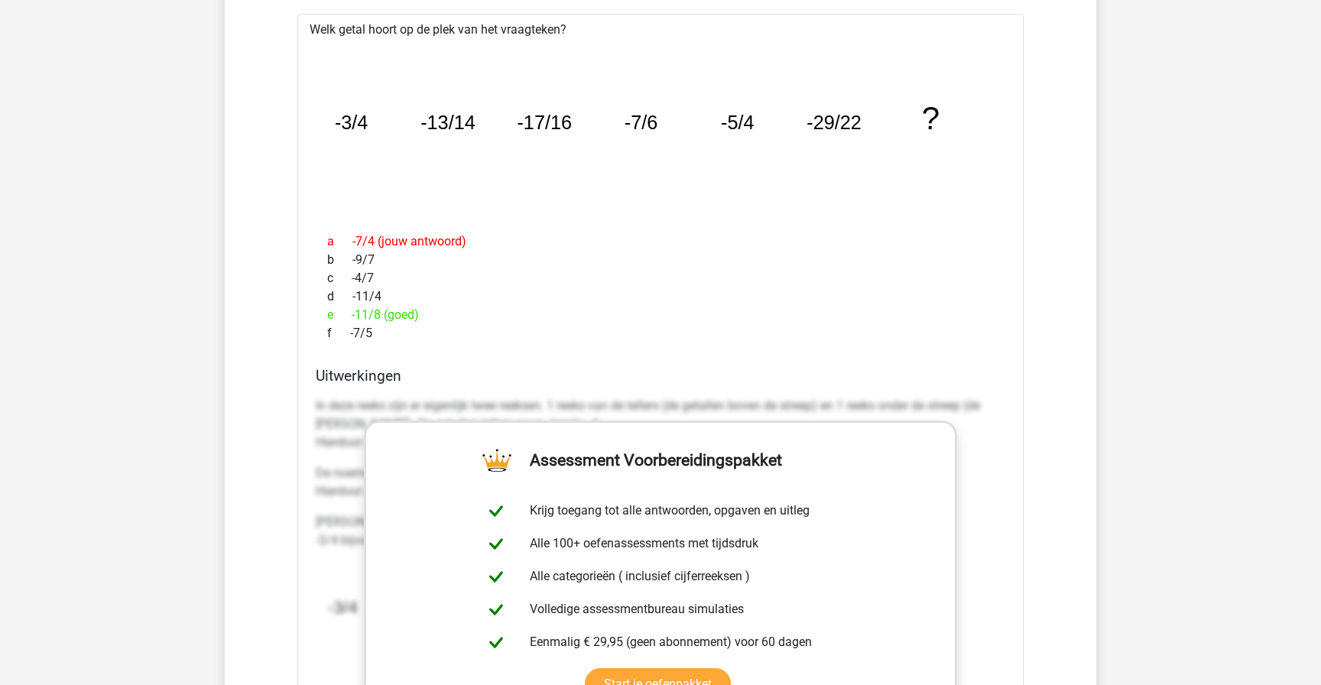
scroll to position [1606, 0]
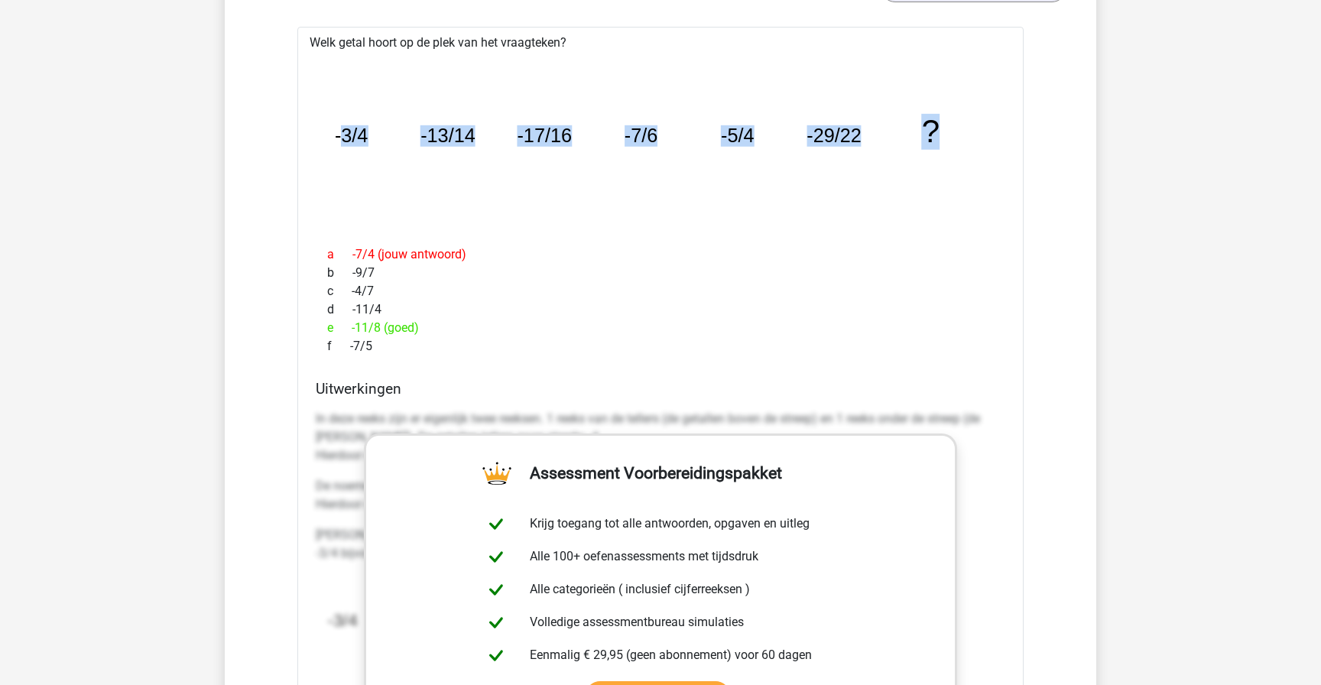
drag, startPoint x: 339, startPoint y: 132, endPoint x: 989, endPoint y: 130, distance: 650.5
click at [989, 130] on icon "image/svg+xml -3/4 -13/14 -17/16 -7/6 -5/4 -29/22 ?" at bounding box center [660, 143] width 677 height 170
copy g "3/4 -13/14 -17/16 -7/6 -5/4 -29/22 ?"
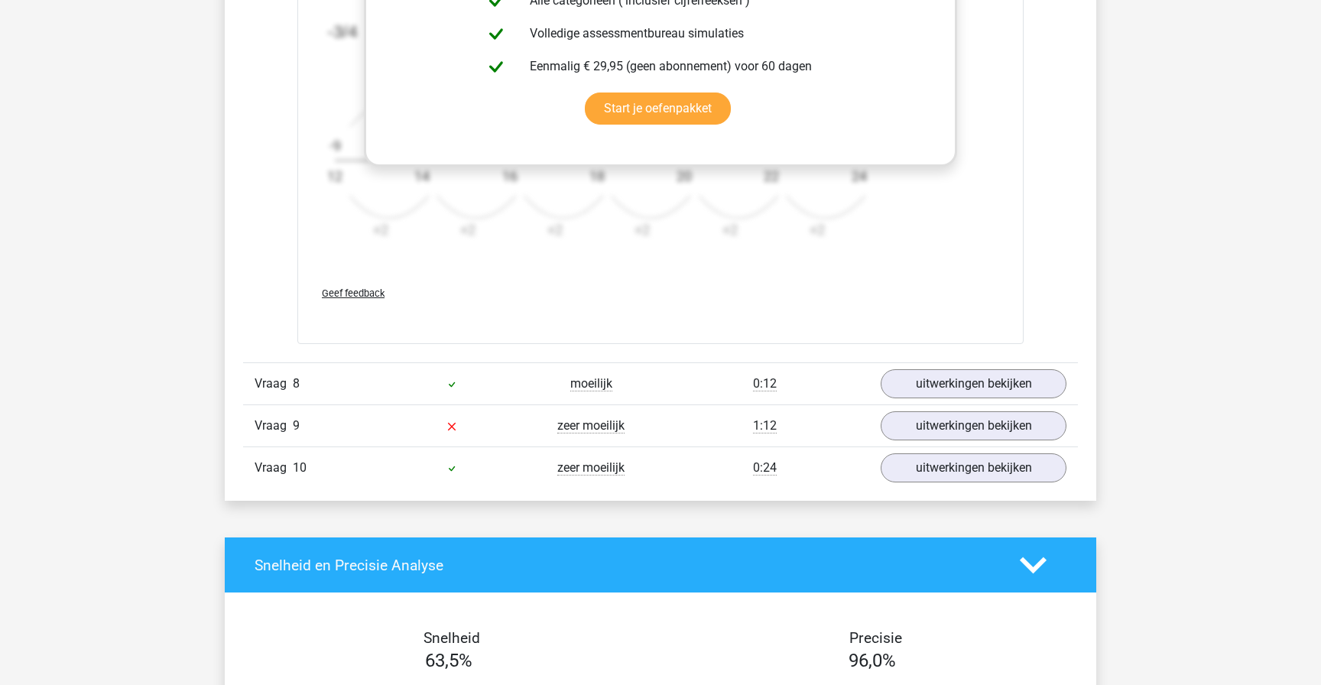
scroll to position [2196, 0]
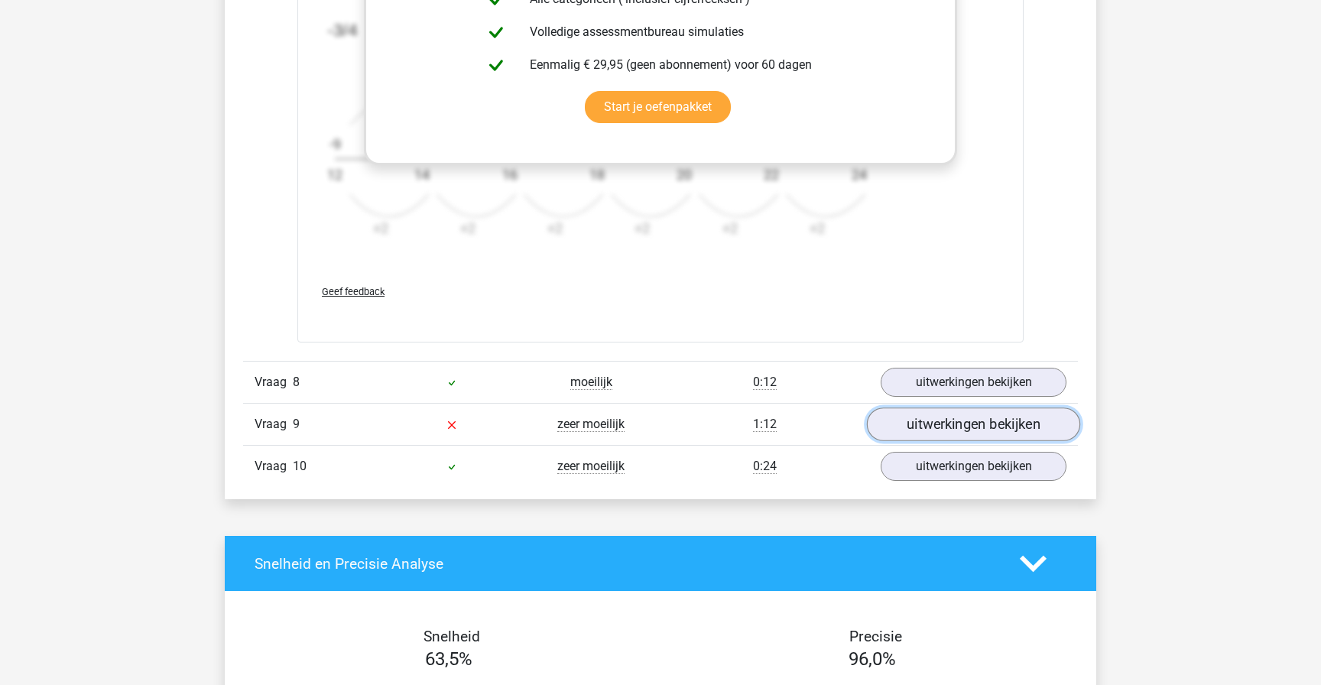
click at [983, 417] on link "uitwerkingen bekijken" at bounding box center [973, 425] width 213 height 34
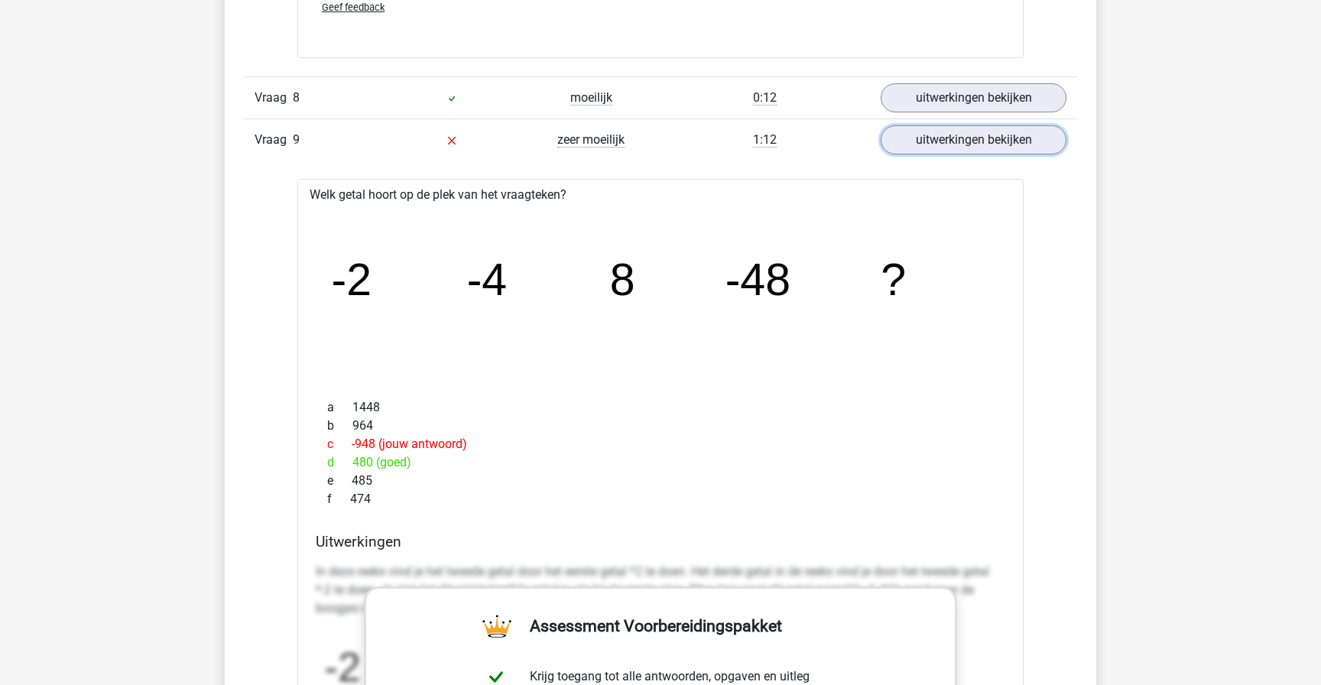
scroll to position [2452, 0]
